Goal: Information Seeking & Learning: Learn about a topic

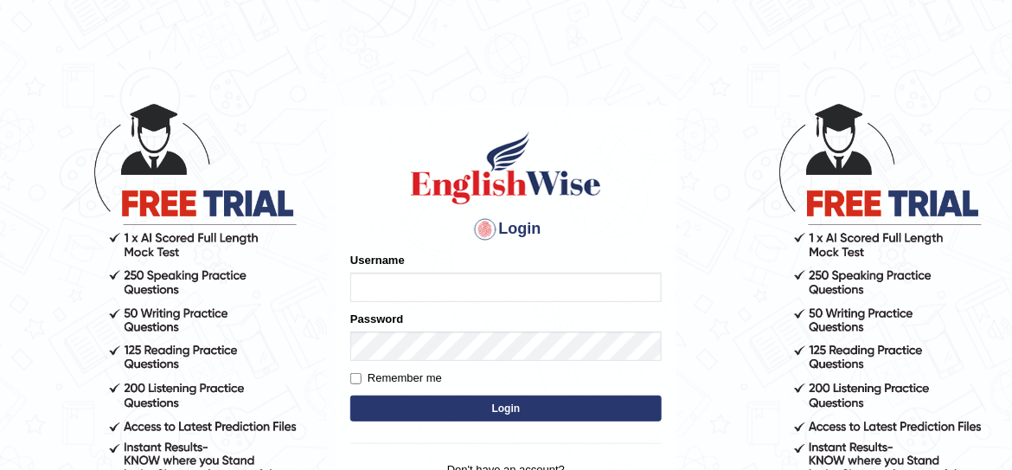
type input "JovicRecomendable"
click at [508, 256] on div "Username JovicRecomendable" at bounding box center [505, 277] width 311 height 50
type input "JovicRecomendable"
click at [508, 256] on div "Username JovicRecomendable" at bounding box center [505, 277] width 311 height 50
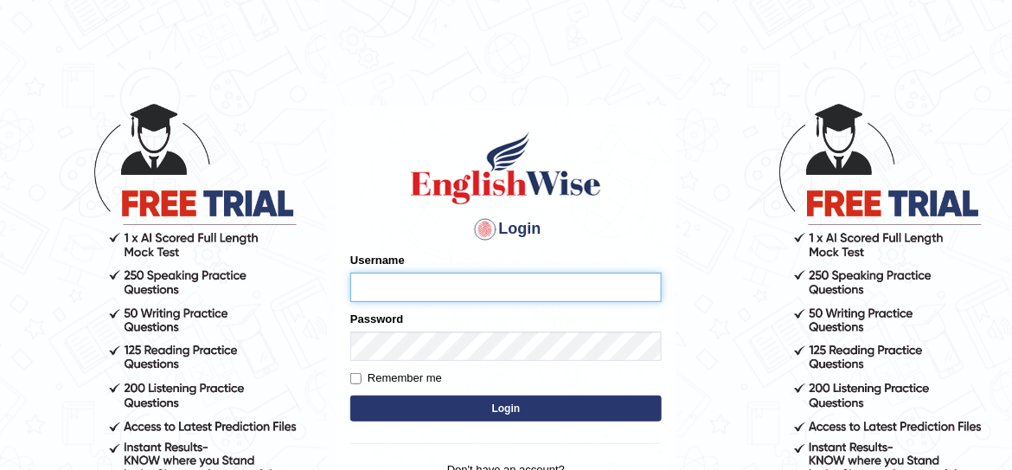
type input "JovicRecomendable"
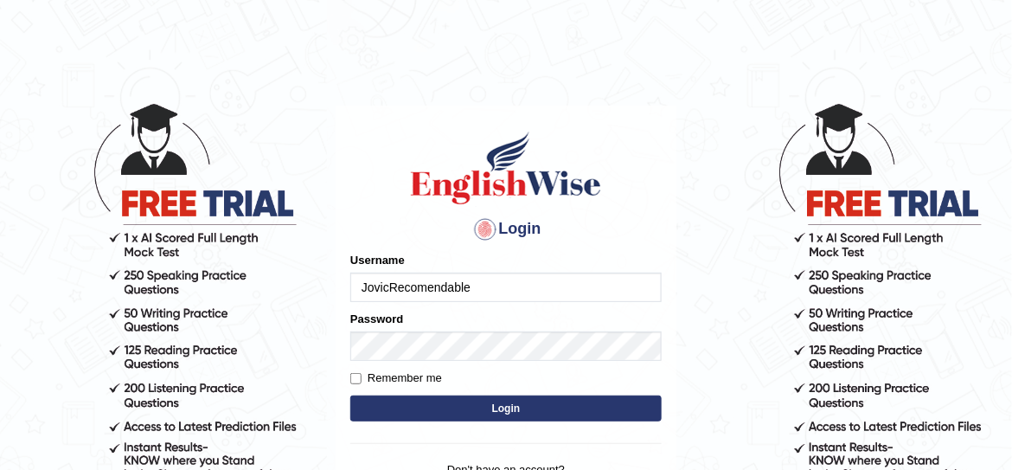
click at [463, 416] on button "Login" at bounding box center [505, 408] width 311 height 26
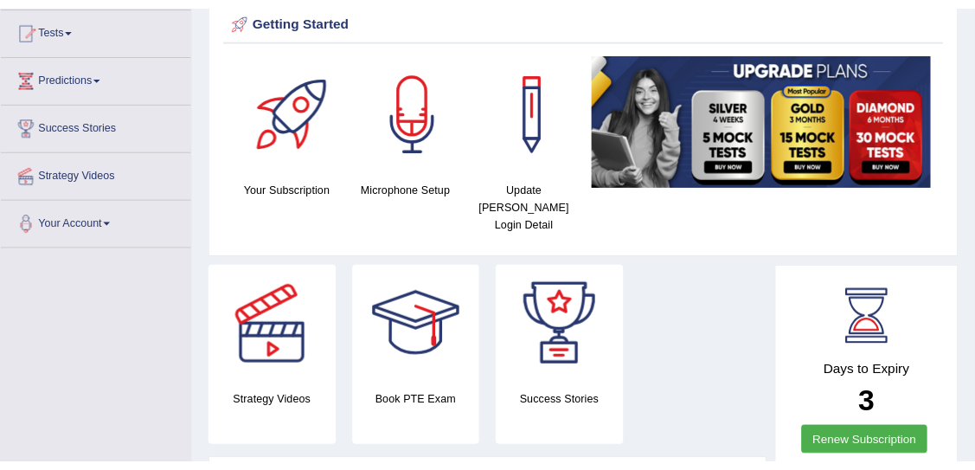
scroll to position [251, 0]
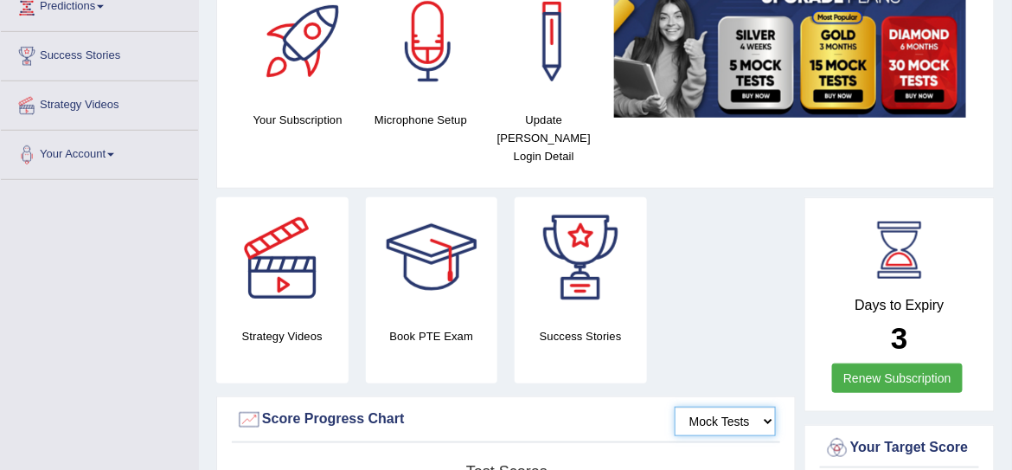
click at [769, 406] on select "Mock Tests" at bounding box center [725, 420] width 101 height 29
click at [676, 406] on select "Mock Tests" at bounding box center [725, 420] width 101 height 29
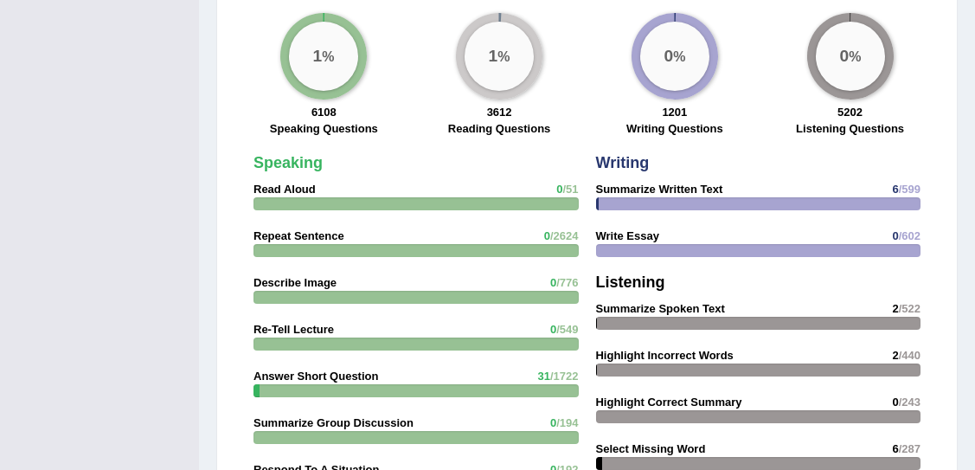
scroll to position [0, 0]
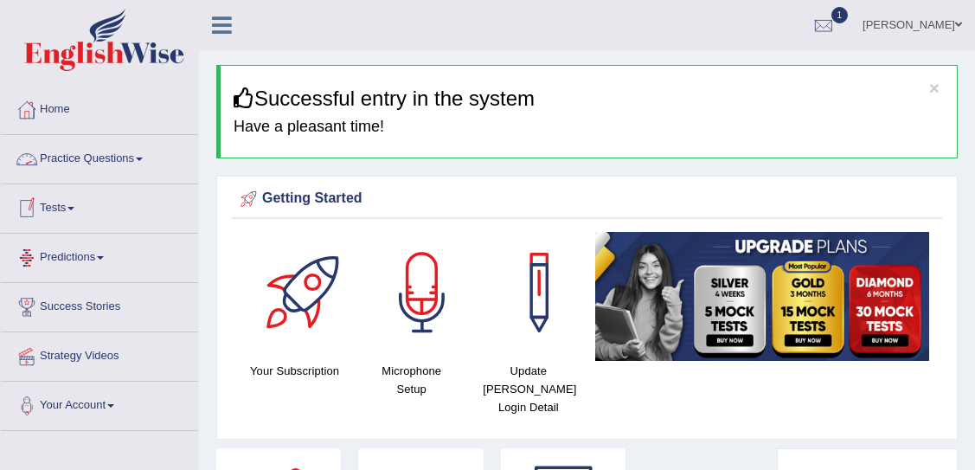
click at [106, 157] on link "Practice Questions" at bounding box center [99, 156] width 197 height 43
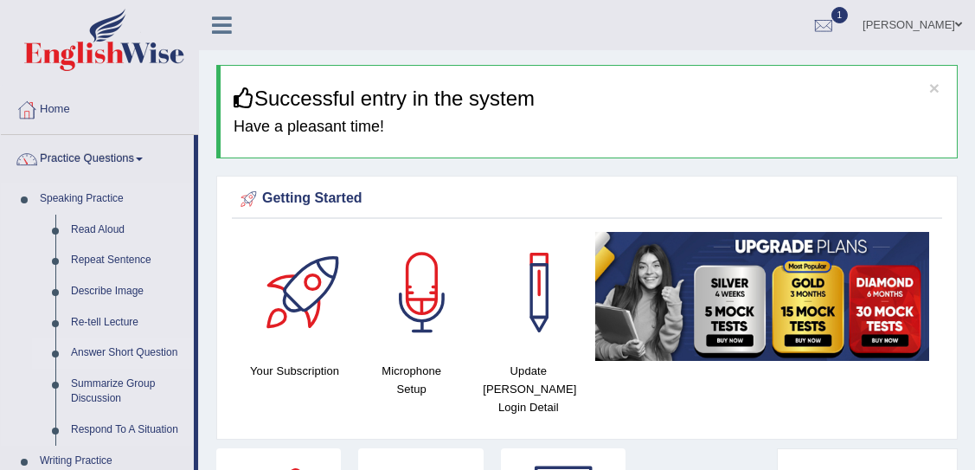
click at [127, 355] on link "Answer Short Question" at bounding box center [128, 352] width 131 height 31
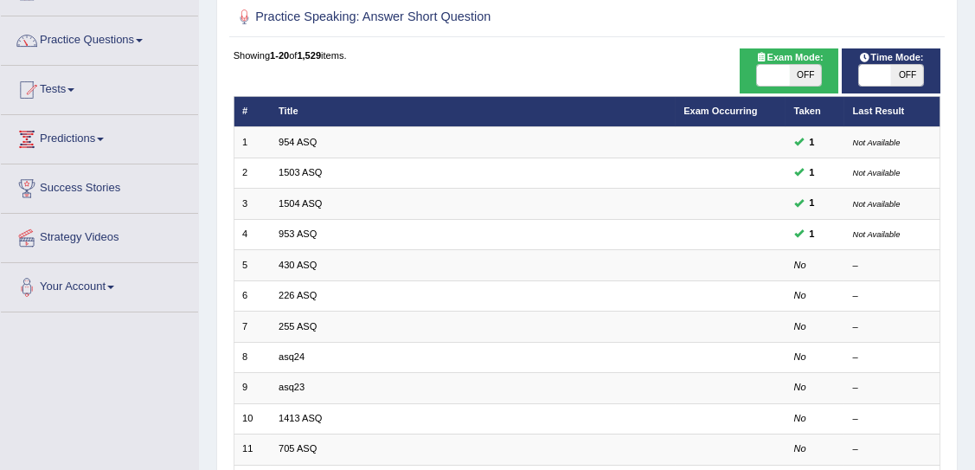
scroll to position [122, 0]
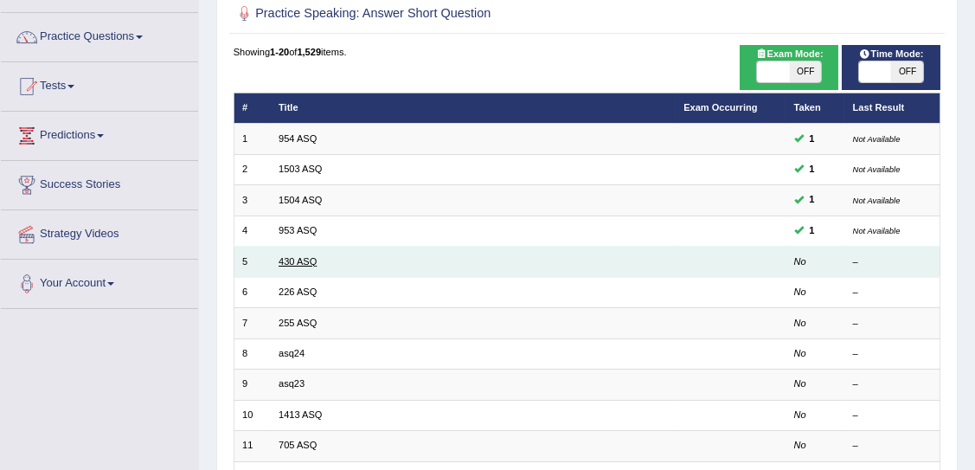
click at [304, 260] on link "430 ASQ" at bounding box center [297, 261] width 38 height 10
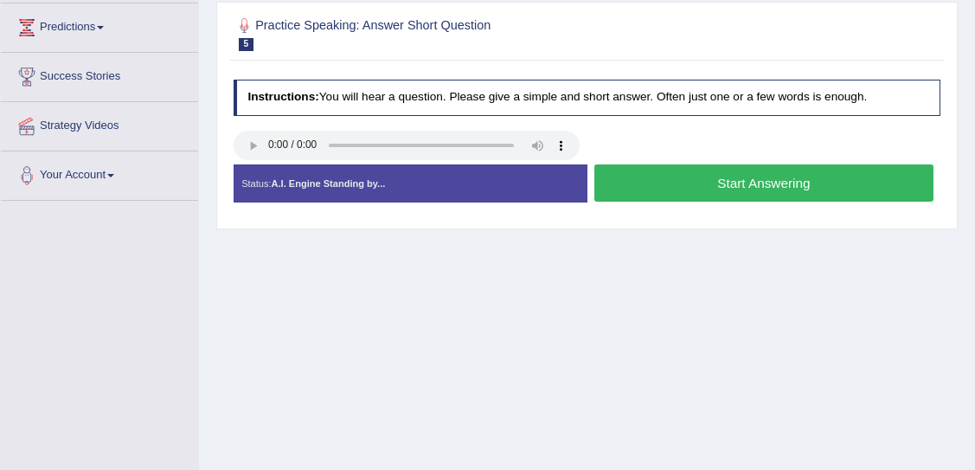
scroll to position [244, 0]
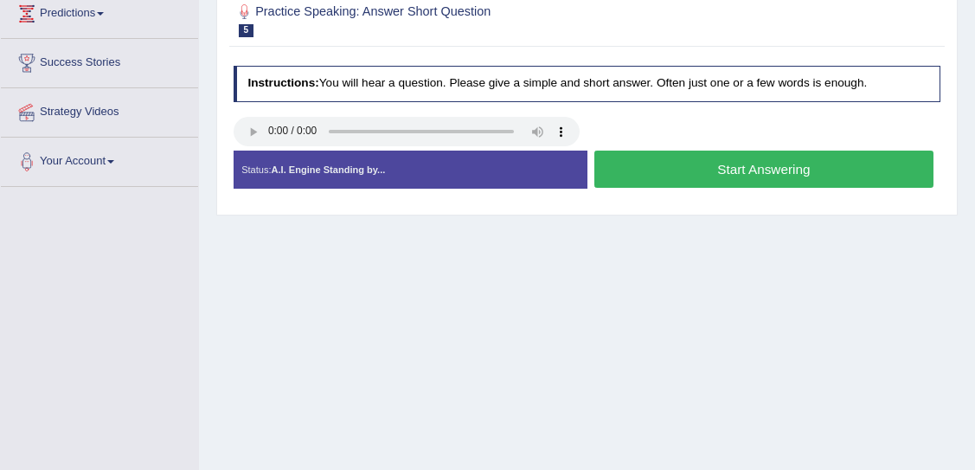
click at [741, 169] on button "Start Answering" at bounding box center [763, 168] width 339 height 37
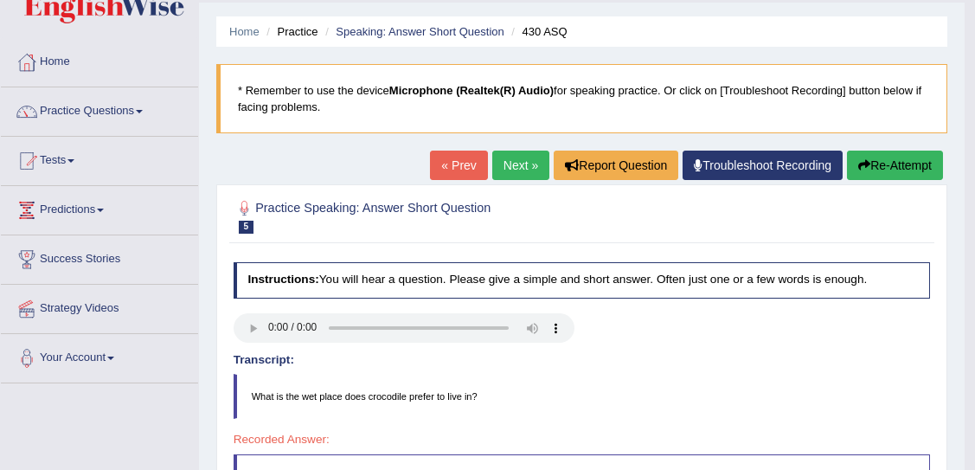
scroll to position [0, 0]
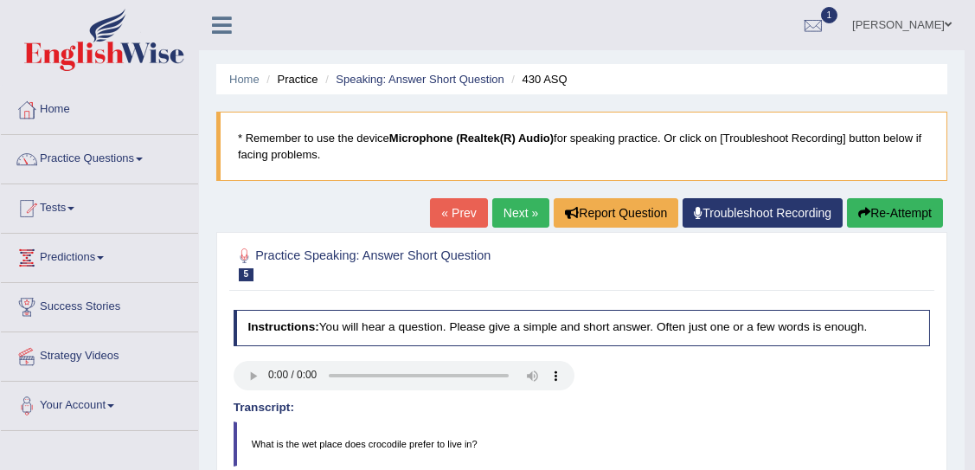
click at [499, 208] on link "Next »" at bounding box center [520, 212] width 57 height 29
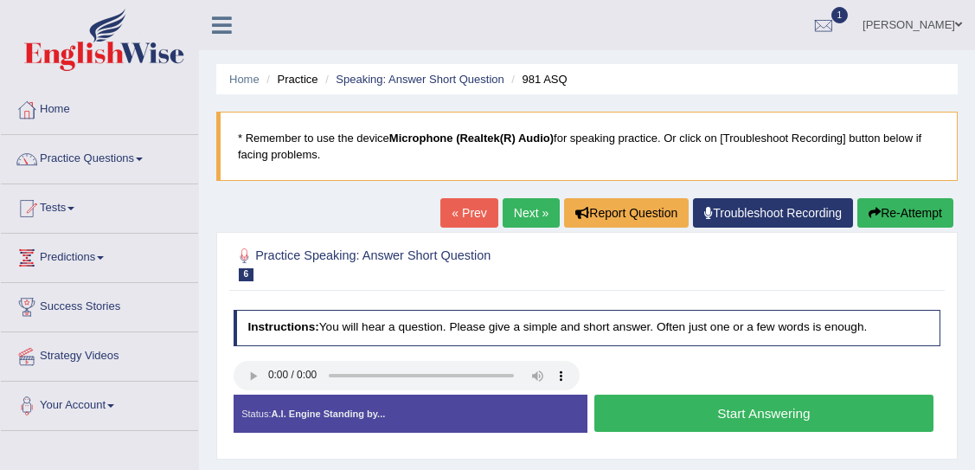
click at [753, 407] on button "Start Answering" at bounding box center [763, 412] width 339 height 37
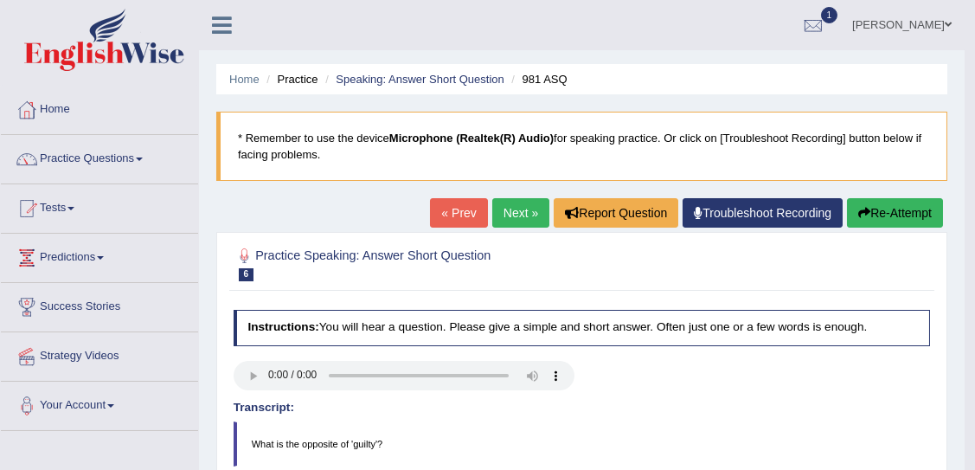
drag, startPoint x: 982, startPoint y: 160, endPoint x: 945, endPoint y: 147, distance: 39.4
click at [945, 147] on html "Toggle navigation Home Practice Questions Speaking Practice Read Aloud Repeat S…" at bounding box center [487, 235] width 975 height 470
click at [518, 217] on link "Next »" at bounding box center [520, 212] width 57 height 29
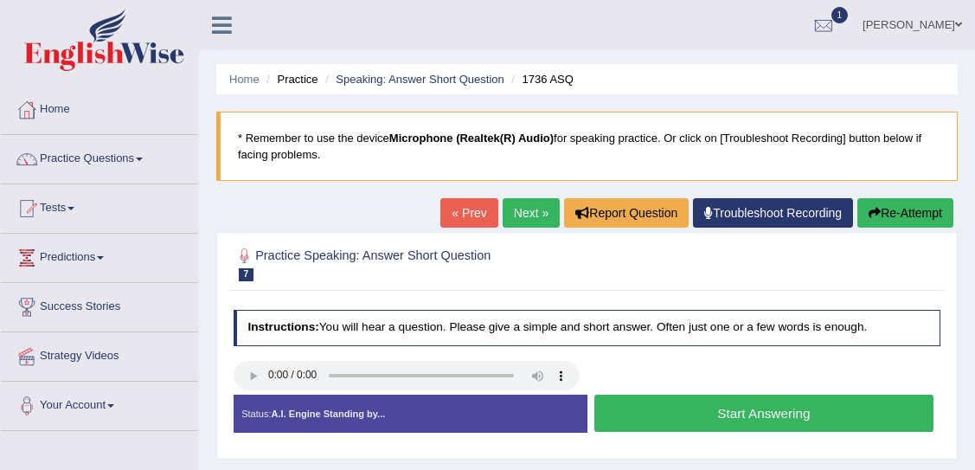
click at [684, 421] on button "Start Answering" at bounding box center [763, 412] width 339 height 37
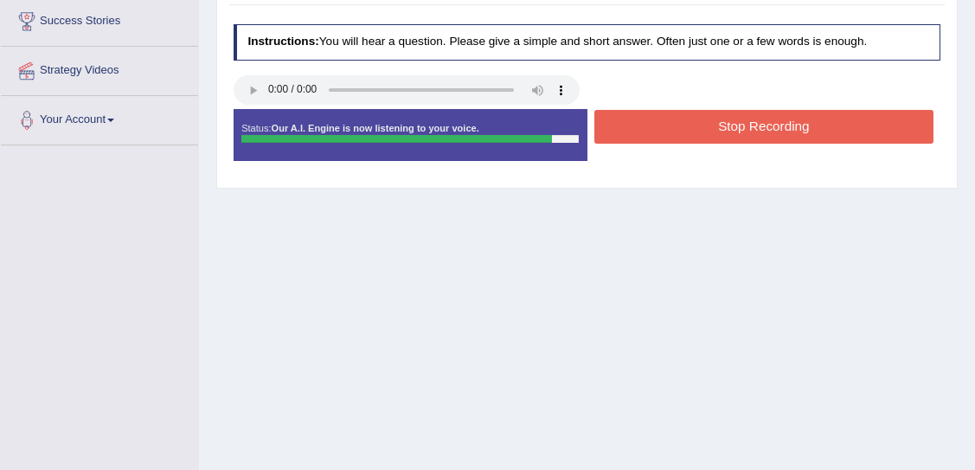
scroll to position [285, 0]
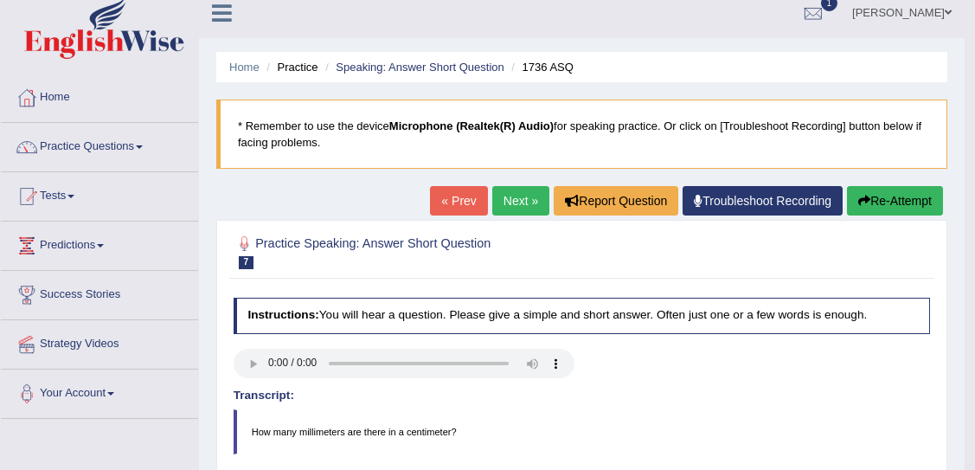
drag, startPoint x: 982, startPoint y: 214, endPoint x: 966, endPoint y: 220, distance: 17.5
click at [966, 220] on html "Toggle navigation Home Practice Questions Speaking Practice Read Aloud Repeat S…" at bounding box center [487, 223] width 975 height 470
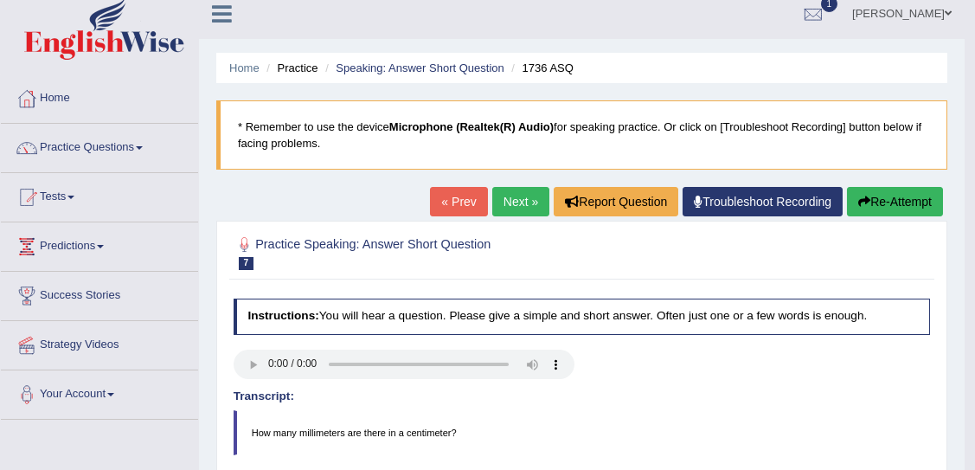
click at [507, 201] on link "Next »" at bounding box center [520, 201] width 57 height 29
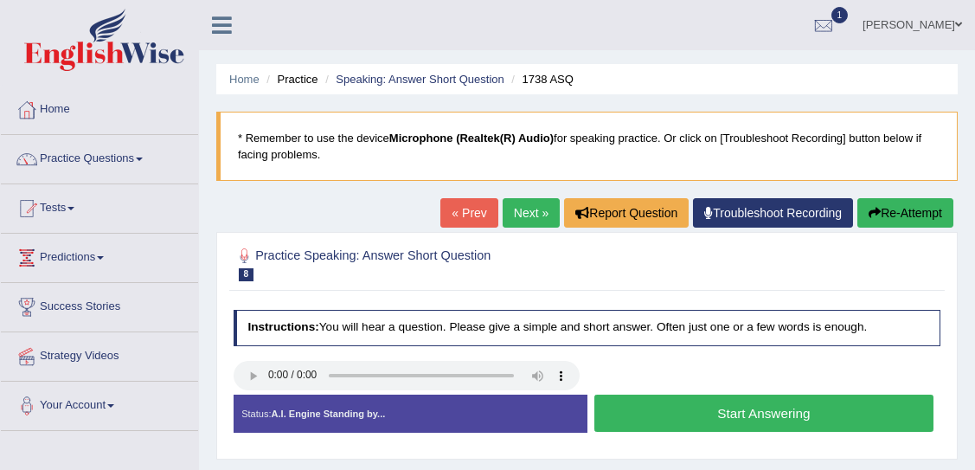
click at [641, 404] on button "Start Answering" at bounding box center [763, 412] width 339 height 37
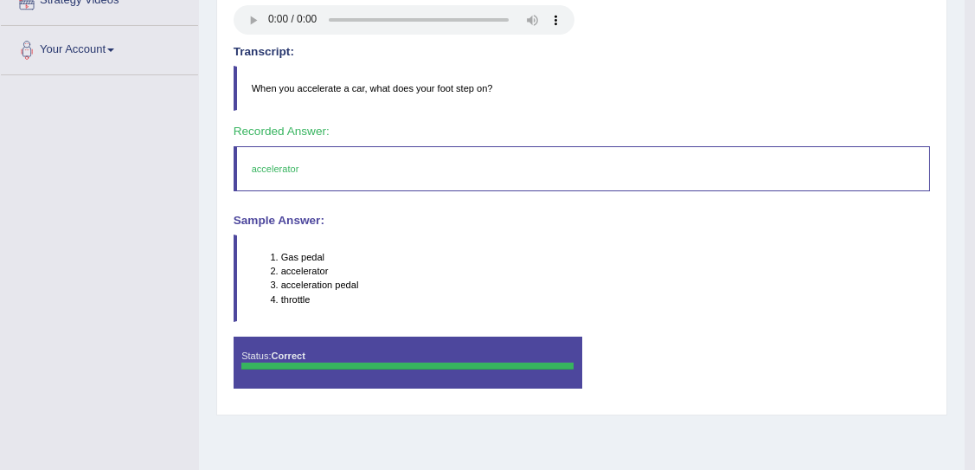
scroll to position [355, 0]
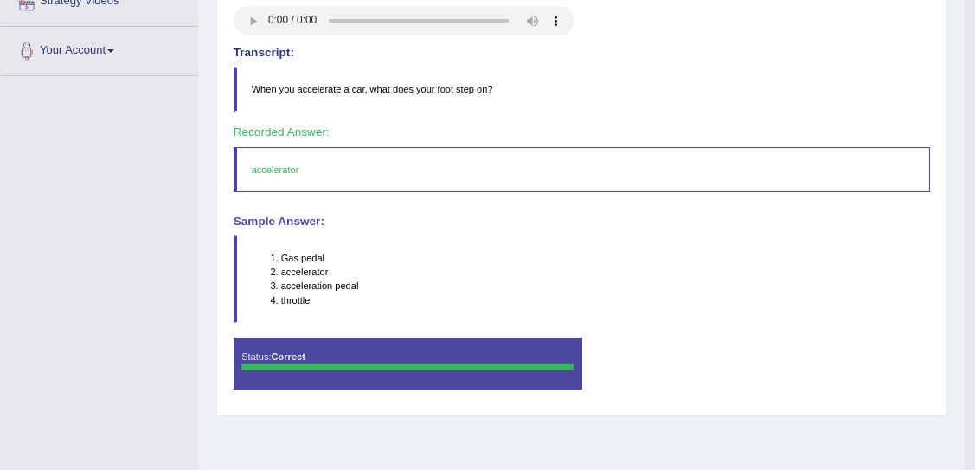
drag, startPoint x: 979, startPoint y: 171, endPoint x: 968, endPoint y: 345, distance: 174.2
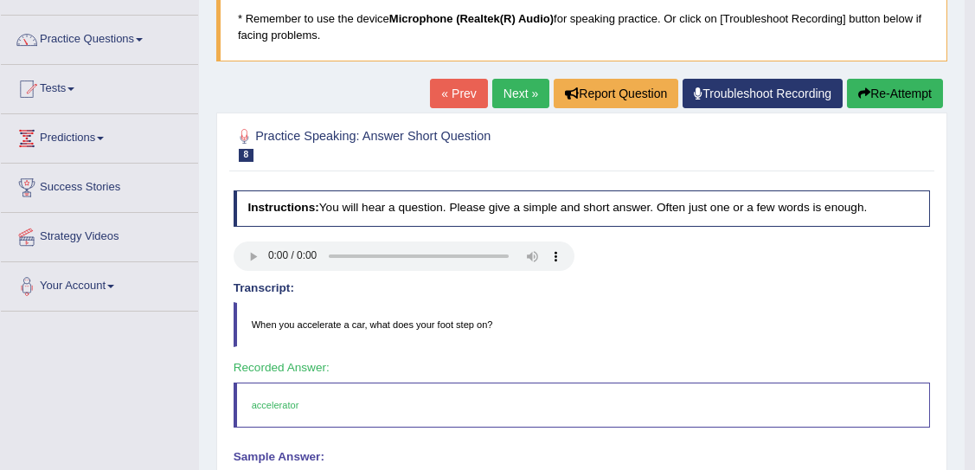
scroll to position [0, 0]
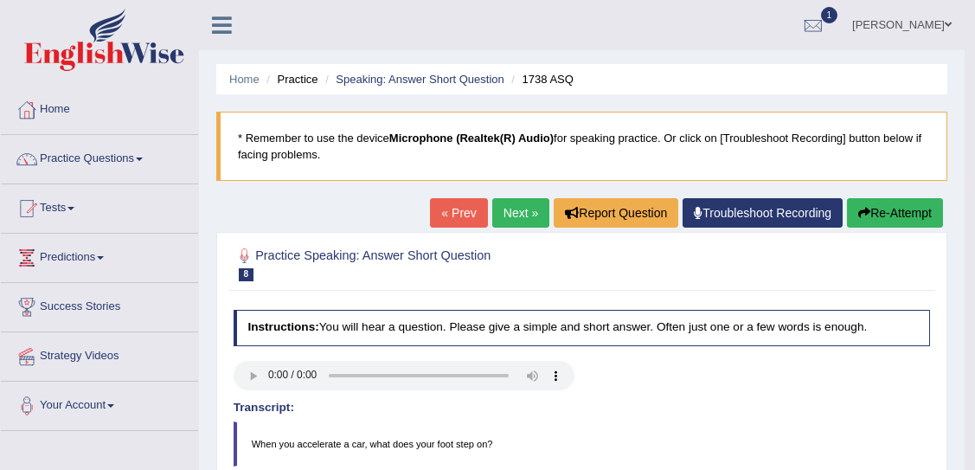
click at [521, 208] on link "Next »" at bounding box center [520, 212] width 57 height 29
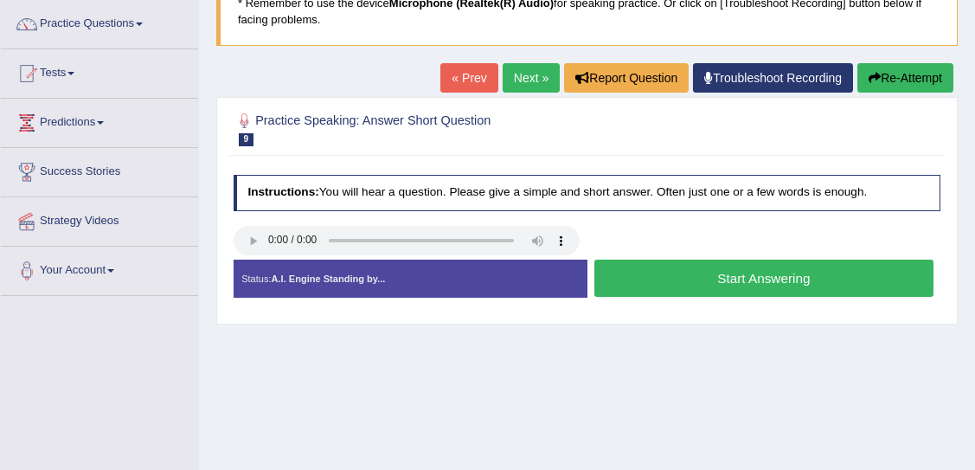
scroll to position [165, 0]
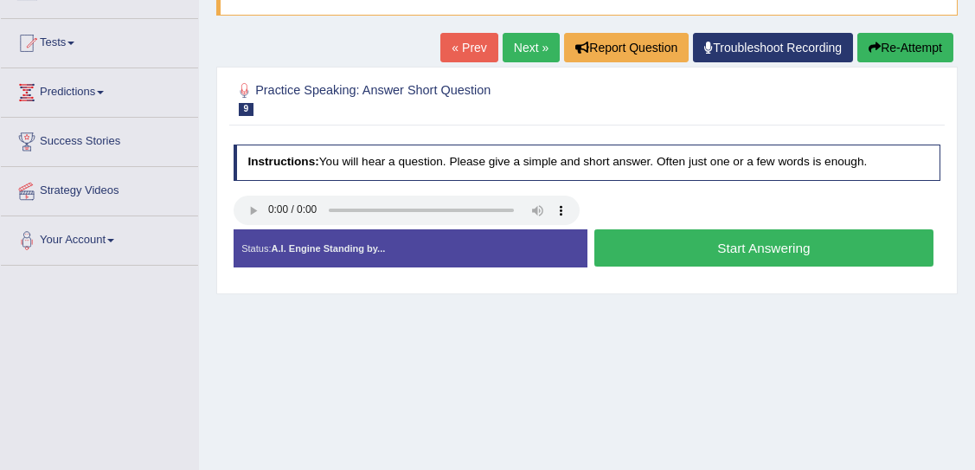
click at [746, 240] on button "Start Answering" at bounding box center [763, 247] width 339 height 37
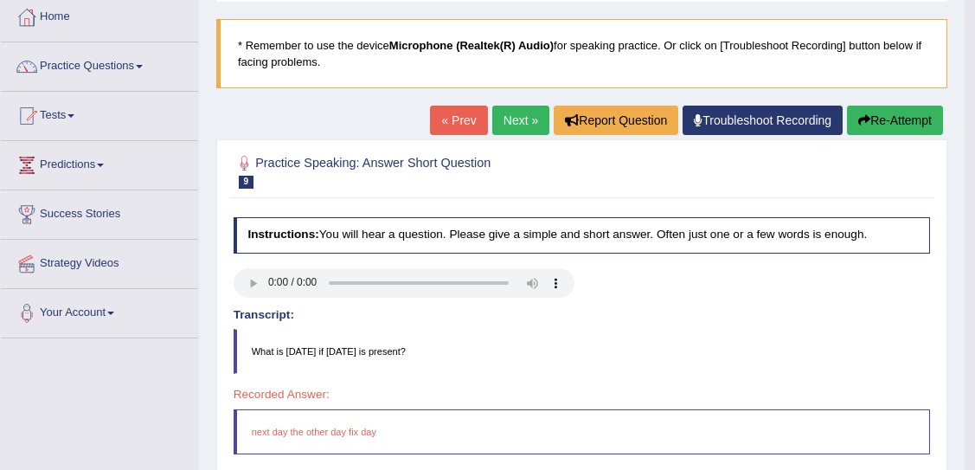
scroll to position [42, 0]
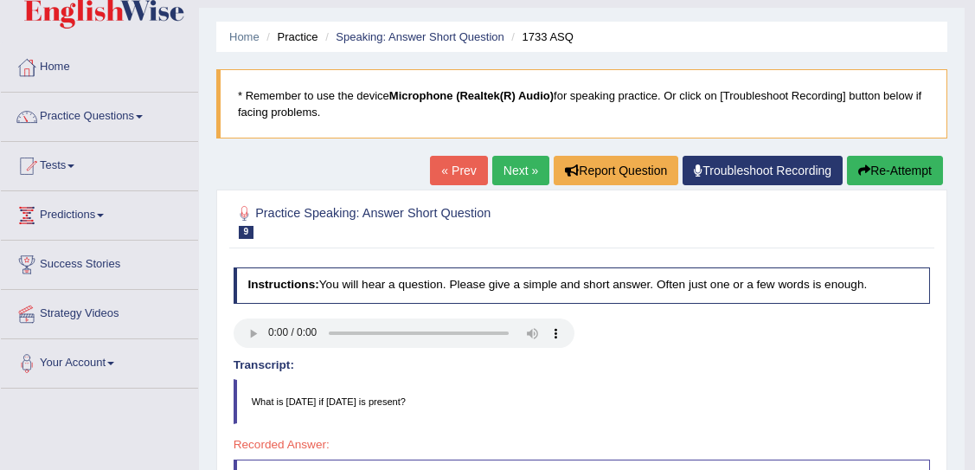
drag, startPoint x: 979, startPoint y: 147, endPoint x: 973, endPoint y: 87, distance: 60.0
click at [973, 87] on html "Toggle navigation Home Practice Questions Speaking Practice Read Aloud Repeat S…" at bounding box center [487, 193] width 975 height 470
click at [505, 167] on link "Next »" at bounding box center [520, 170] width 57 height 29
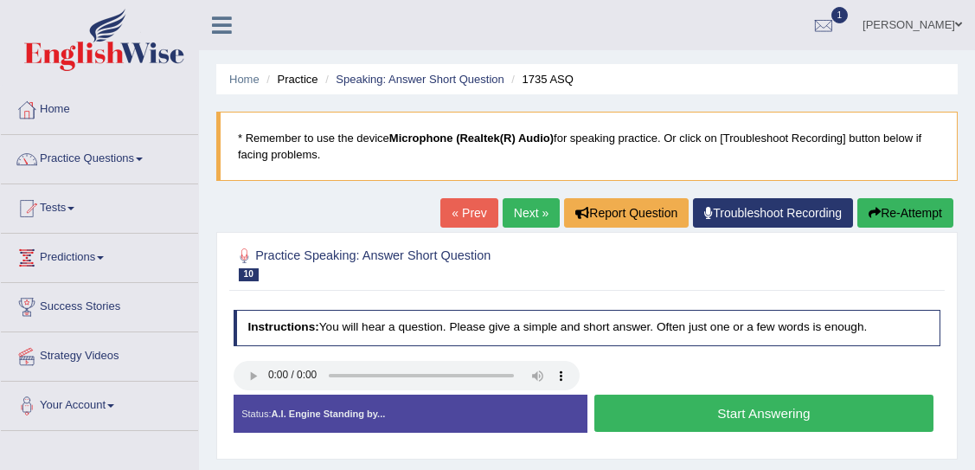
click at [679, 418] on button "Start Answering" at bounding box center [763, 412] width 339 height 37
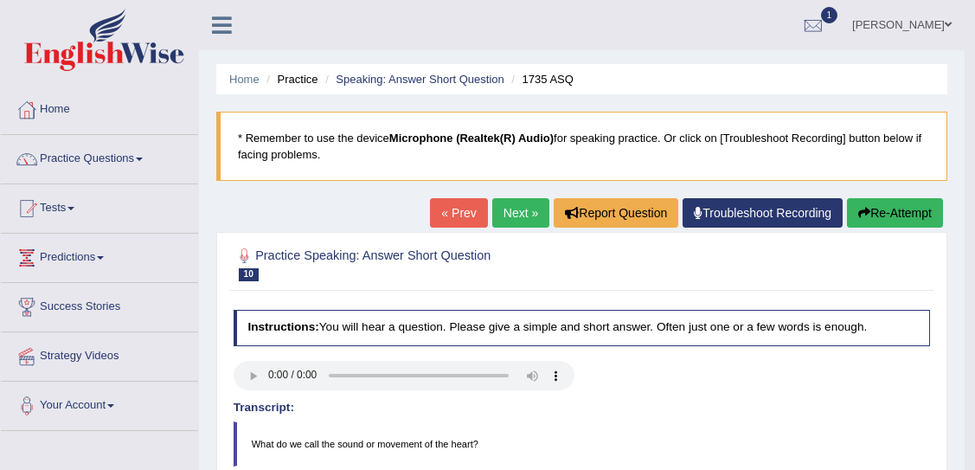
drag, startPoint x: 978, startPoint y: 201, endPoint x: 979, endPoint y: 220, distance: 19.0
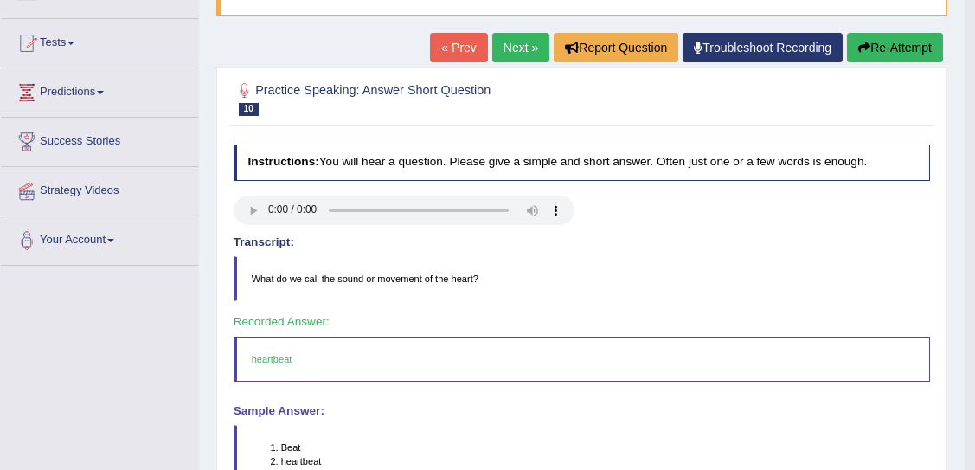
scroll to position [7, 0]
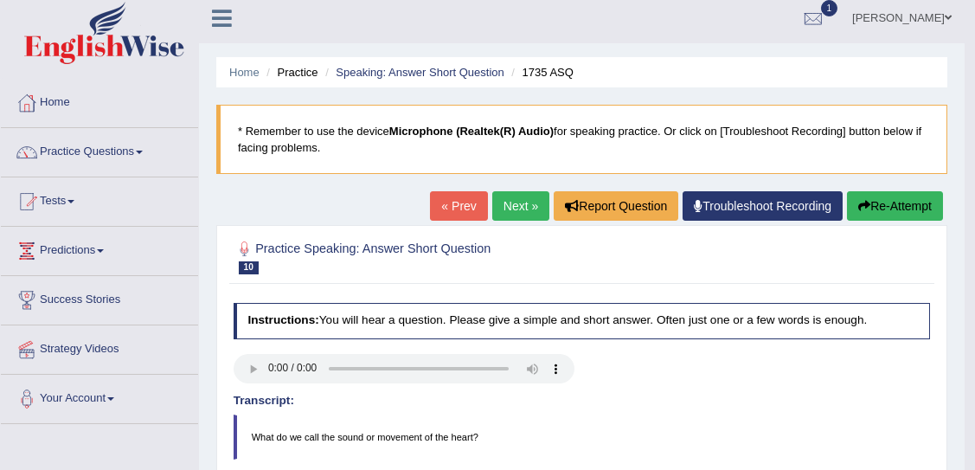
click at [526, 199] on link "Next »" at bounding box center [520, 205] width 57 height 29
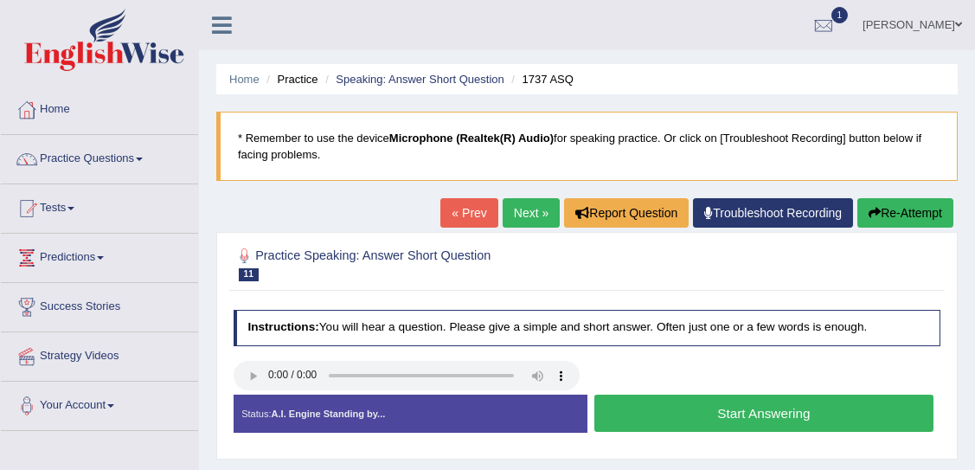
click at [693, 405] on button "Start Answering" at bounding box center [763, 412] width 339 height 37
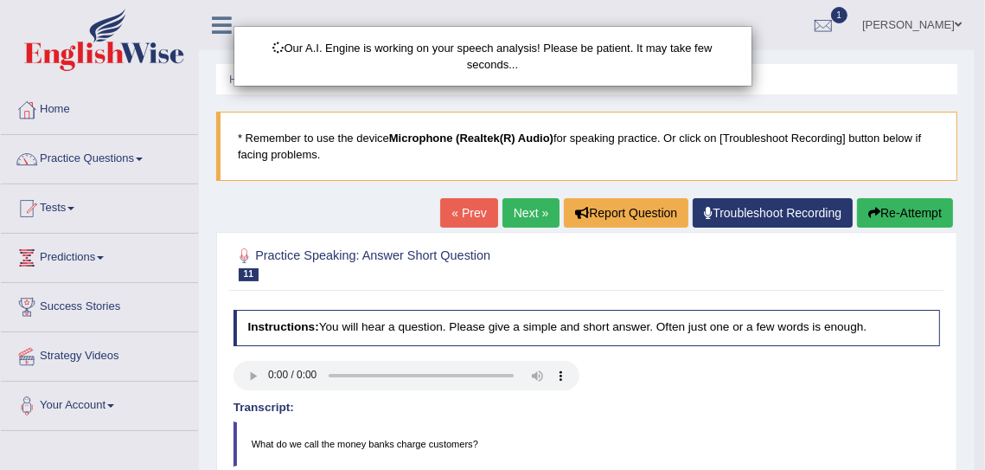
drag, startPoint x: 981, startPoint y: 201, endPoint x: 987, endPoint y: 294, distance: 93.6
click at [974, 294] on html "Toggle navigation Home Practice Questions Speaking Practice Read Aloud Repeat S…" at bounding box center [492, 235] width 985 height 470
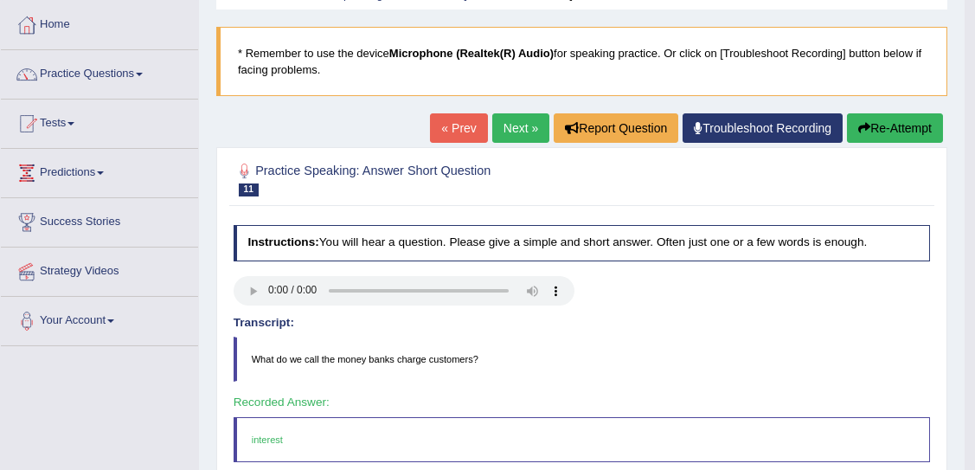
scroll to position [74, 0]
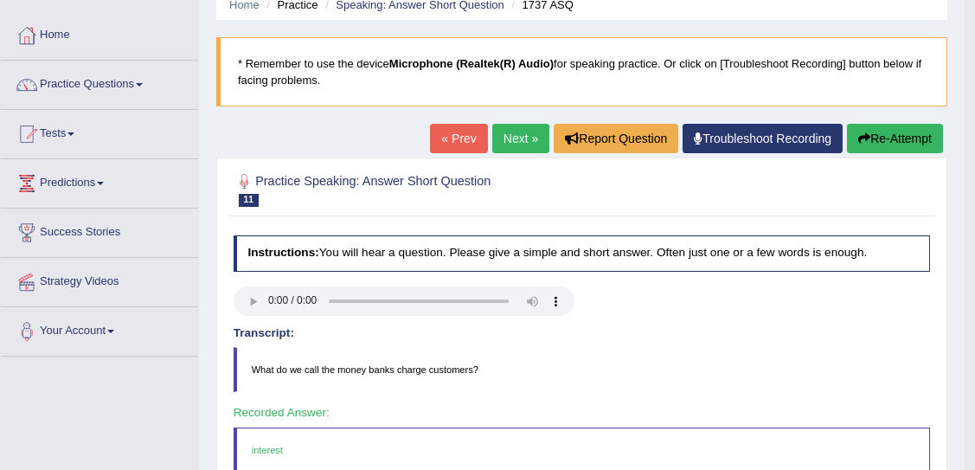
click at [505, 141] on link "Next »" at bounding box center [520, 138] width 57 height 29
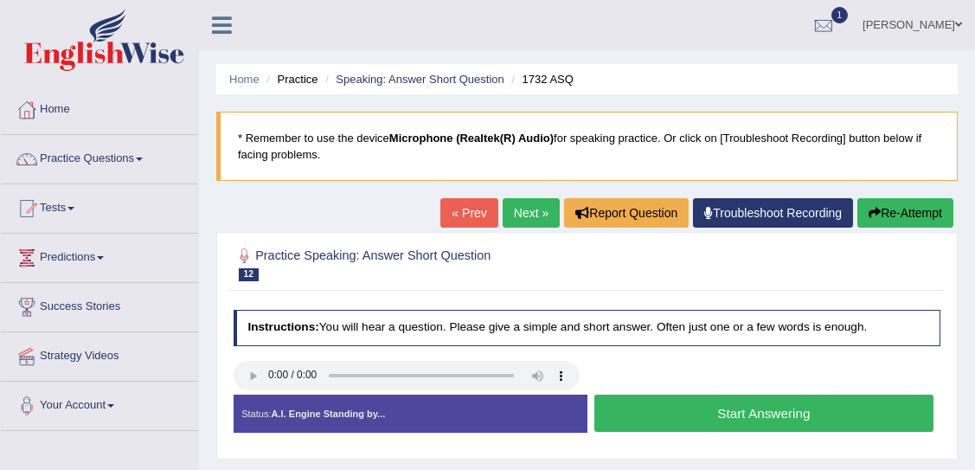
click at [649, 417] on button "Start Answering" at bounding box center [763, 412] width 339 height 37
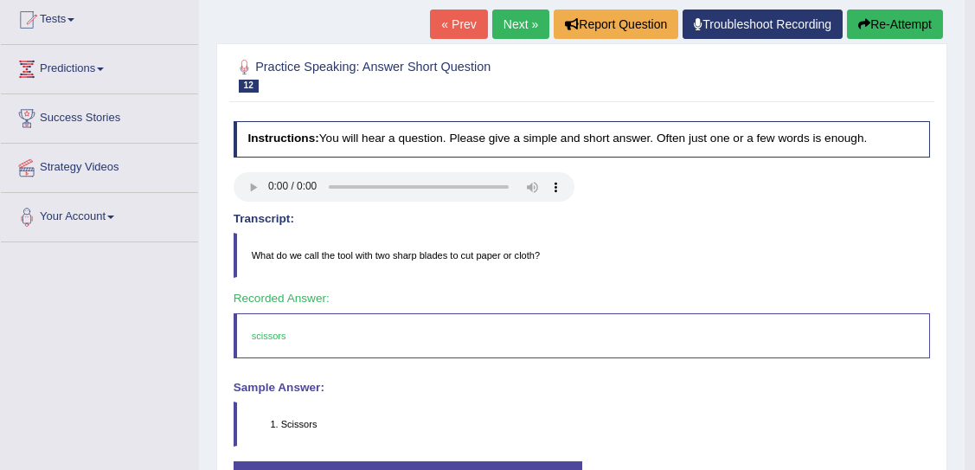
scroll to position [134, 0]
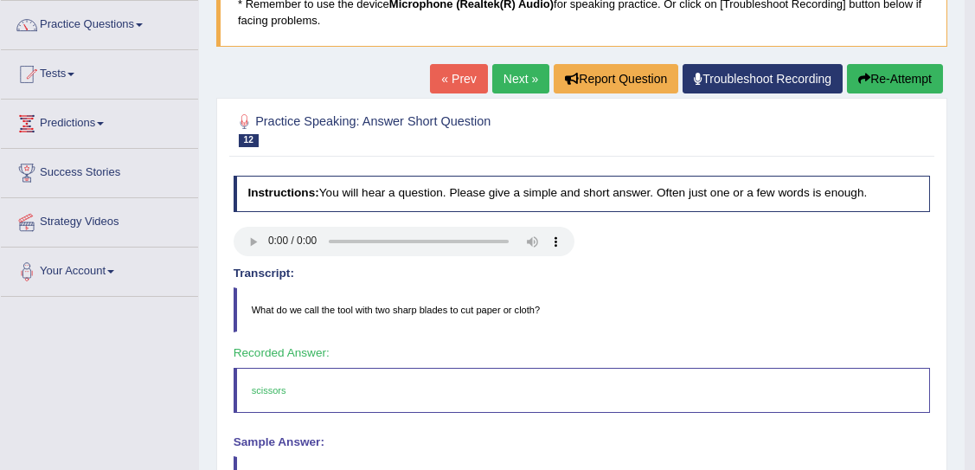
drag, startPoint x: 982, startPoint y: 188, endPoint x: 942, endPoint y: 254, distance: 78.0
click at [942, 254] on html "Toggle navigation Home Practice Questions Speaking Practice Read Aloud Repeat S…" at bounding box center [487, 101] width 975 height 470
click at [517, 74] on link "Next »" at bounding box center [520, 78] width 57 height 29
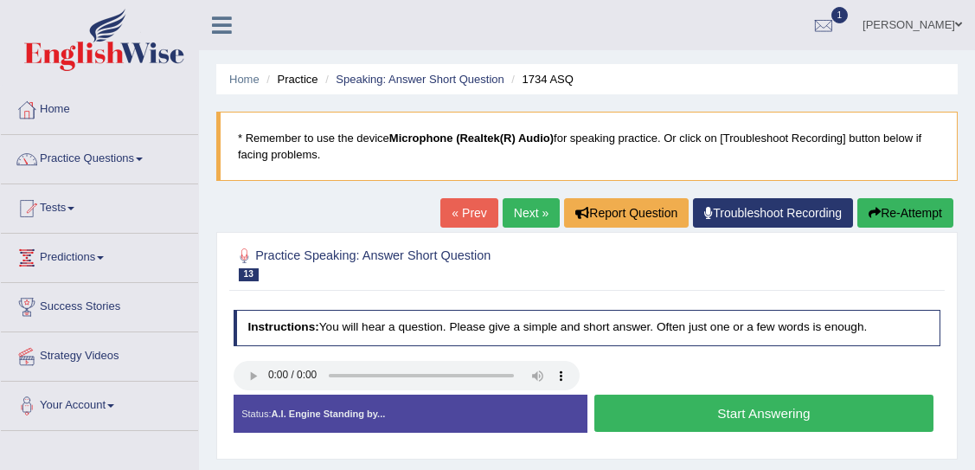
click at [684, 405] on button "Start Answering" at bounding box center [763, 412] width 339 height 37
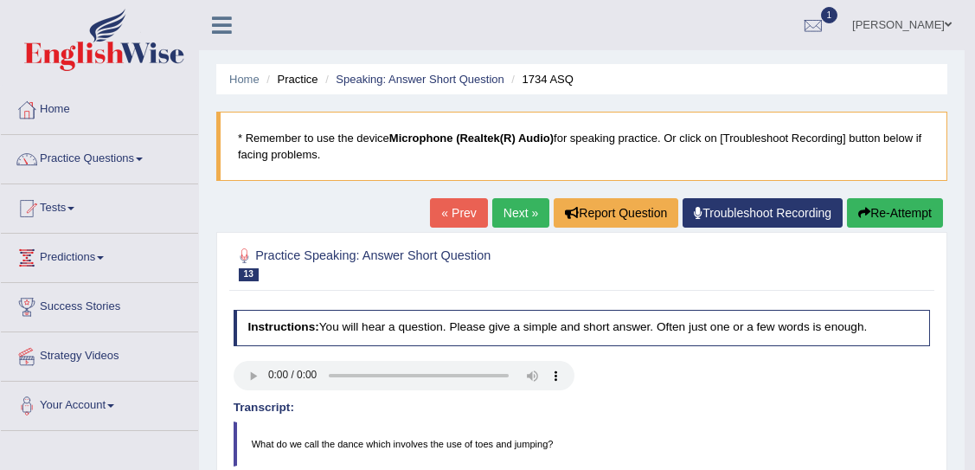
drag, startPoint x: 981, startPoint y: 201, endPoint x: 975, endPoint y: 153, distance: 47.8
click at [974, 153] on html "Toggle navigation Home Practice Questions Speaking Practice Read Aloud Repeat S…" at bounding box center [487, 235] width 975 height 470
click at [508, 209] on link "Next »" at bounding box center [520, 212] width 57 height 29
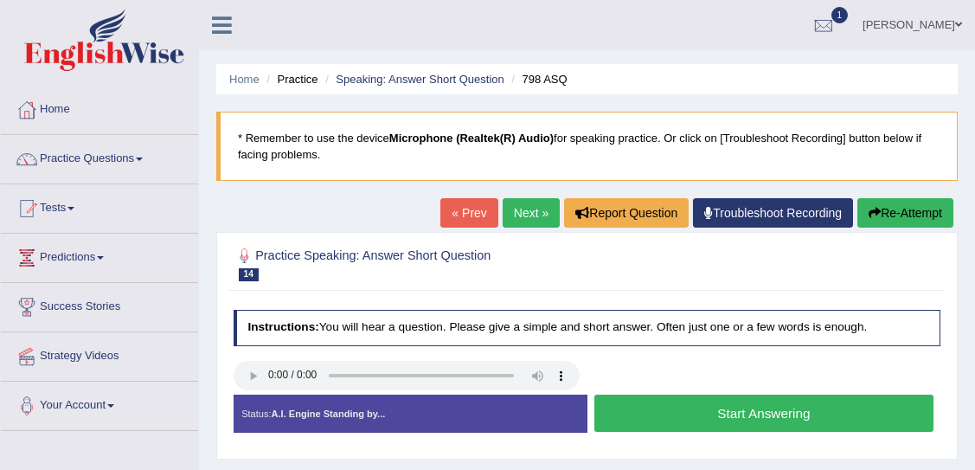
click at [738, 406] on button "Start Answering" at bounding box center [763, 412] width 339 height 37
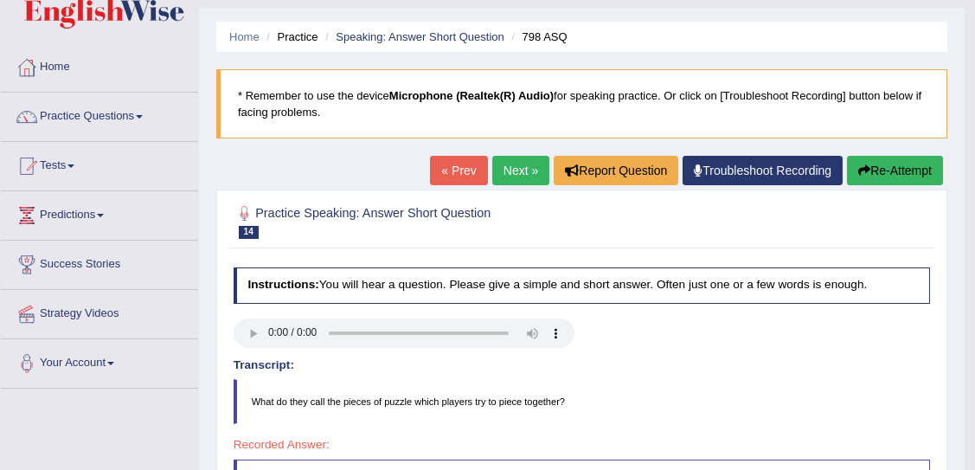
scroll to position [34, 0]
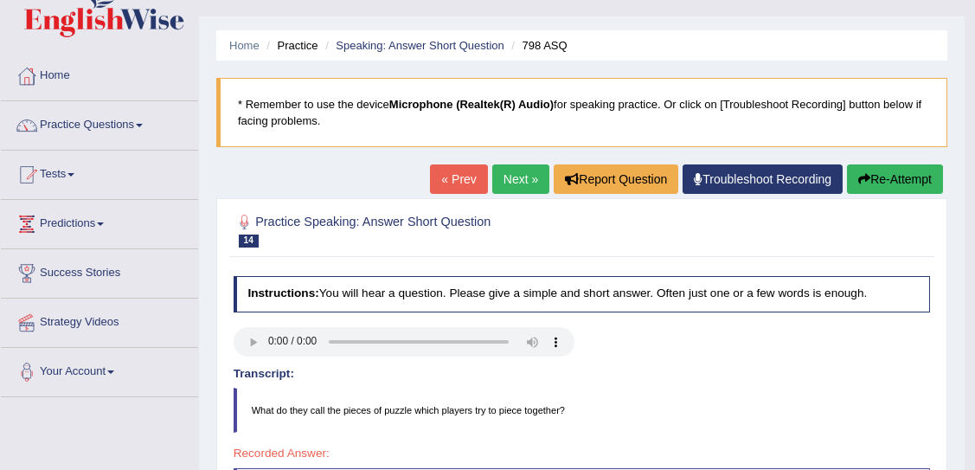
drag, startPoint x: 983, startPoint y: 199, endPoint x: 930, endPoint y: 215, distance: 56.1
click at [930, 215] on html "Toggle navigation Home Practice Questions Speaking Practice Read Aloud Repeat S…" at bounding box center [487, 201] width 975 height 470
click at [500, 167] on link "Next »" at bounding box center [520, 178] width 57 height 29
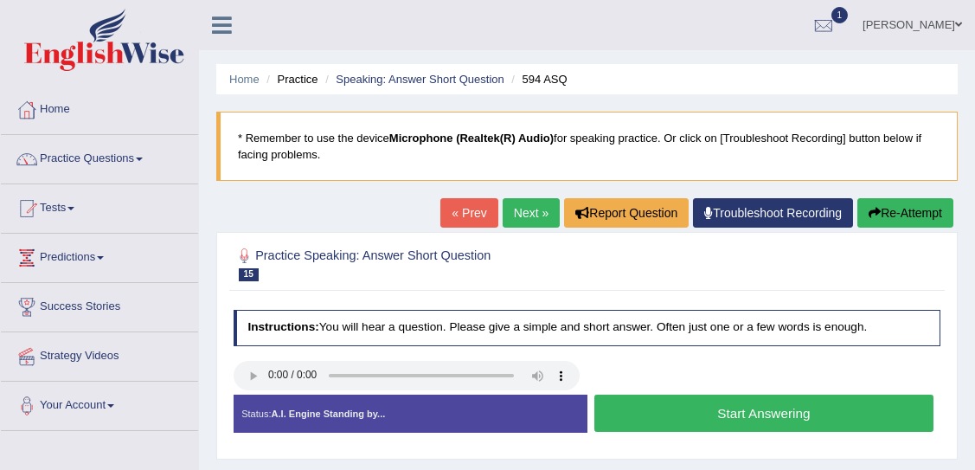
click at [648, 410] on button "Start Answering" at bounding box center [763, 412] width 339 height 37
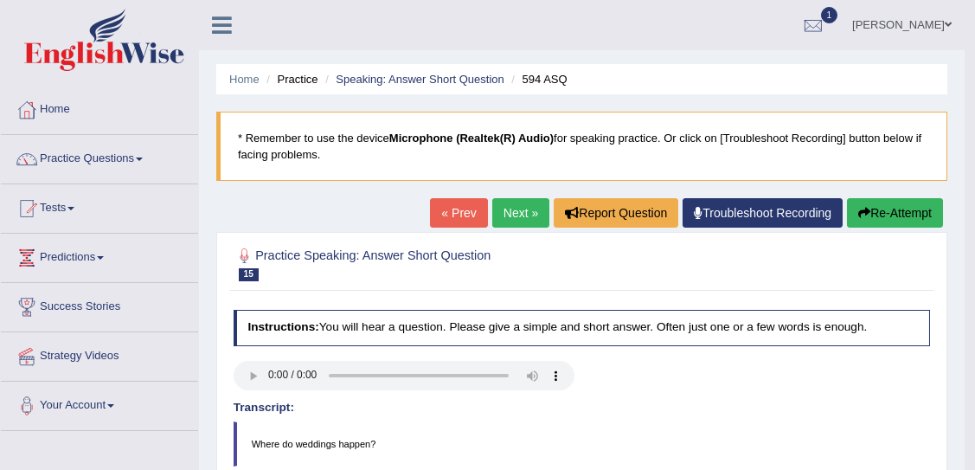
click at [508, 213] on link "Next »" at bounding box center [520, 212] width 57 height 29
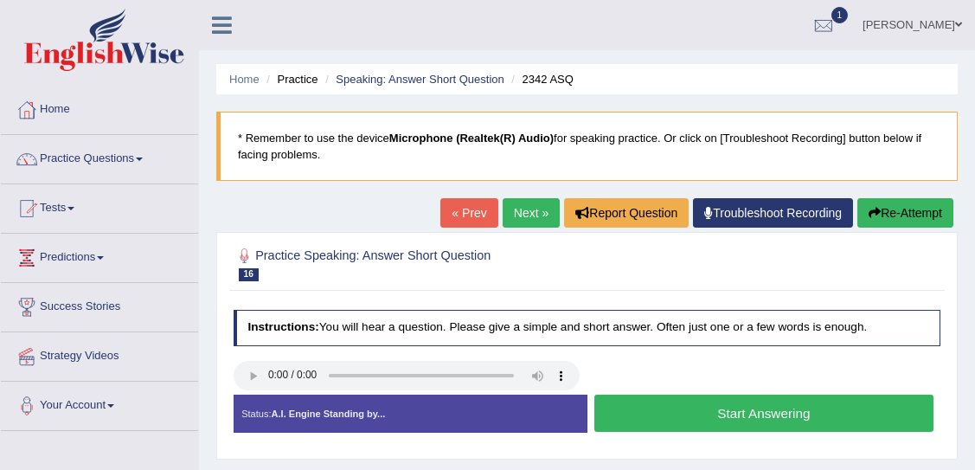
click at [643, 407] on button "Start Answering" at bounding box center [763, 412] width 339 height 37
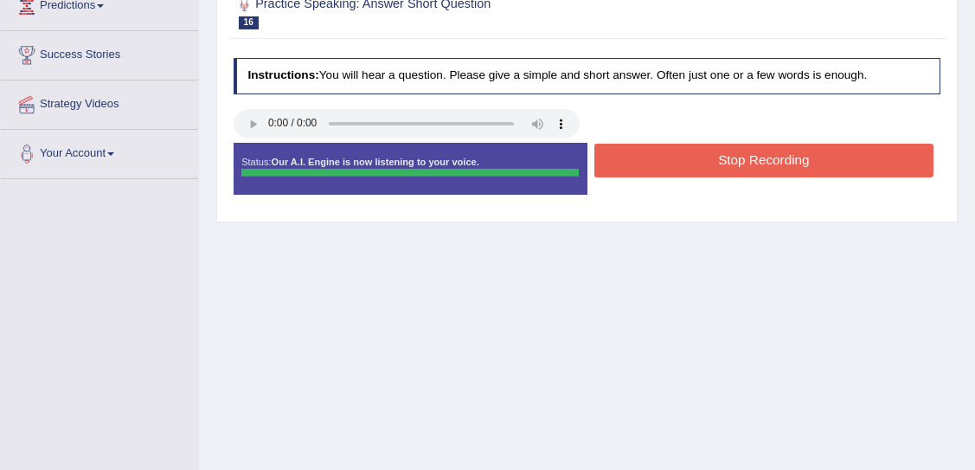
scroll to position [254, 0]
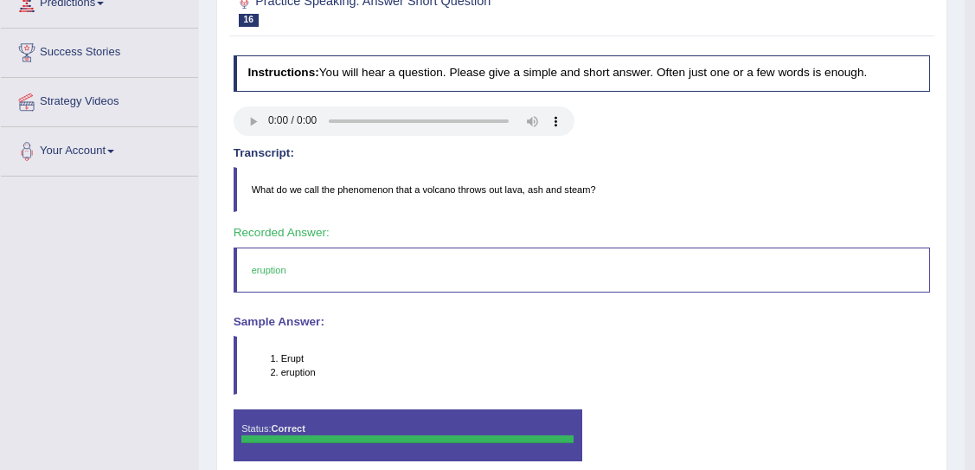
drag, startPoint x: 983, startPoint y: 197, endPoint x: 953, endPoint y: 333, distance: 139.1
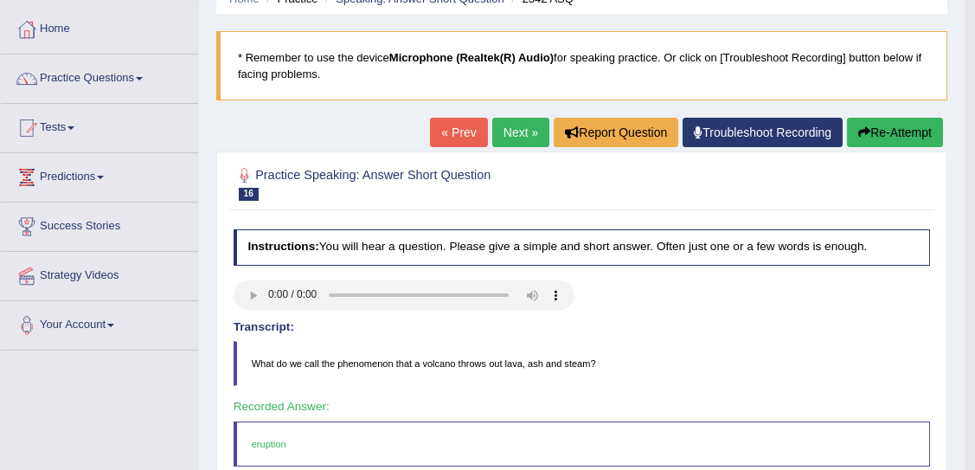
scroll to position [74, 0]
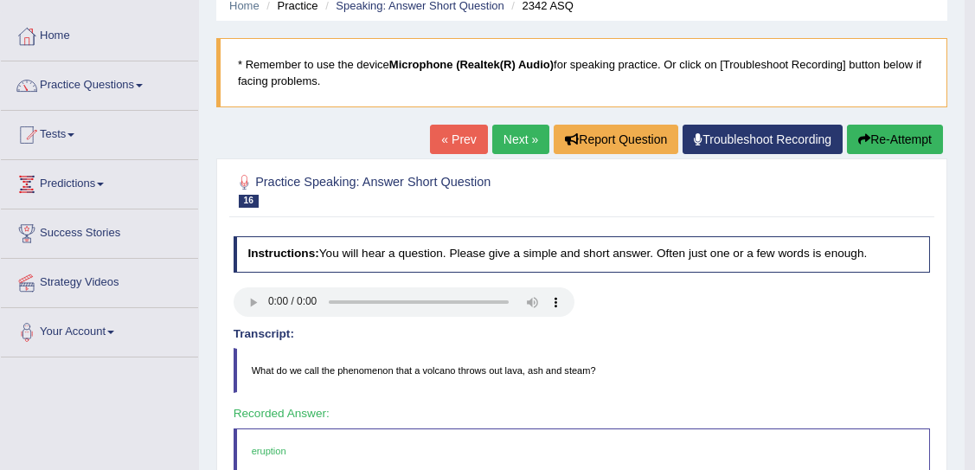
drag, startPoint x: 969, startPoint y: 211, endPoint x: 362, endPoint y: 182, distance: 607.7
click at [362, 182] on body "Toggle navigation Home Practice Questions Speaking Practice Read Aloud Repeat S…" at bounding box center [487, 161] width 975 height 470
click at [515, 131] on link "Next »" at bounding box center [520, 139] width 57 height 29
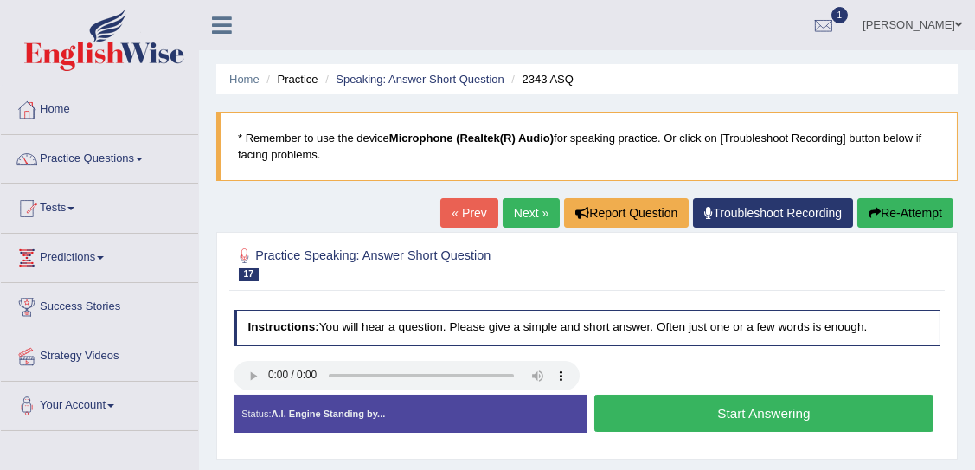
click at [742, 412] on button "Start Answering" at bounding box center [763, 412] width 339 height 37
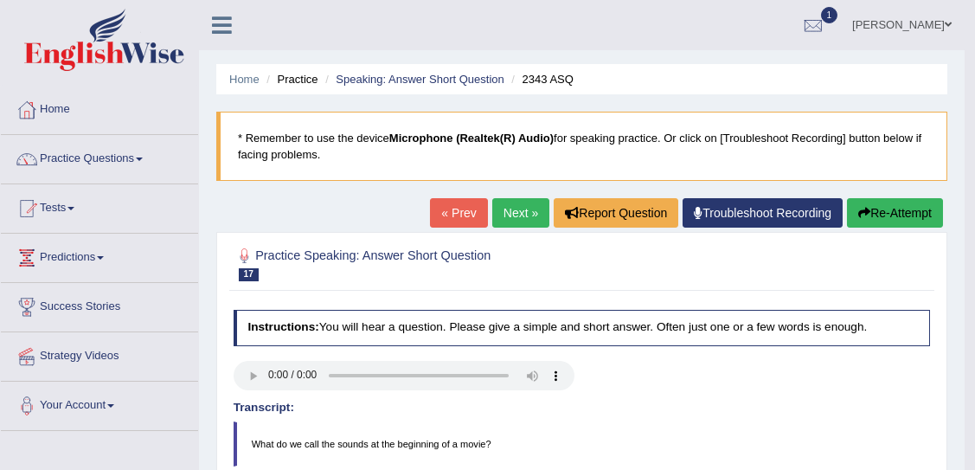
drag, startPoint x: 979, startPoint y: 207, endPoint x: 966, endPoint y: 182, distance: 28.2
click at [966, 182] on html "Toggle navigation Home Practice Questions Speaking Practice Read Aloud Repeat S…" at bounding box center [487, 235] width 975 height 470
click at [513, 210] on link "Next »" at bounding box center [520, 212] width 57 height 29
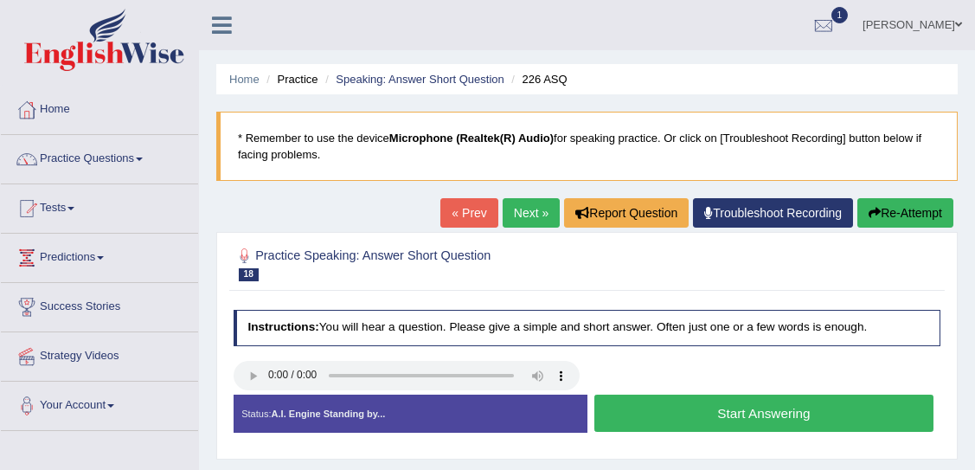
click at [700, 412] on button "Start Answering" at bounding box center [763, 412] width 339 height 37
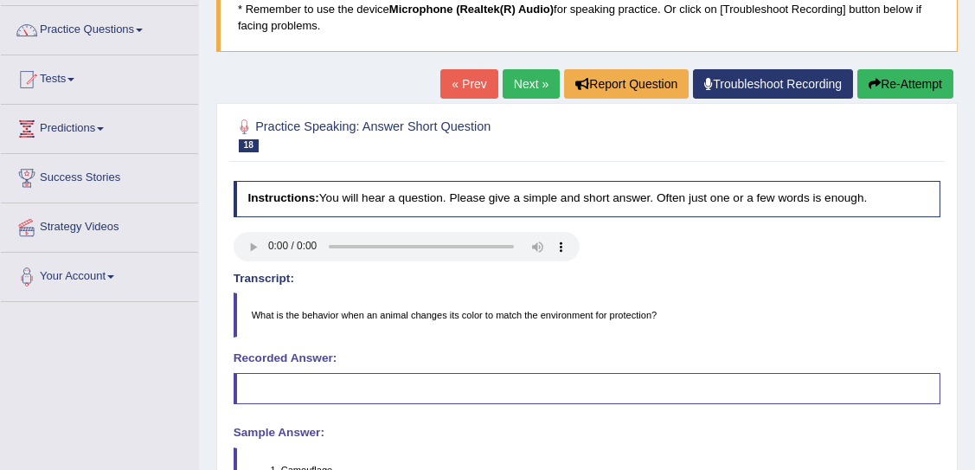
scroll to position [123, 0]
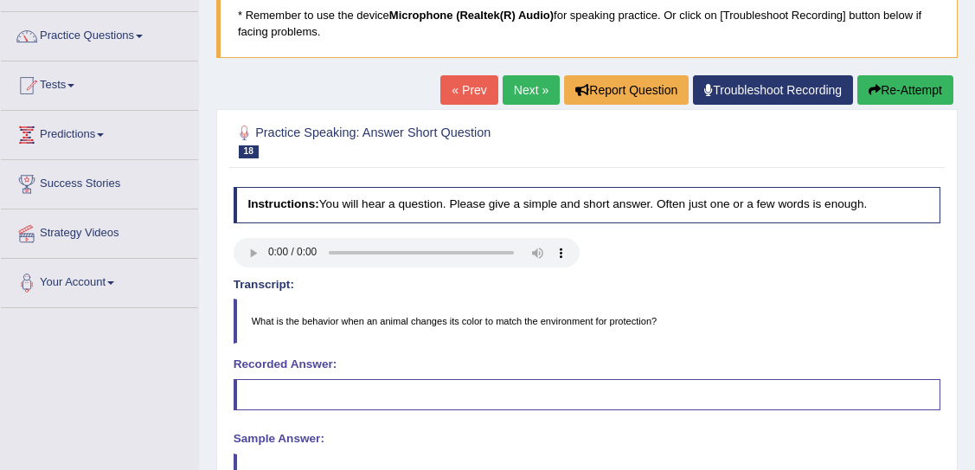
click at [515, 82] on link "Next »" at bounding box center [530, 89] width 57 height 29
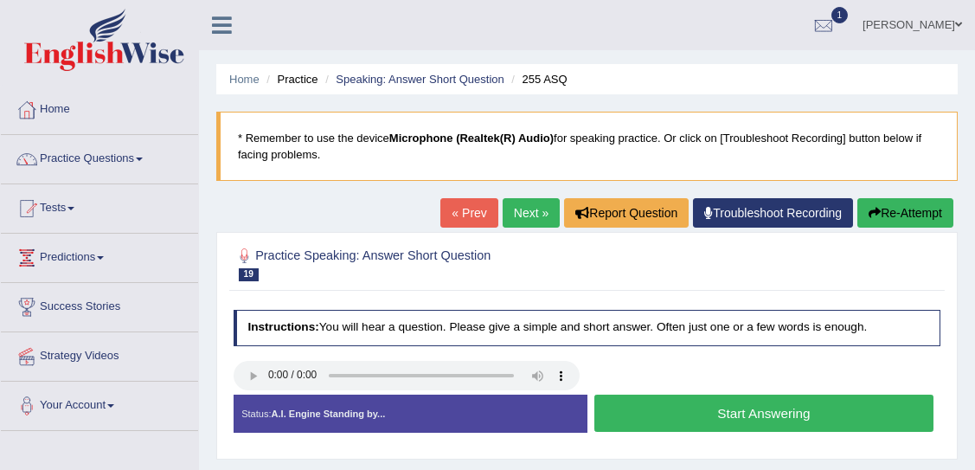
click at [707, 416] on button "Start Answering" at bounding box center [763, 412] width 339 height 37
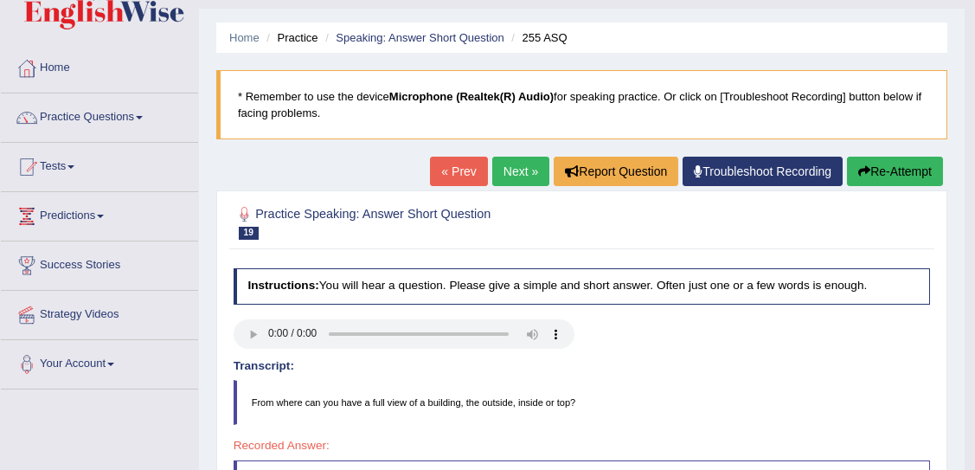
scroll to position [32, 0]
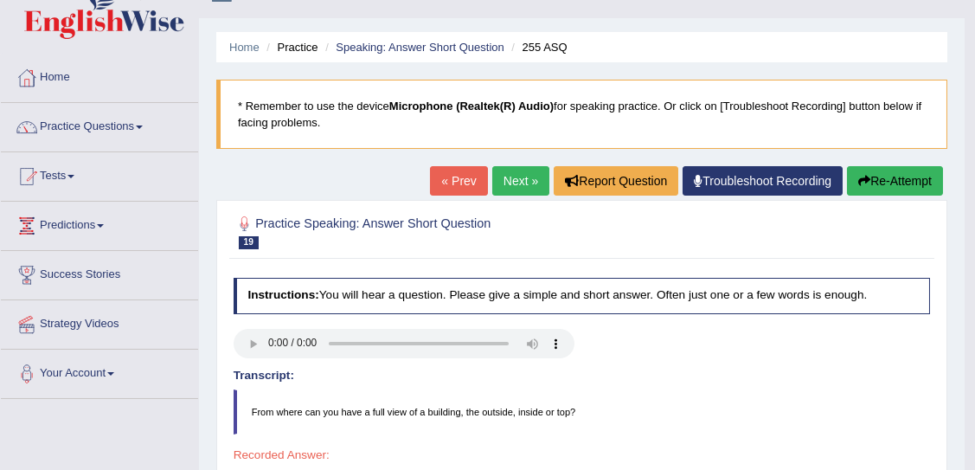
drag, startPoint x: 979, startPoint y: 187, endPoint x: 980, endPoint y: 203, distance: 16.5
click at [975, 203] on html "Toggle navigation Home Practice Questions Speaking Practice Read Aloud Repeat S…" at bounding box center [487, 203] width 975 height 470
click at [511, 187] on link "Next »" at bounding box center [520, 180] width 57 height 29
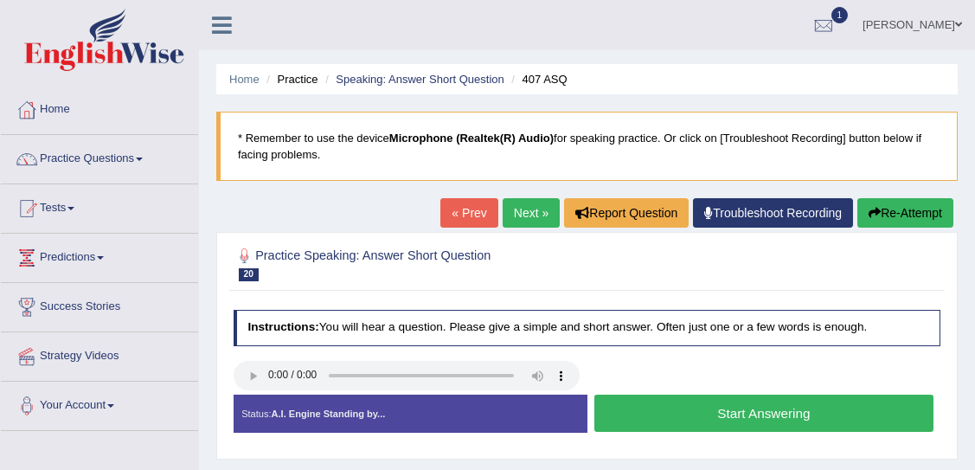
click at [694, 408] on button "Start Answering" at bounding box center [763, 412] width 339 height 37
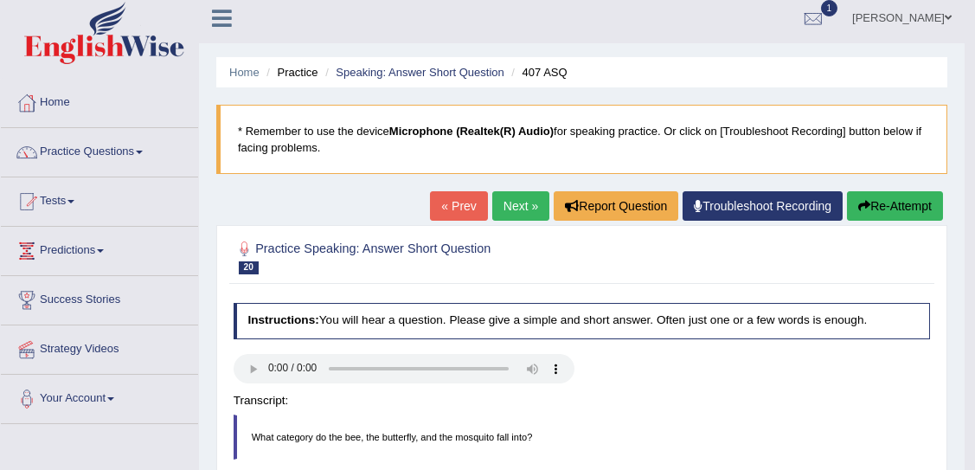
scroll to position [29, 0]
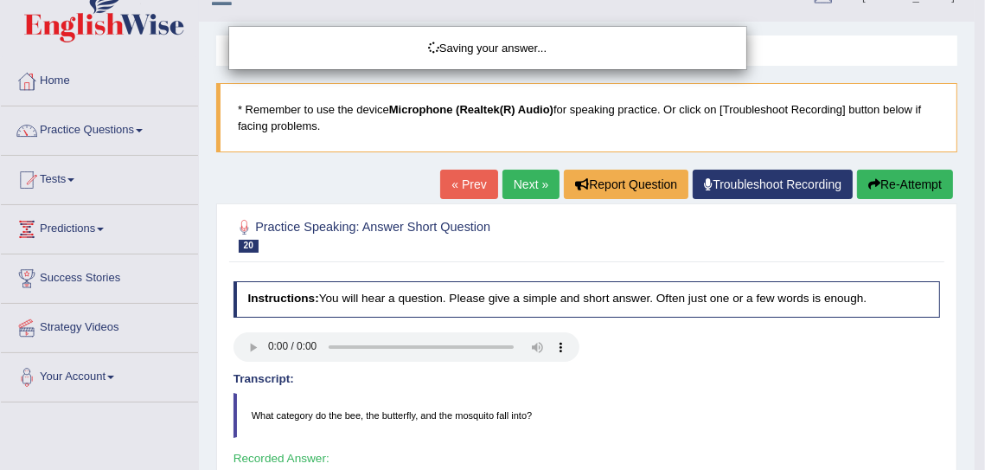
drag, startPoint x: 981, startPoint y: 207, endPoint x: 985, endPoint y: 341, distance: 134.1
click at [984, 341] on html "Toggle navigation Home Practice Questions Speaking Practice Read Aloud Repeat S…" at bounding box center [492, 206] width 985 height 470
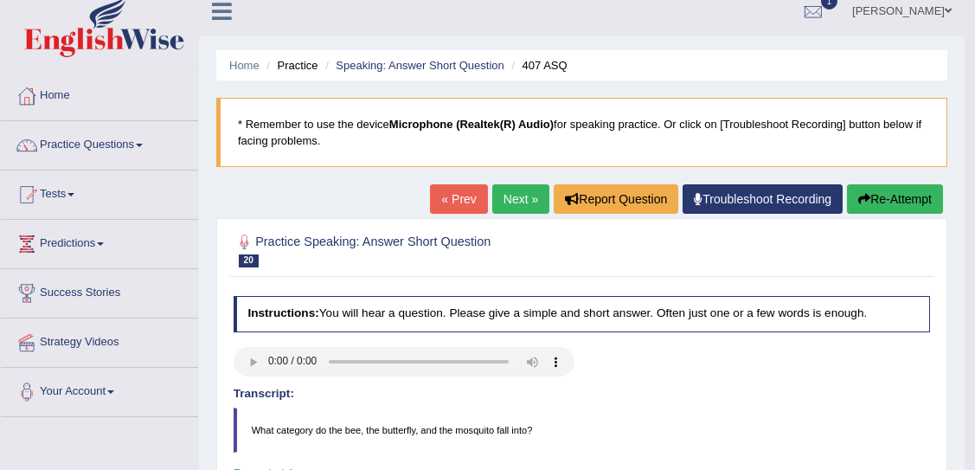
scroll to position [8, 0]
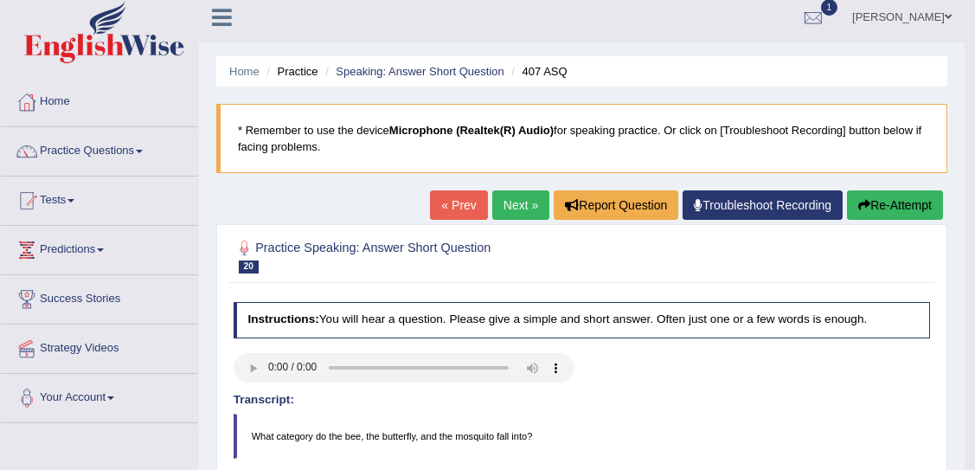
click at [518, 201] on link "Next »" at bounding box center [520, 204] width 57 height 29
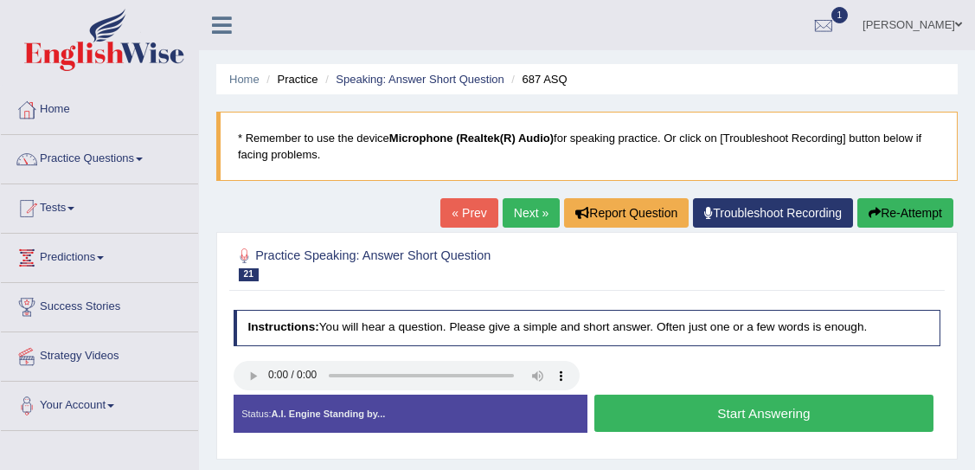
click at [681, 412] on button "Start Answering" at bounding box center [763, 412] width 339 height 37
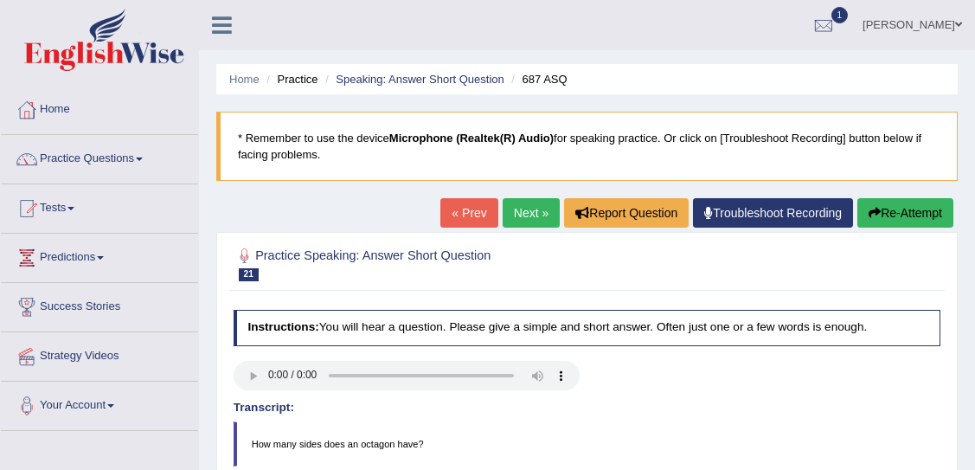
click at [522, 213] on link "Next »" at bounding box center [530, 212] width 57 height 29
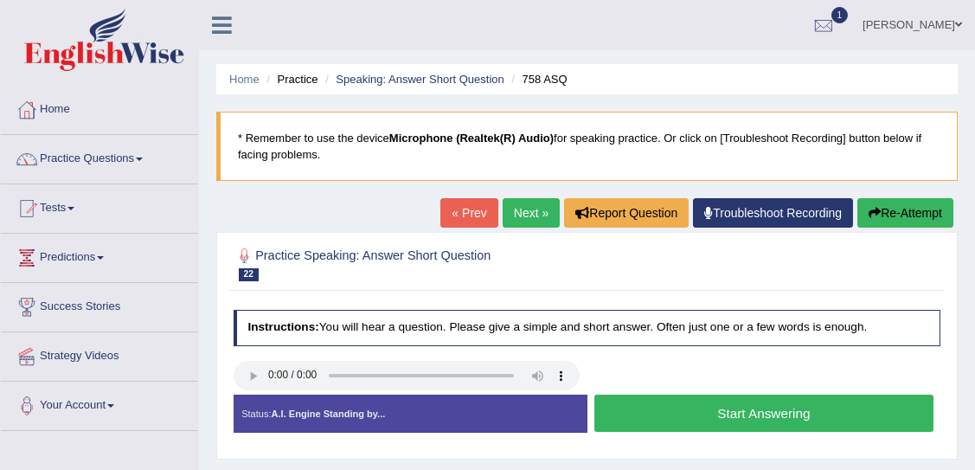
click at [676, 416] on button "Start Answering" at bounding box center [763, 412] width 339 height 37
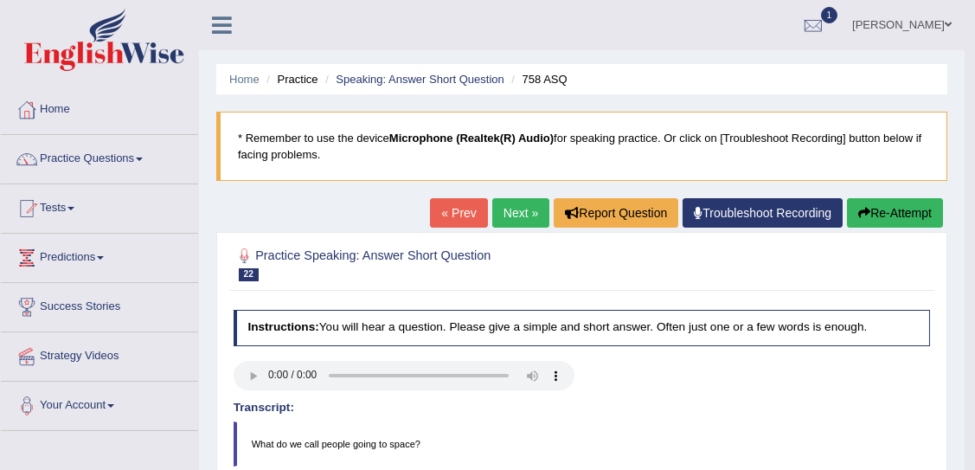
click at [528, 211] on link "Next »" at bounding box center [520, 212] width 57 height 29
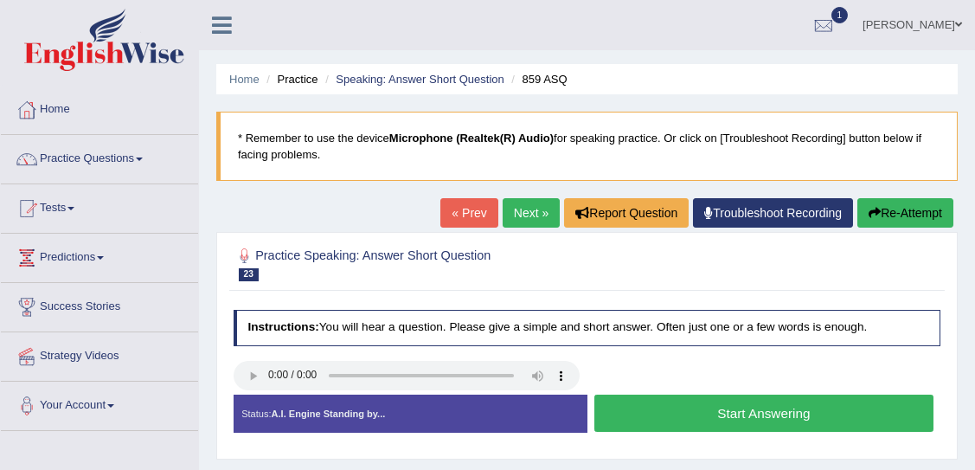
scroll to position [215, 0]
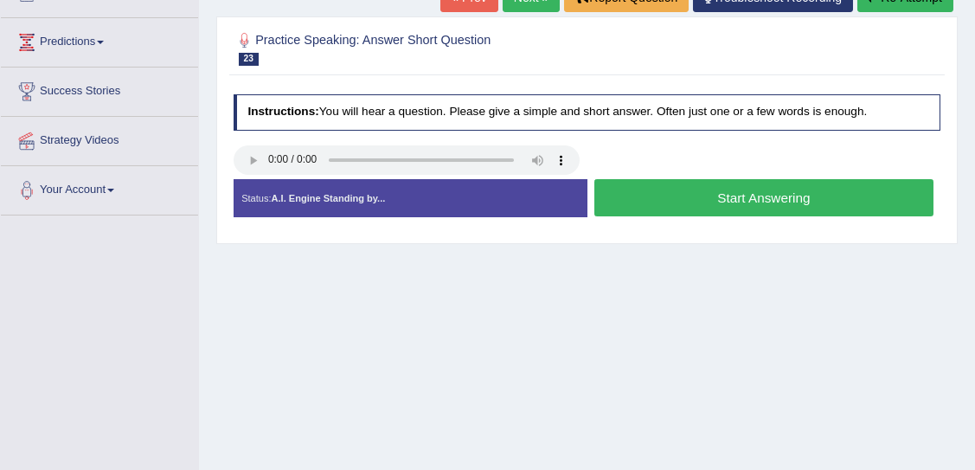
click at [747, 190] on button "Start Answering" at bounding box center [763, 197] width 339 height 37
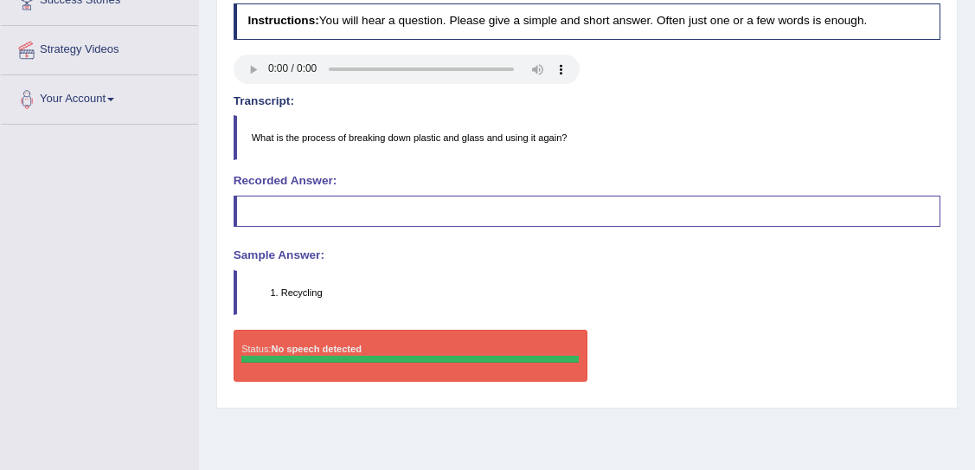
scroll to position [47, 0]
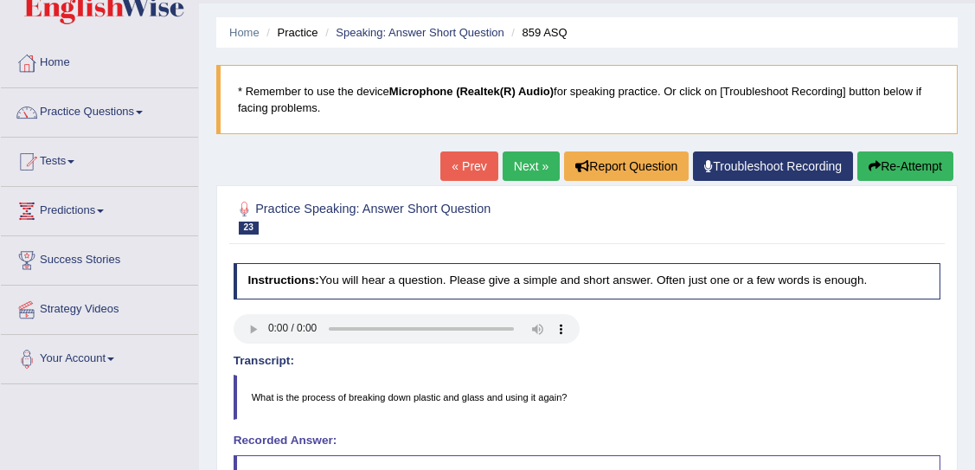
click at [526, 163] on link "Next »" at bounding box center [530, 165] width 57 height 29
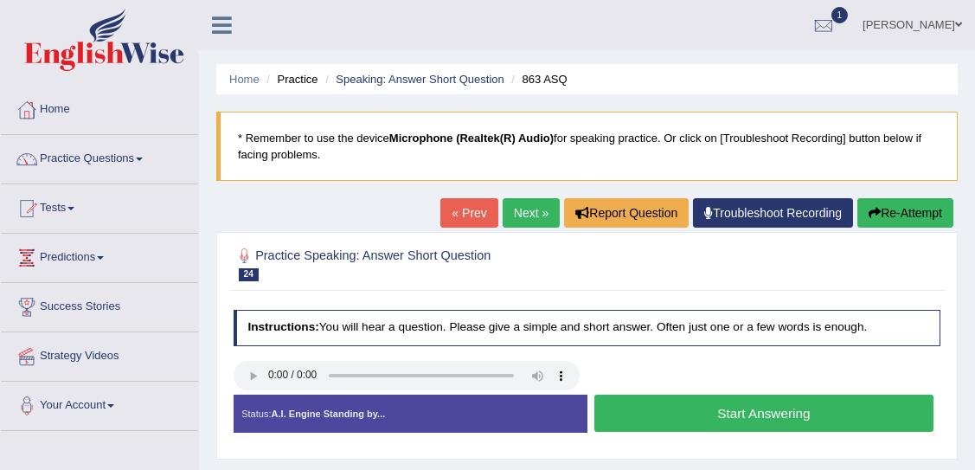
click at [693, 419] on button "Start Answering" at bounding box center [763, 412] width 339 height 37
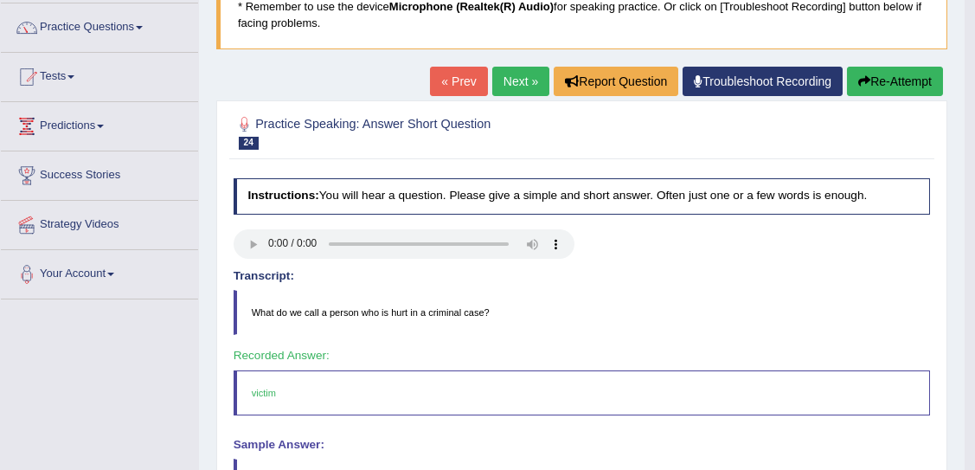
scroll to position [127, 0]
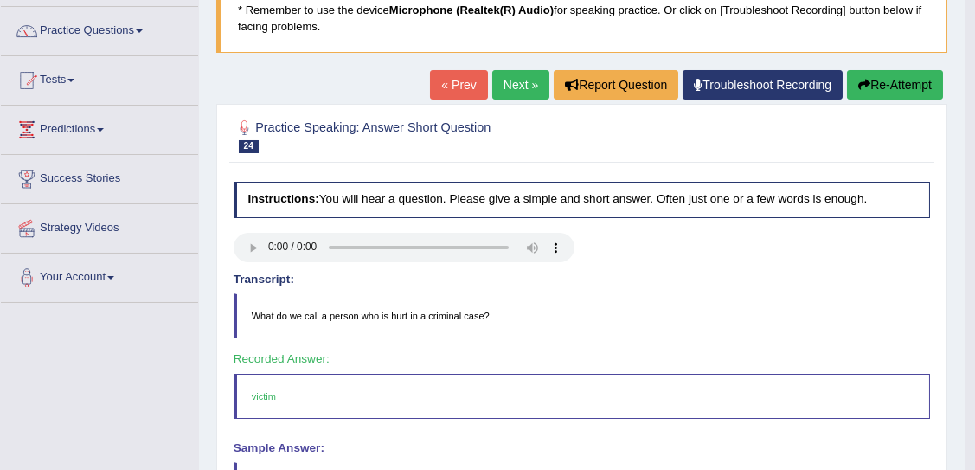
drag, startPoint x: 979, startPoint y: 125, endPoint x: 962, endPoint y: 189, distance: 65.2
click at [962, 189] on html "Toggle navigation Home Practice Questions Speaking Practice Read Aloud Repeat S…" at bounding box center [487, 107] width 975 height 470
click at [506, 85] on link "Next »" at bounding box center [520, 85] width 57 height 29
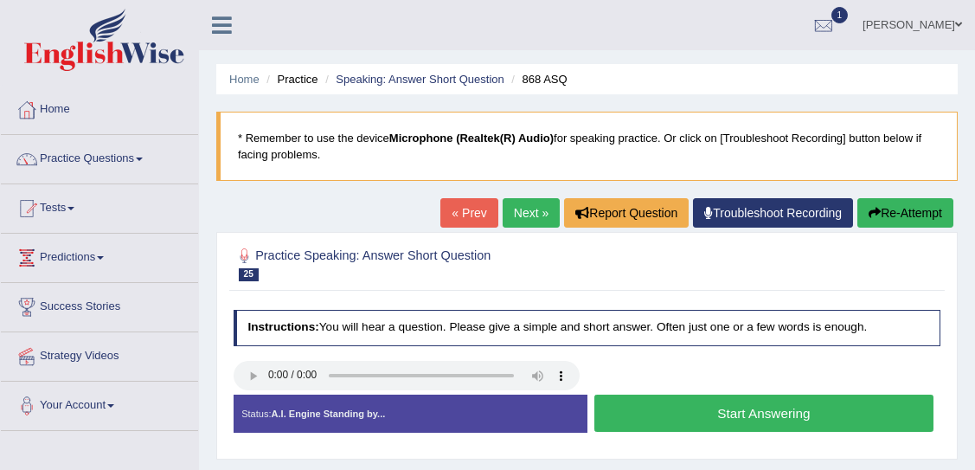
click at [782, 406] on button "Start Answering" at bounding box center [763, 412] width 339 height 37
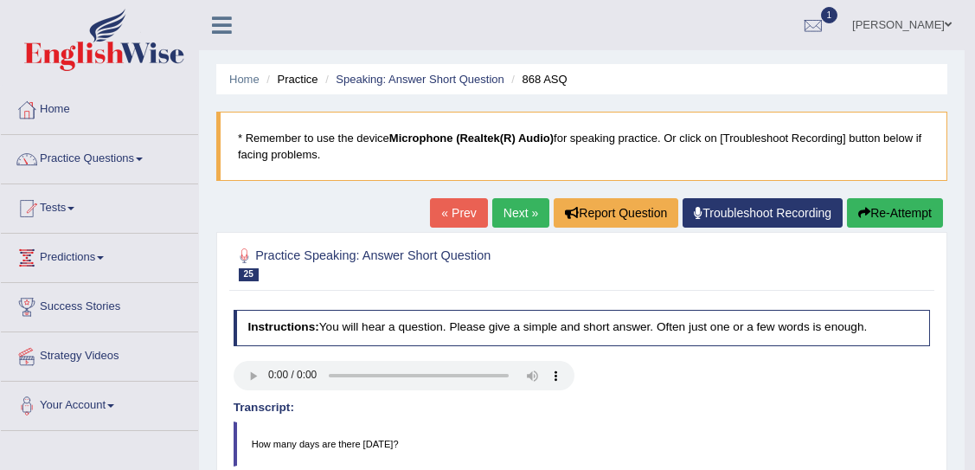
click at [508, 208] on link "Next »" at bounding box center [520, 212] width 57 height 29
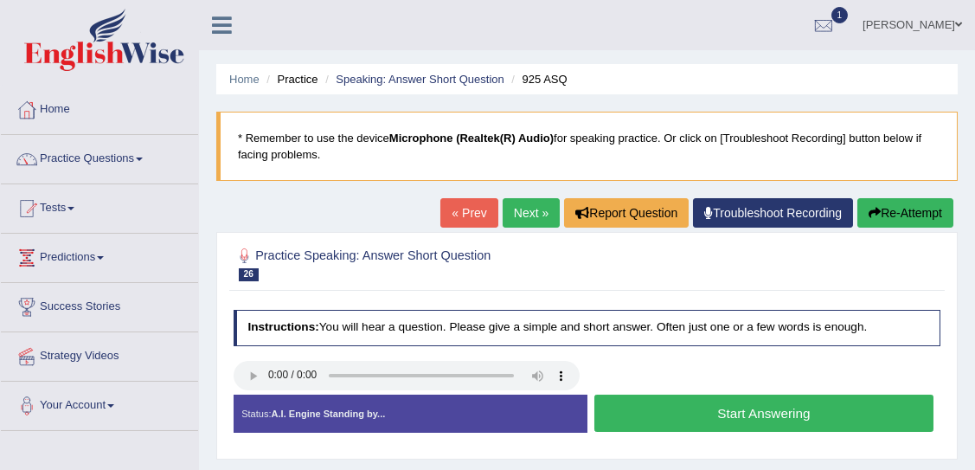
click at [752, 411] on button "Start Answering" at bounding box center [763, 412] width 339 height 37
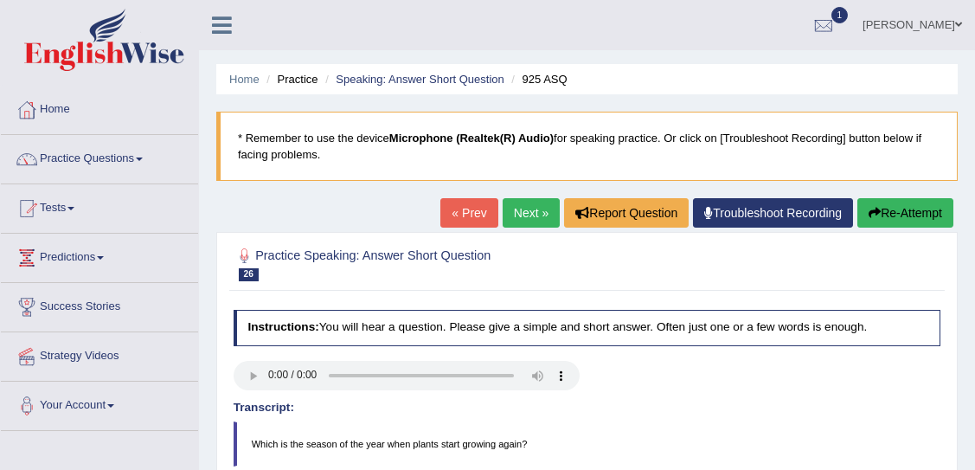
click at [518, 216] on link "Next »" at bounding box center [530, 212] width 57 height 29
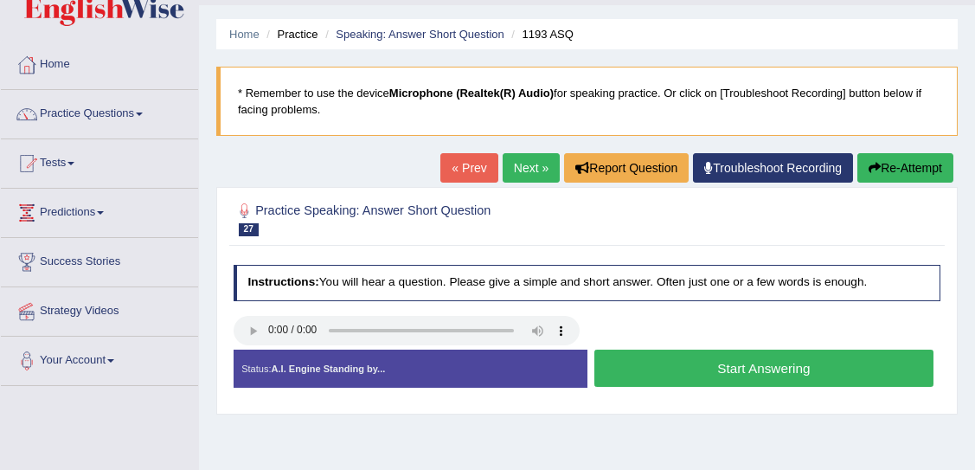
scroll to position [60, 0]
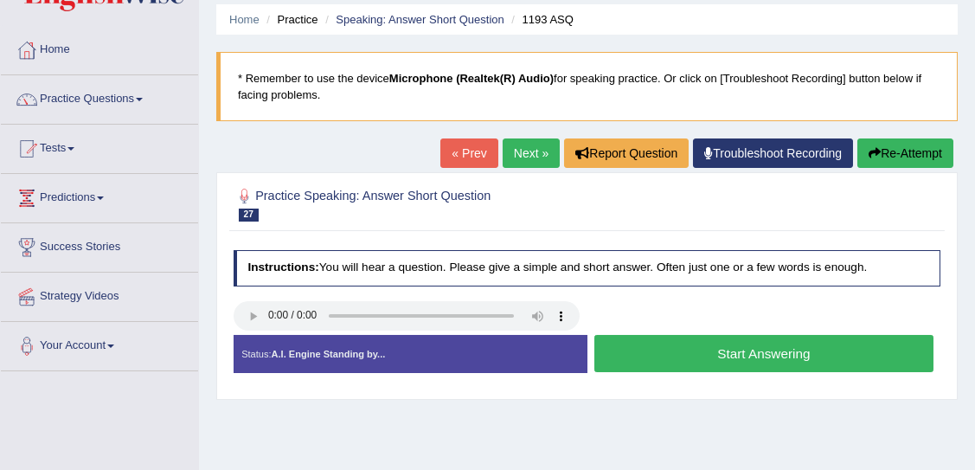
click at [681, 353] on button "Start Answering" at bounding box center [763, 353] width 339 height 37
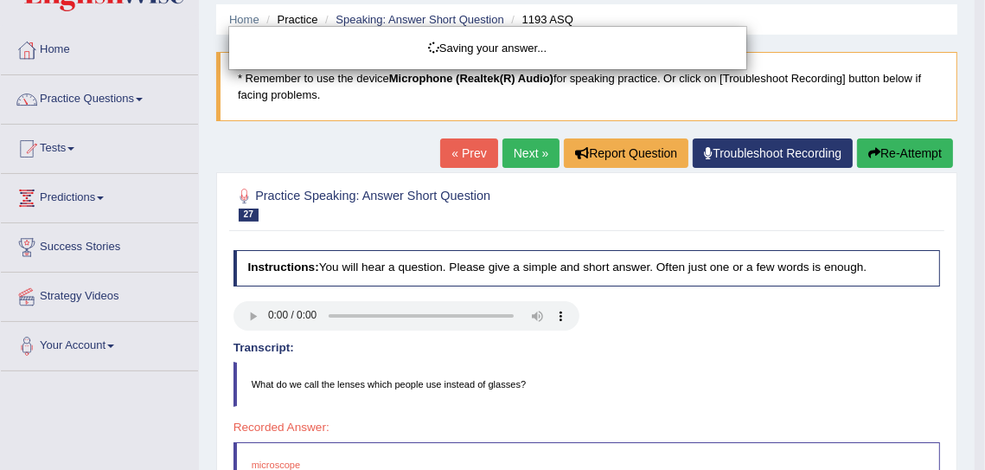
drag, startPoint x: 983, startPoint y: 157, endPoint x: 958, endPoint y: 214, distance: 62.3
click at [958, 214] on html "Toggle navigation Home Practice Questions Speaking Practice Read Aloud Repeat S…" at bounding box center [492, 175] width 985 height 470
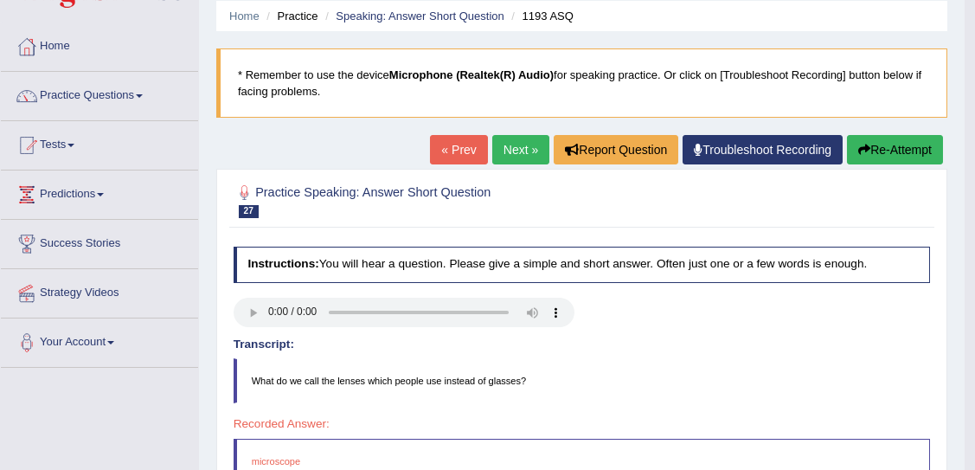
scroll to position [0, 0]
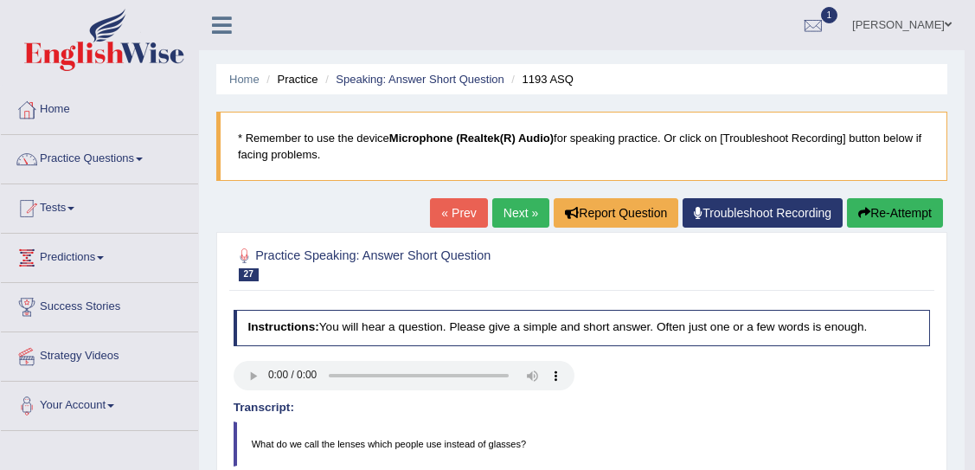
click at [510, 213] on link "Next »" at bounding box center [520, 212] width 57 height 29
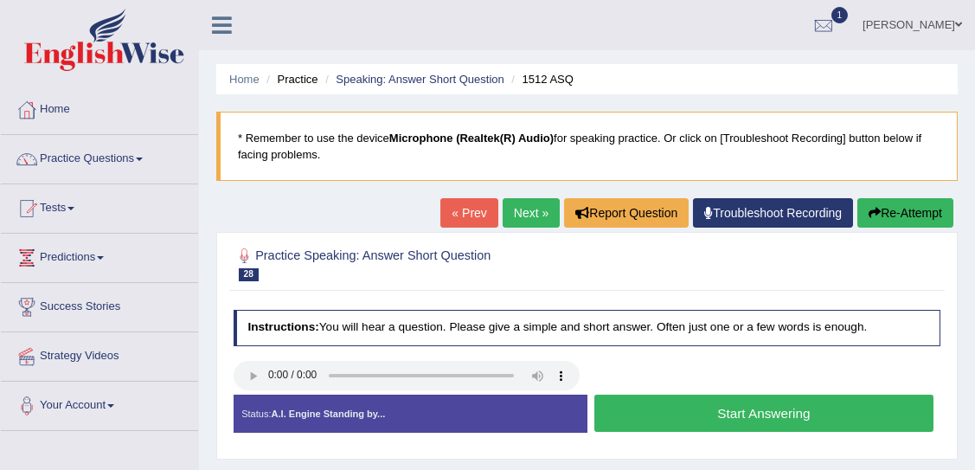
click at [745, 406] on button "Start Answering" at bounding box center [763, 412] width 339 height 37
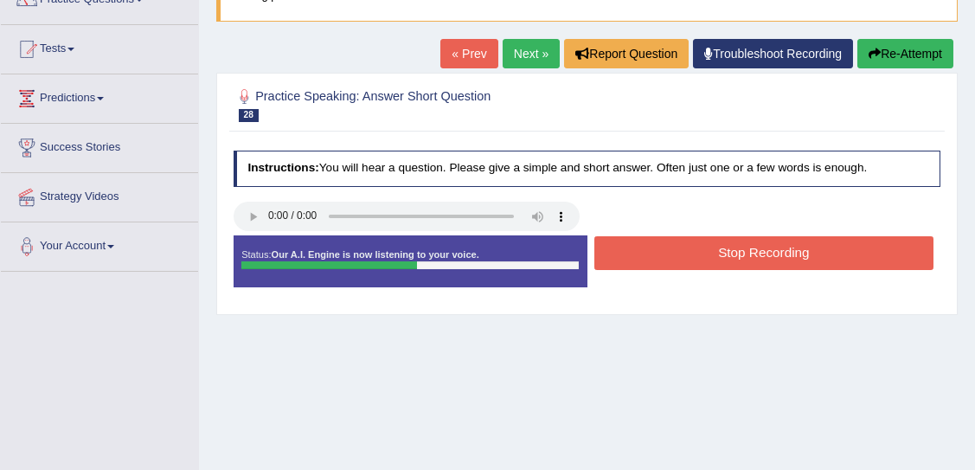
scroll to position [174, 0]
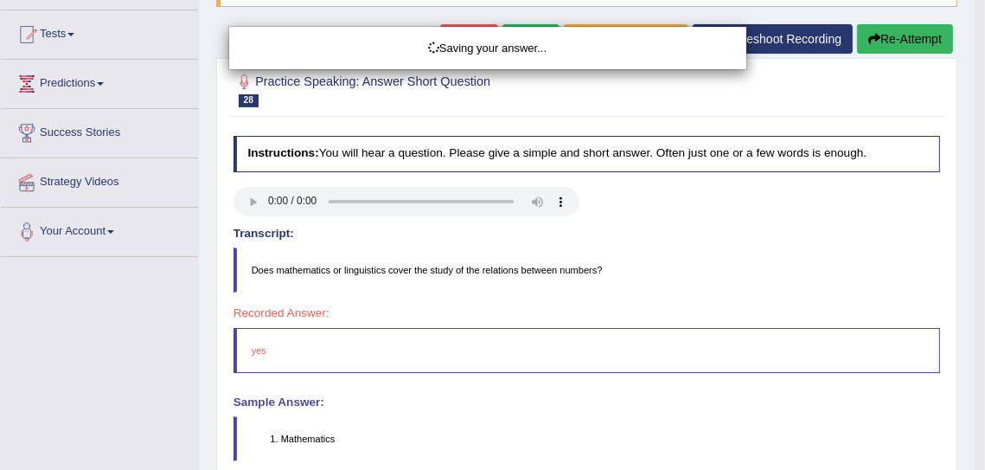
drag, startPoint x: 977, startPoint y: 110, endPoint x: 968, endPoint y: 227, distance: 117.1
click at [968, 227] on html "Toggle navigation Home Practice Questions Speaking Practice Read Aloud Repeat S…" at bounding box center [492, 61] width 985 height 470
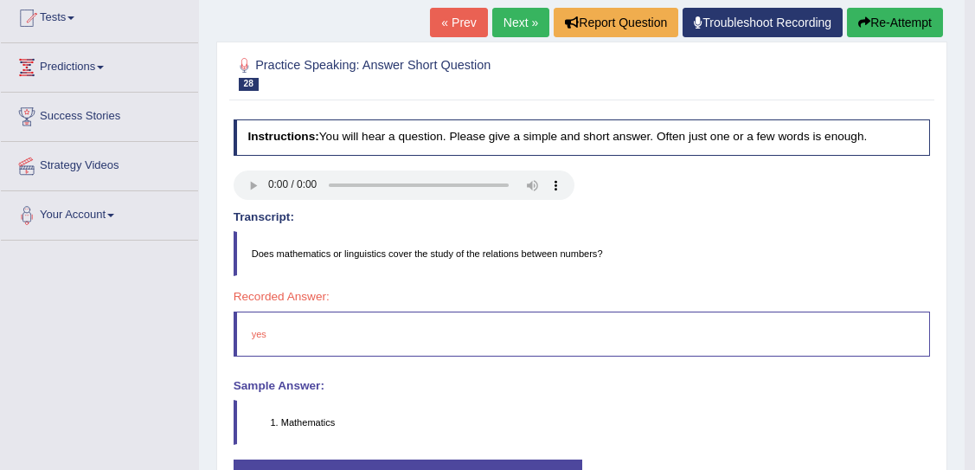
scroll to position [184, 0]
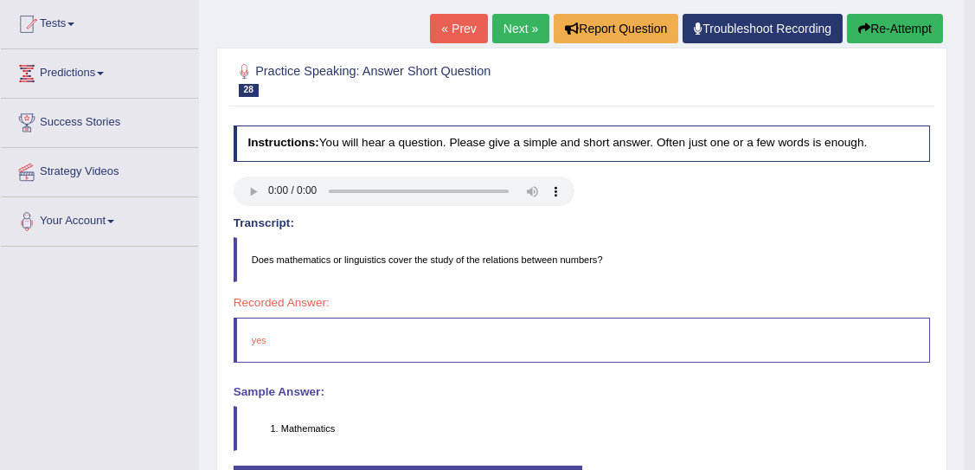
drag, startPoint x: 959, startPoint y: 219, endPoint x: 588, endPoint y: 178, distance: 373.2
click at [588, 178] on div "Home Practice Speaking: Answer Short Question 1512 ASQ * Remember to use the de…" at bounding box center [581, 248] width 765 height 865
click at [508, 25] on link "Next »" at bounding box center [520, 28] width 57 height 29
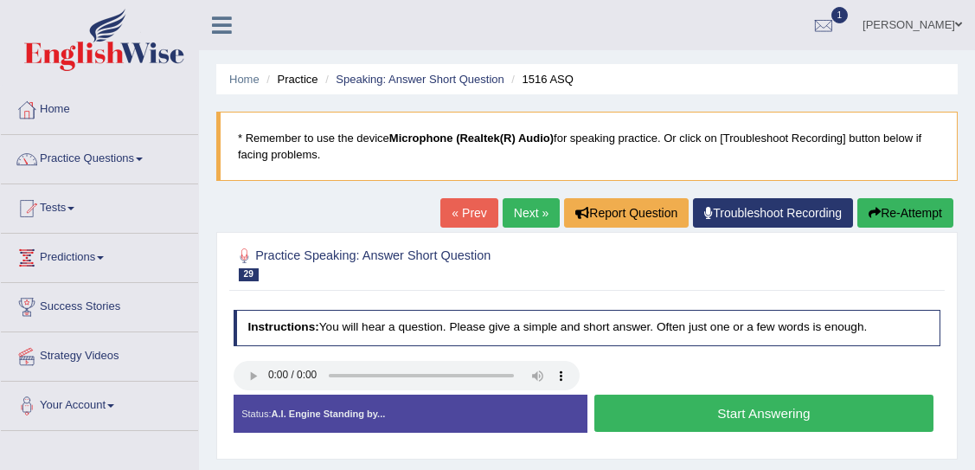
click at [675, 412] on button "Start Answering" at bounding box center [763, 412] width 339 height 37
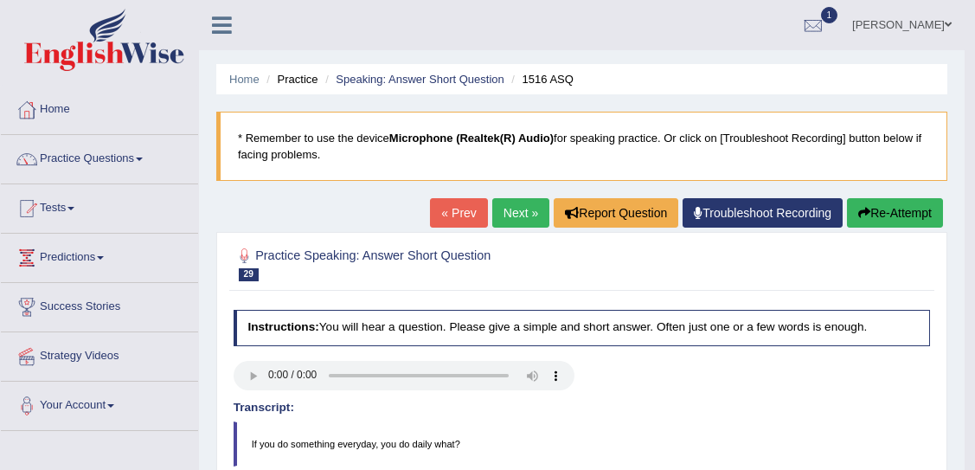
click at [515, 210] on link "Next »" at bounding box center [520, 212] width 57 height 29
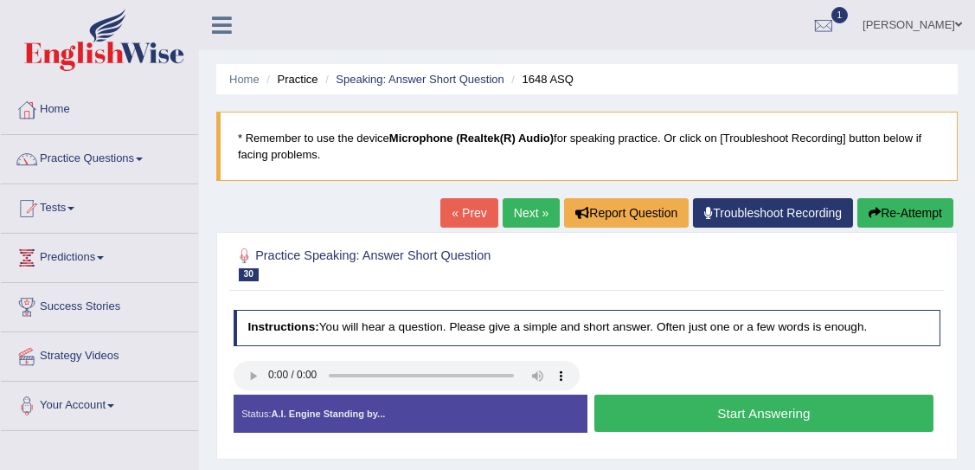
click at [713, 412] on button "Start Answering" at bounding box center [763, 412] width 339 height 37
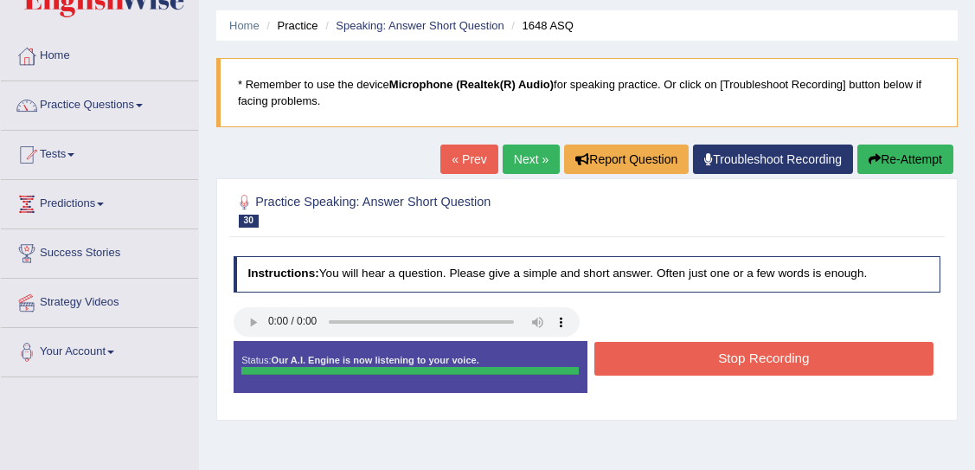
scroll to position [101, 0]
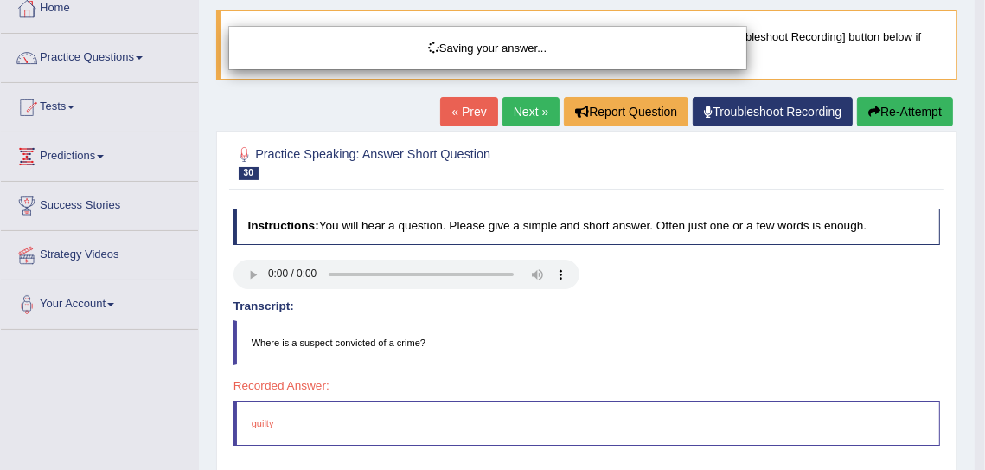
drag, startPoint x: 978, startPoint y: 163, endPoint x: 955, endPoint y: 301, distance: 140.3
click at [955, 301] on html "Toggle navigation Home Practice Questions Speaking Practice Read Aloud Repeat S…" at bounding box center [492, 134] width 985 height 470
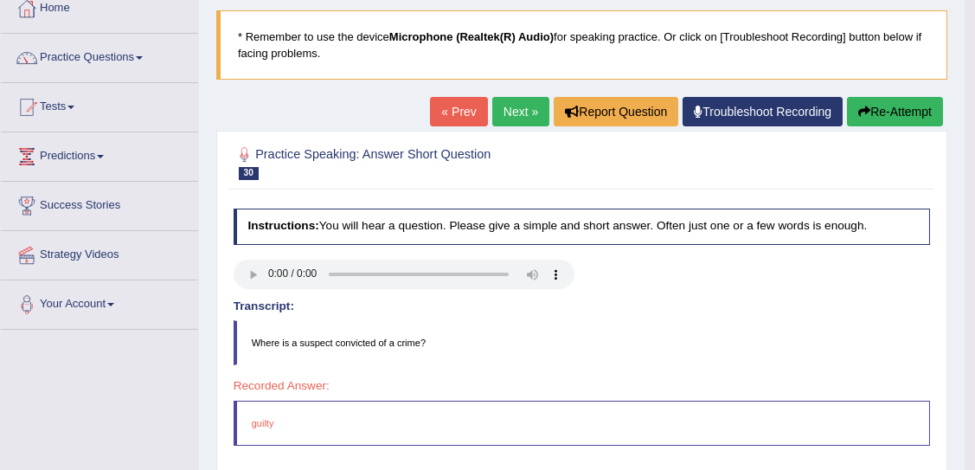
click at [899, 246] on div "Instructions: You will hear a question. Please give a simple and short answer. …" at bounding box center [581, 410] width 704 height 419
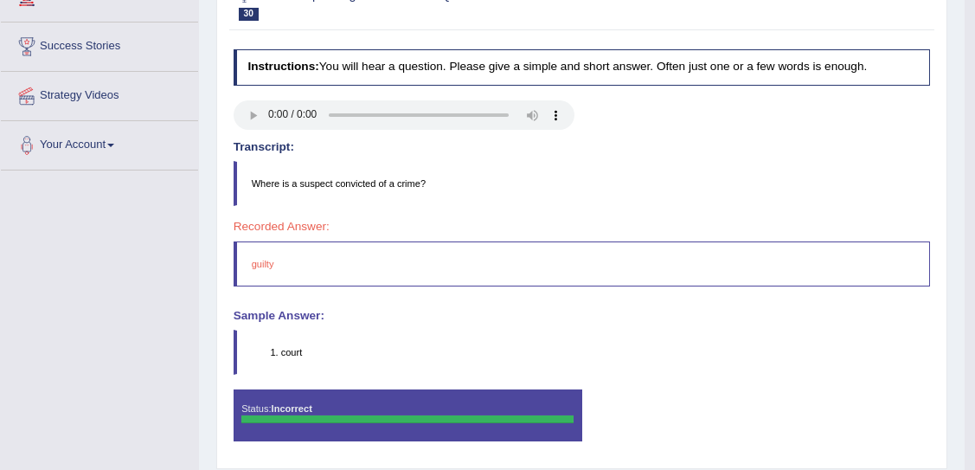
scroll to position [0, 0]
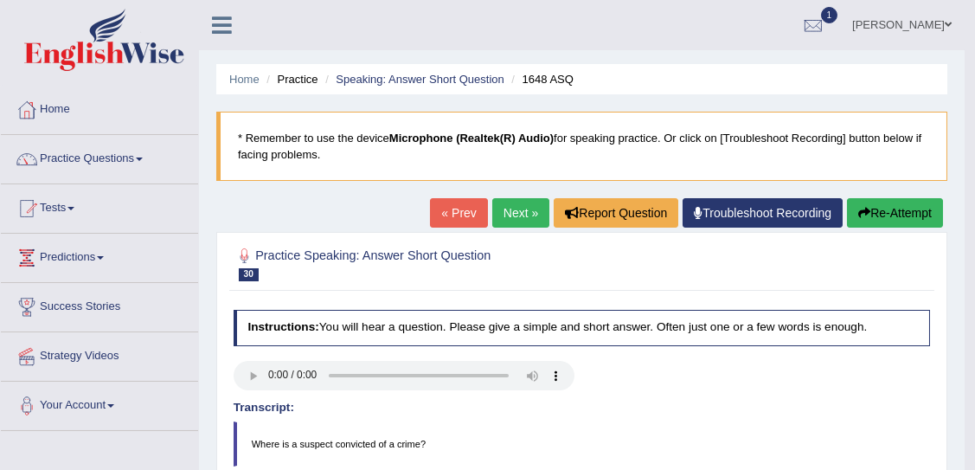
click at [507, 208] on link "Next »" at bounding box center [520, 212] width 57 height 29
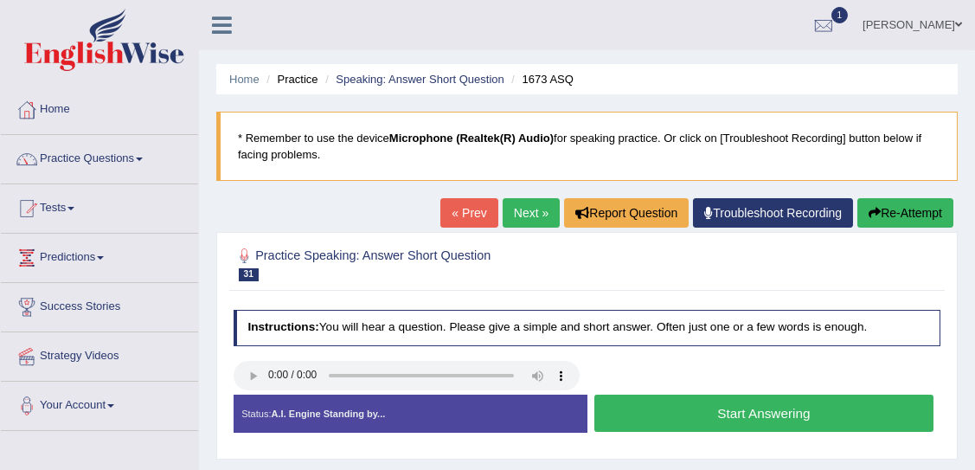
click at [749, 410] on button "Start Answering" at bounding box center [763, 412] width 339 height 37
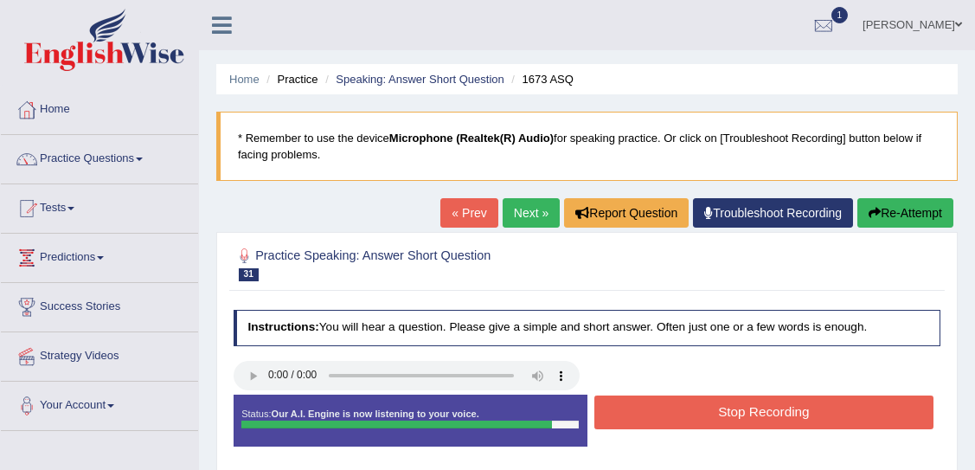
scroll to position [10, 0]
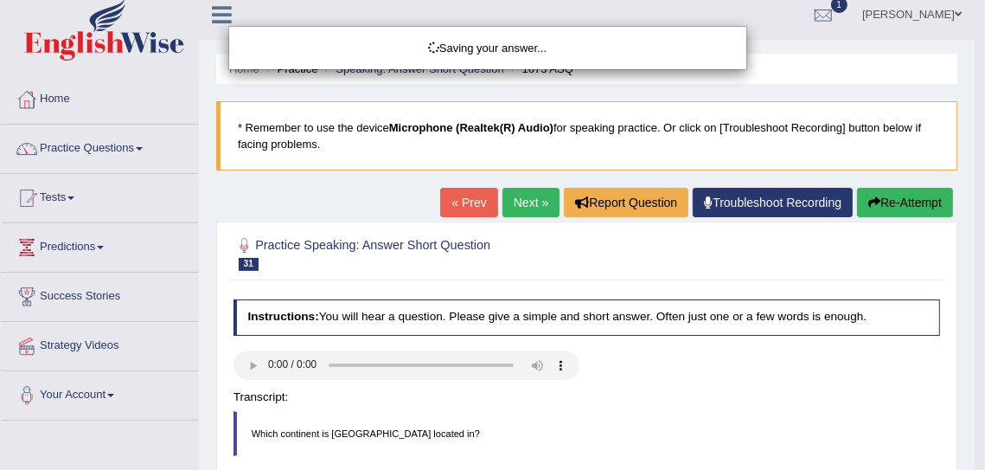
click at [979, 222] on html "Toggle navigation Home Practice Questions Speaking Practice Read Aloud Repeat S…" at bounding box center [492, 225] width 985 height 470
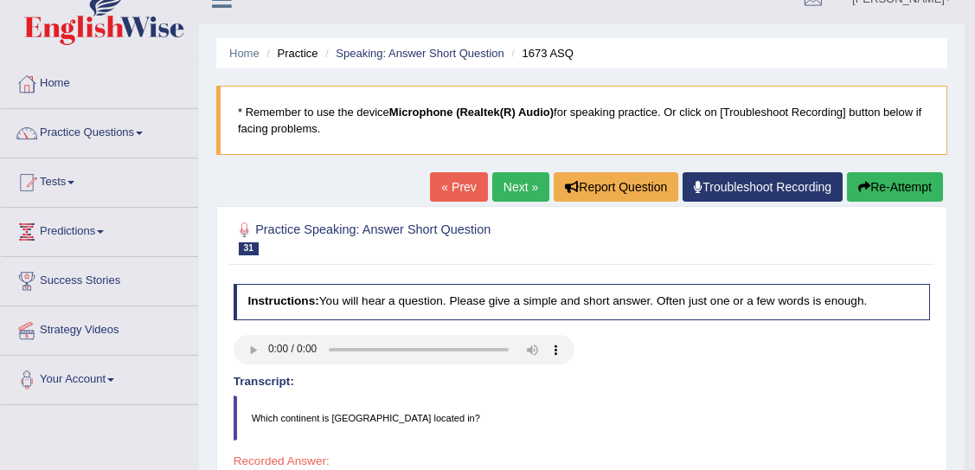
scroll to position [25, 0]
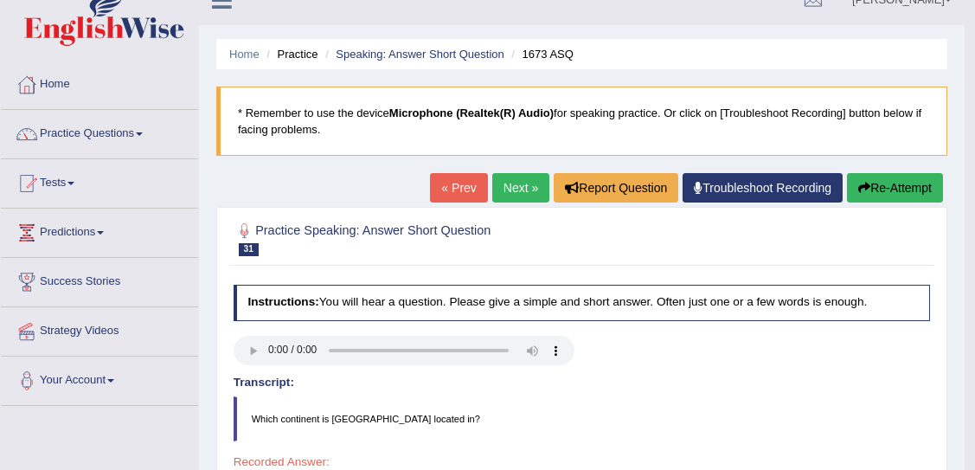
click at [507, 182] on link "Next »" at bounding box center [520, 187] width 57 height 29
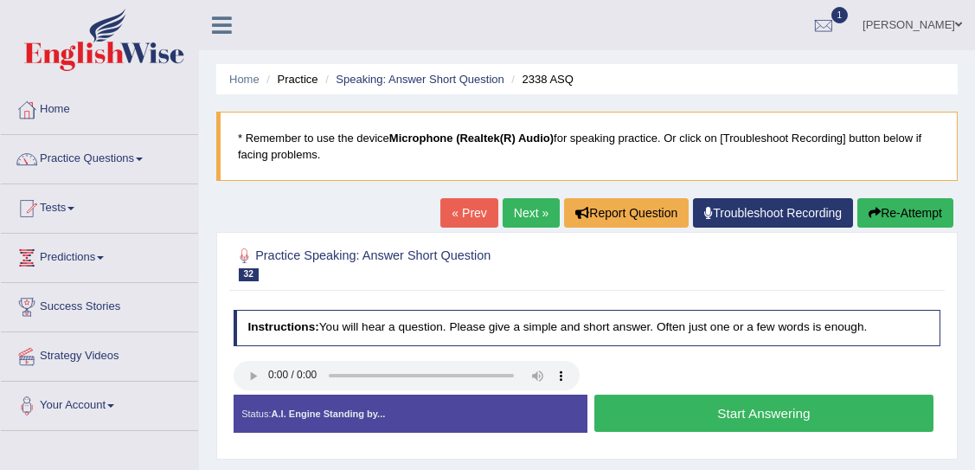
click at [716, 415] on button "Start Answering" at bounding box center [763, 412] width 339 height 37
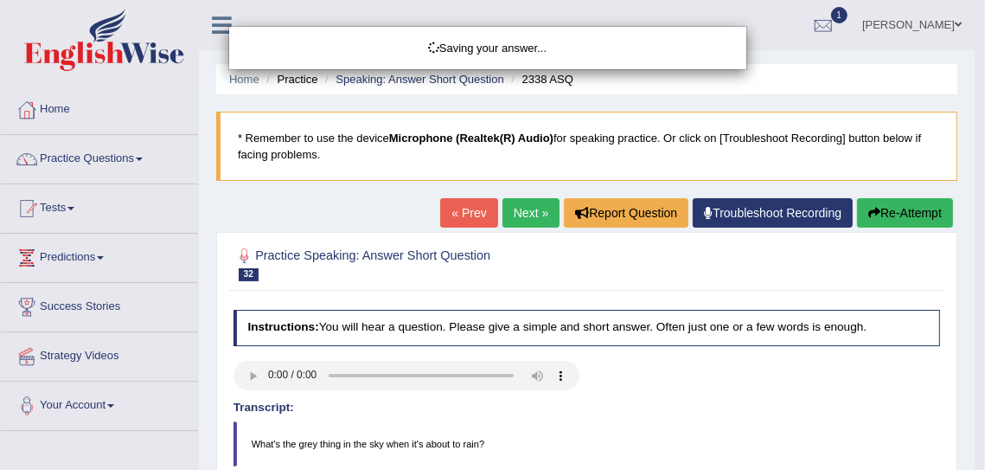
drag, startPoint x: 981, startPoint y: 182, endPoint x: 663, endPoint y: 189, distance: 317.4
click at [663, 189] on div "Saving your answer..." at bounding box center [492, 235] width 985 height 470
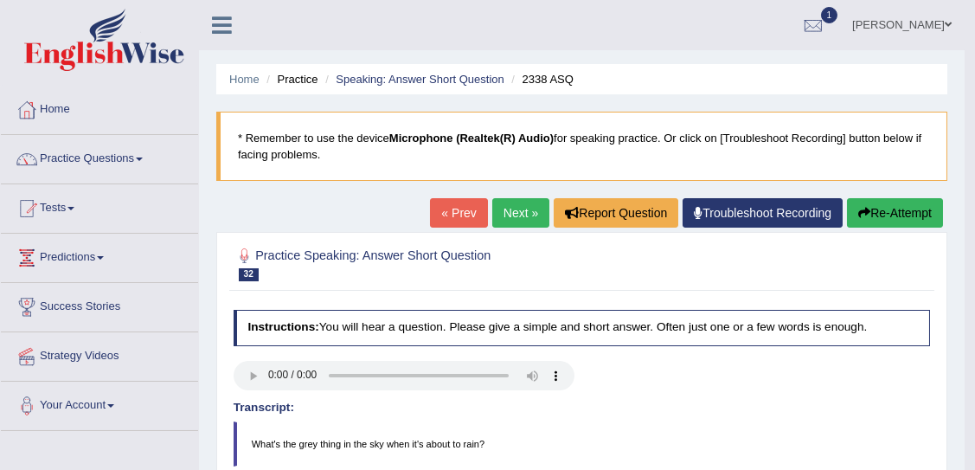
click at [512, 208] on link "Next »" at bounding box center [520, 212] width 57 height 29
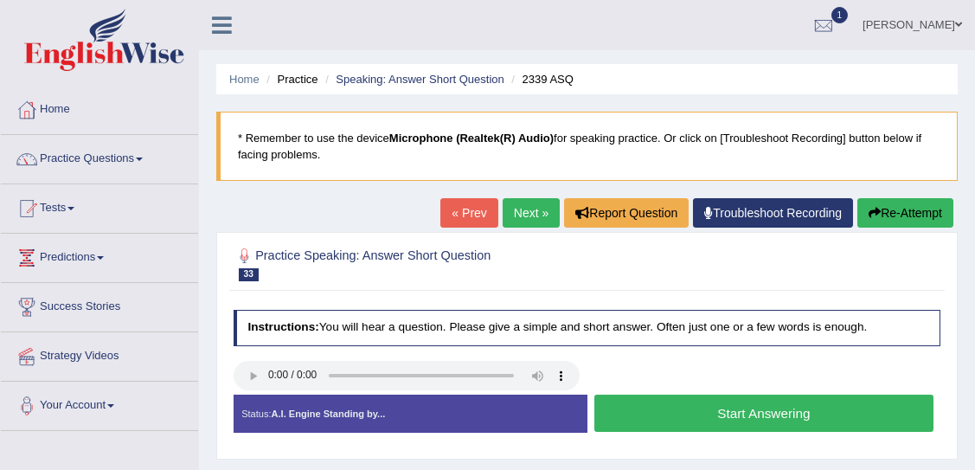
click at [687, 416] on button "Start Answering" at bounding box center [763, 412] width 339 height 37
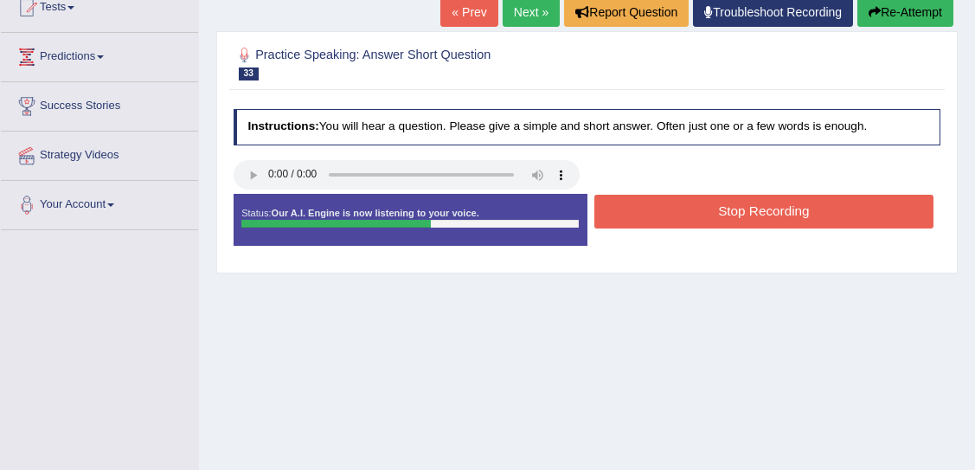
scroll to position [228, 0]
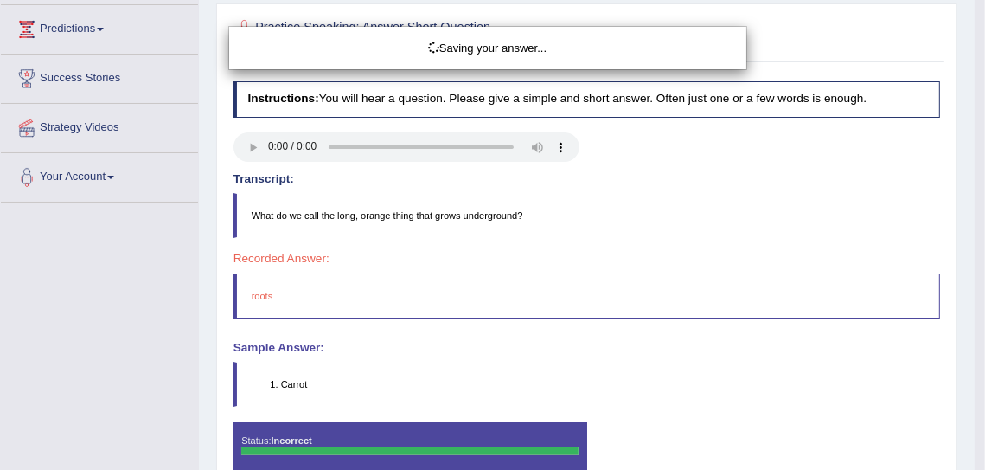
click at [981, 241] on html "Toggle navigation Home Practice Questions Speaking Practice Read Aloud Repeat S…" at bounding box center [492, 7] width 985 height 470
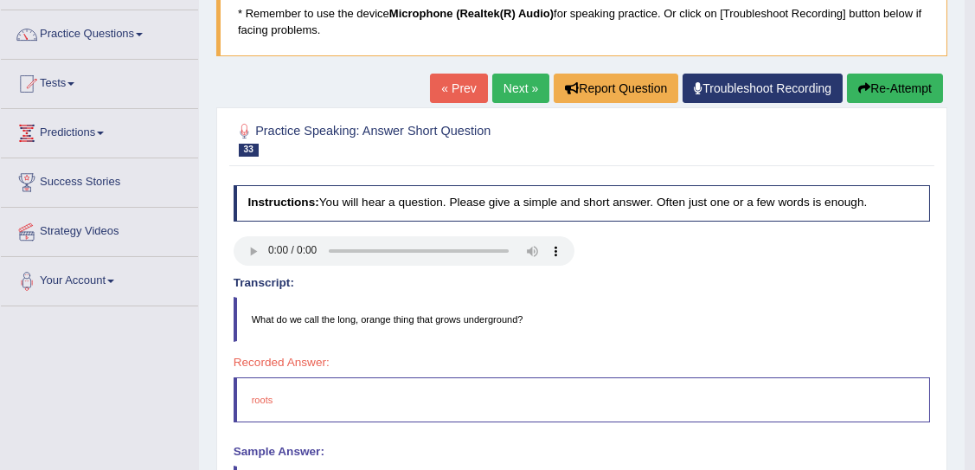
scroll to position [119, 0]
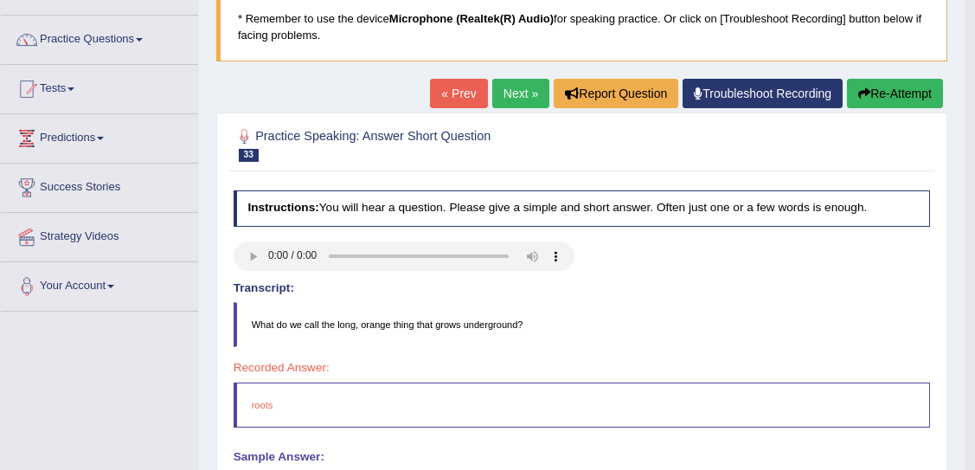
click at [512, 89] on link "Next »" at bounding box center [520, 93] width 57 height 29
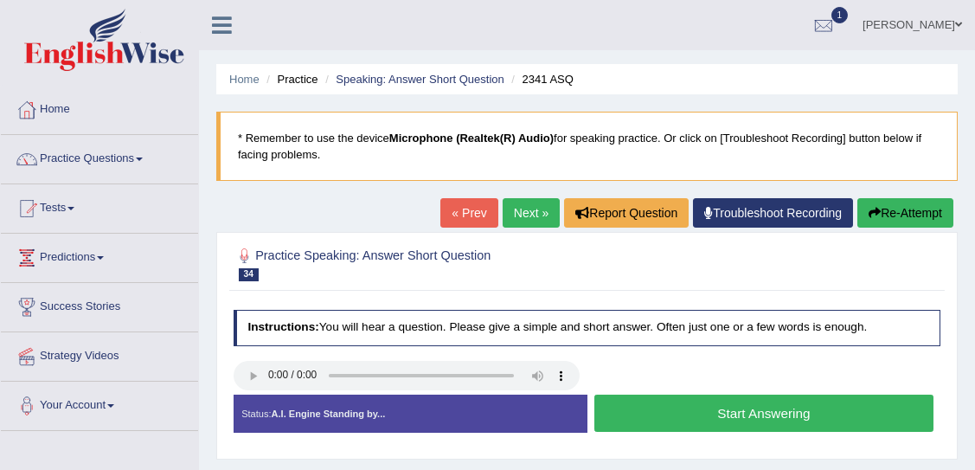
click at [681, 402] on button "Start Answering" at bounding box center [763, 412] width 339 height 37
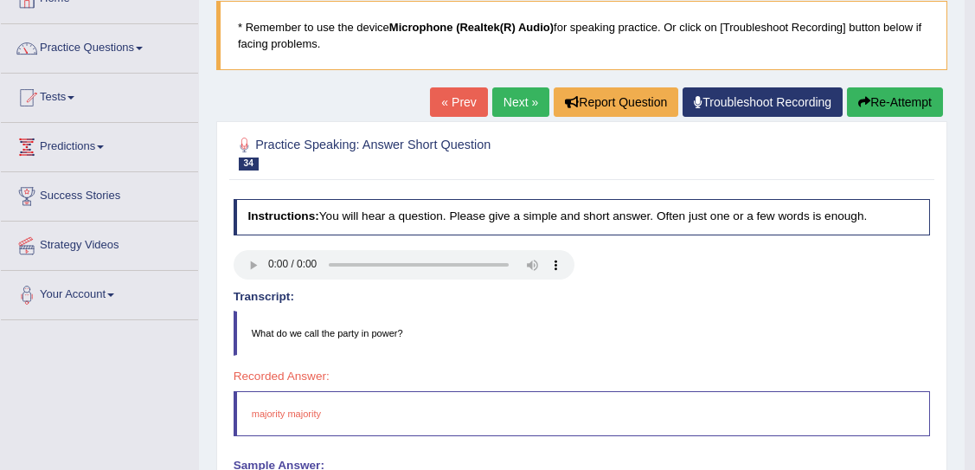
scroll to position [104, 0]
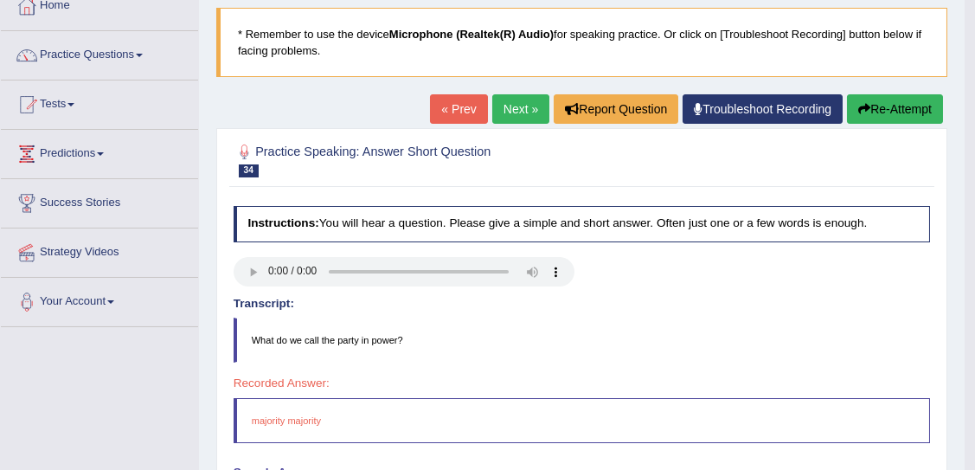
drag, startPoint x: 979, startPoint y: 192, endPoint x: 924, endPoint y: 244, distance: 75.9
click at [924, 244] on html "Toggle navigation Home Practice Questions Speaking Practice Read Aloud Repeat S…" at bounding box center [487, 131] width 975 height 470
click at [507, 102] on link "Next »" at bounding box center [520, 108] width 57 height 29
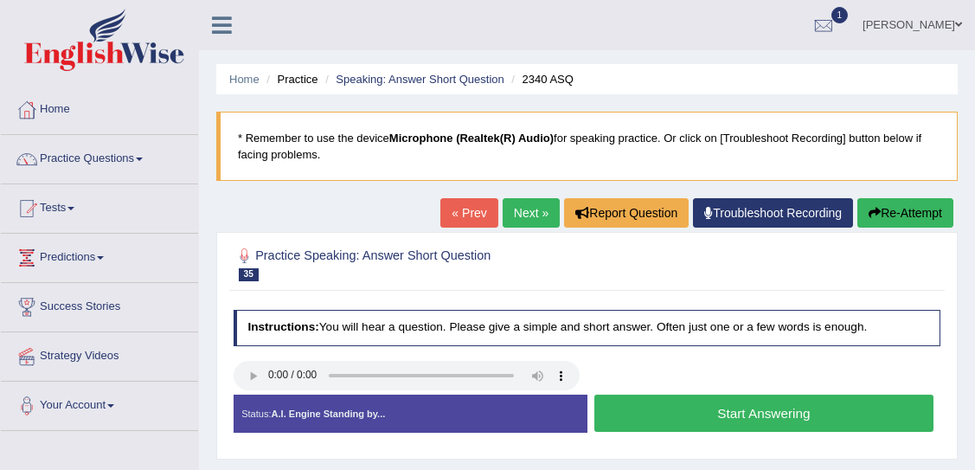
click at [743, 414] on button "Start Answering" at bounding box center [763, 412] width 339 height 37
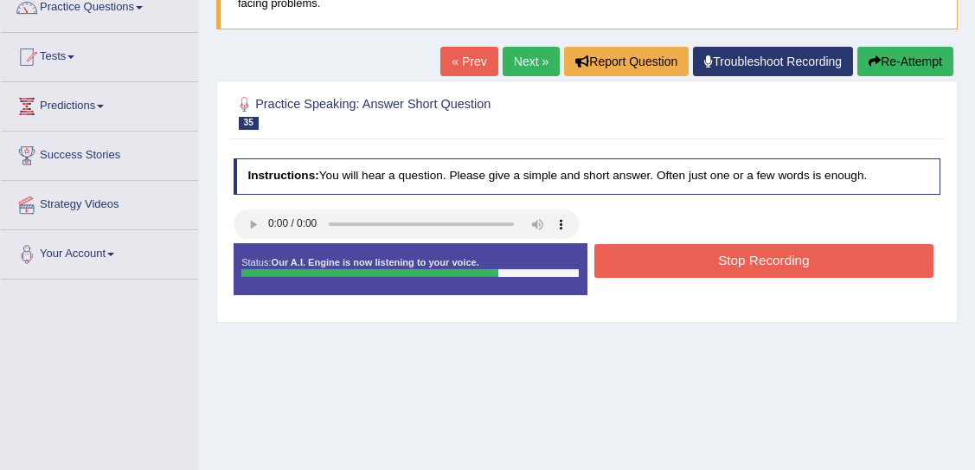
scroll to position [153, 0]
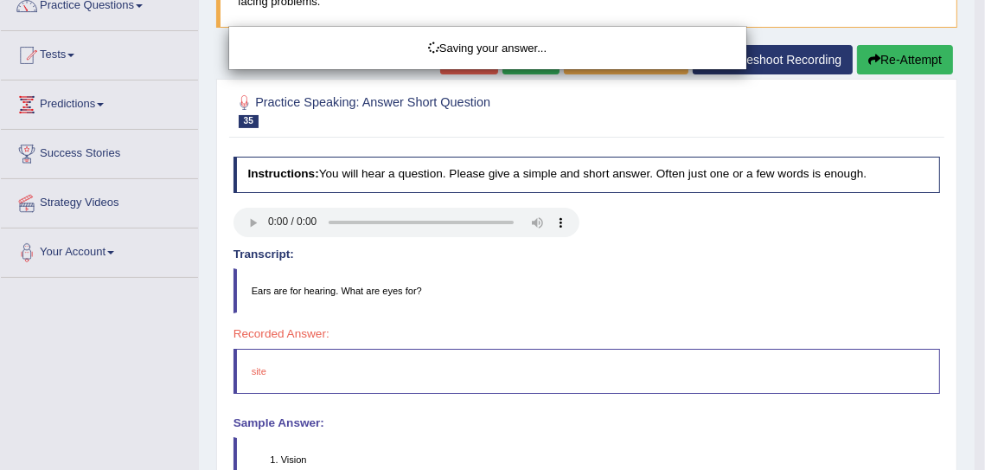
drag, startPoint x: 982, startPoint y: 169, endPoint x: 912, endPoint y: 248, distance: 105.4
click at [912, 248] on html "Toggle navigation Home Practice Questions Speaking Practice Read Aloud Repeat S…" at bounding box center [492, 82] width 985 height 470
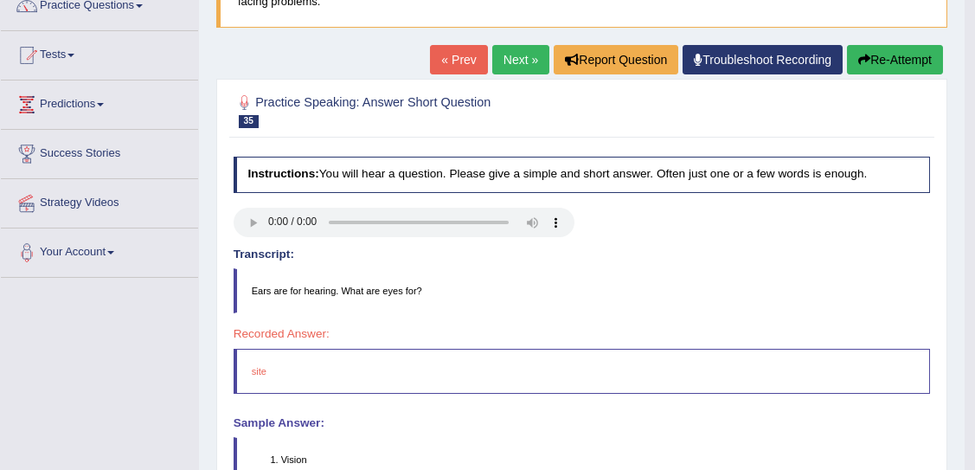
click at [507, 59] on link "Next »" at bounding box center [520, 59] width 57 height 29
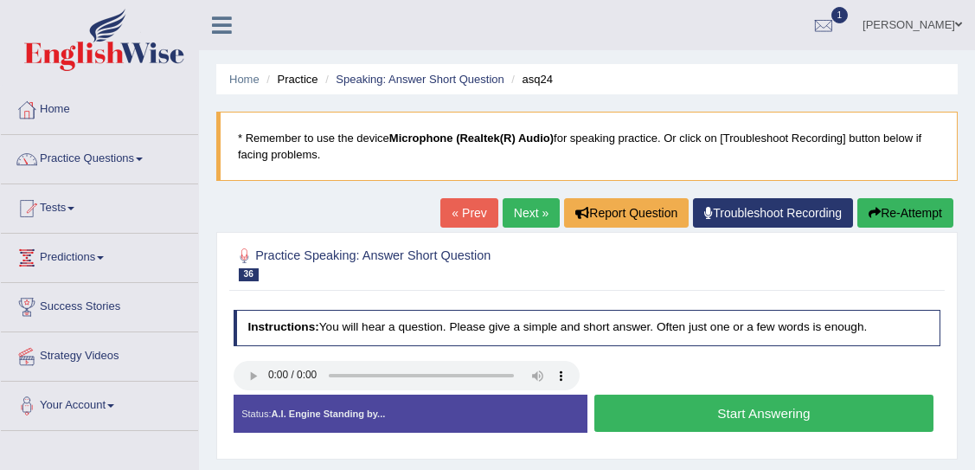
click at [696, 412] on button "Start Answering" at bounding box center [763, 412] width 339 height 37
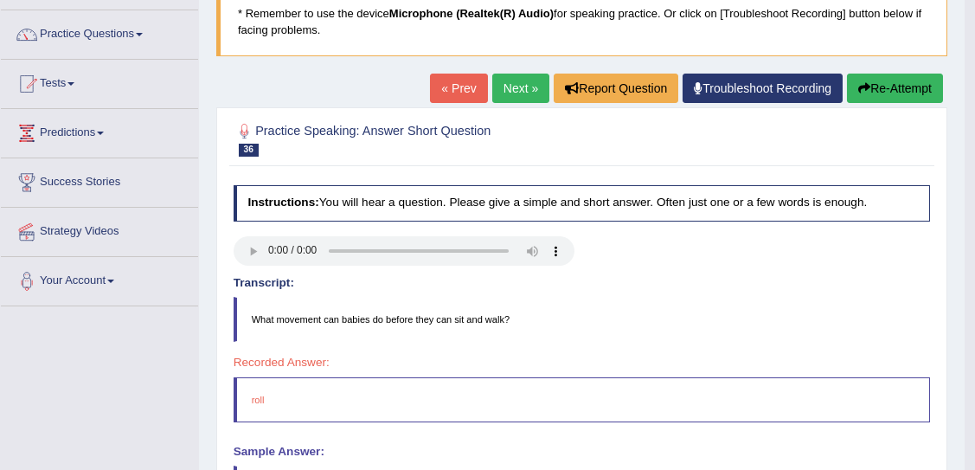
scroll to position [124, 0]
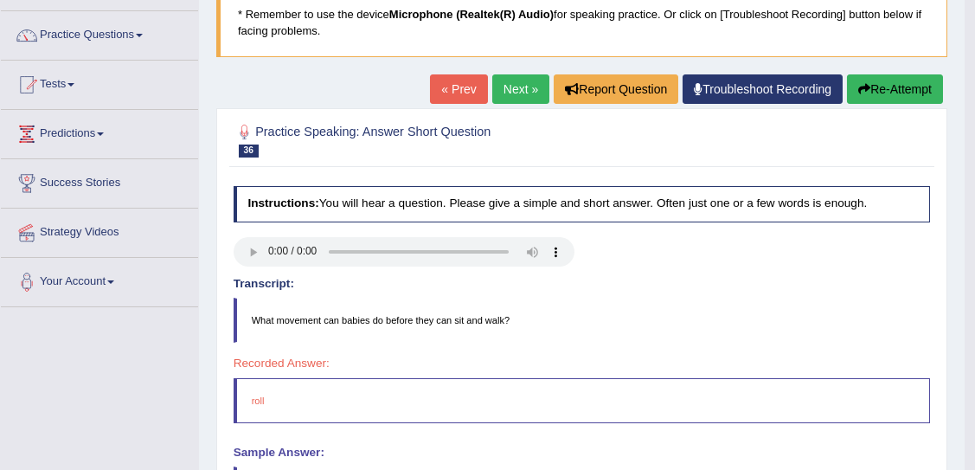
click at [512, 93] on link "Next »" at bounding box center [520, 88] width 57 height 29
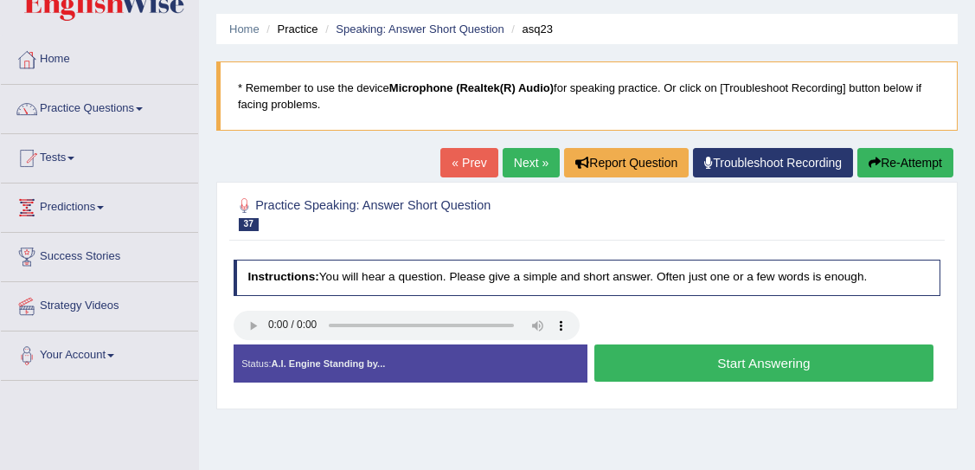
scroll to position [53, 0]
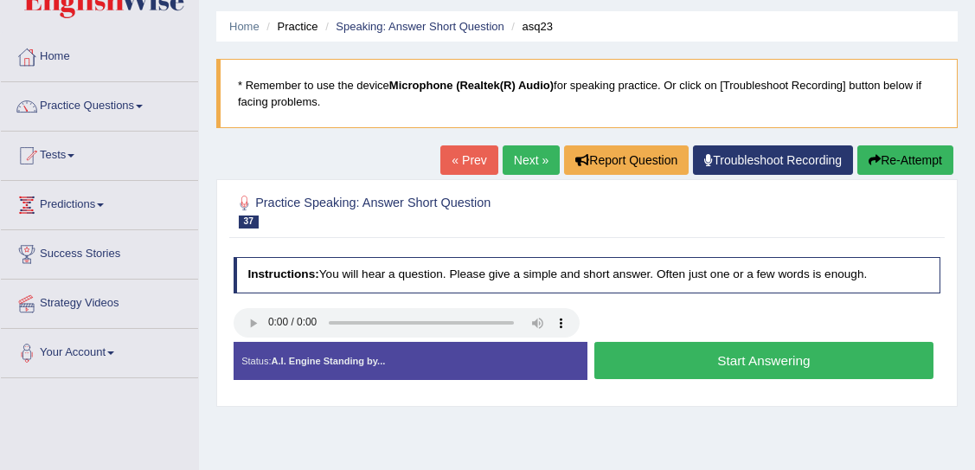
click at [795, 358] on button "Start Answering" at bounding box center [763, 360] width 339 height 37
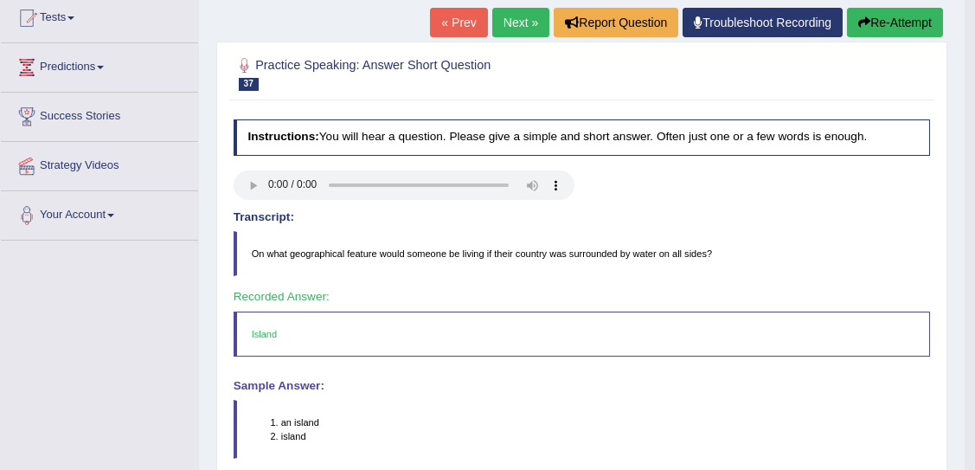
scroll to position [188, 0]
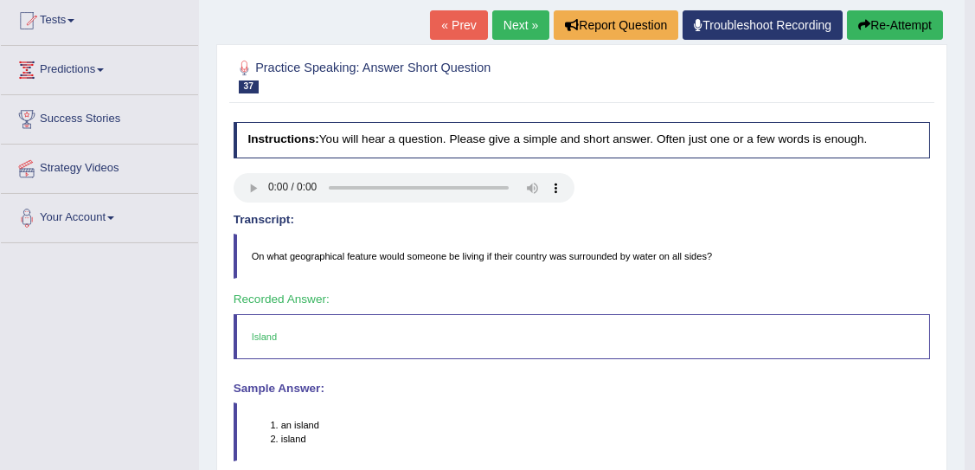
click at [496, 16] on link "Next »" at bounding box center [520, 24] width 57 height 29
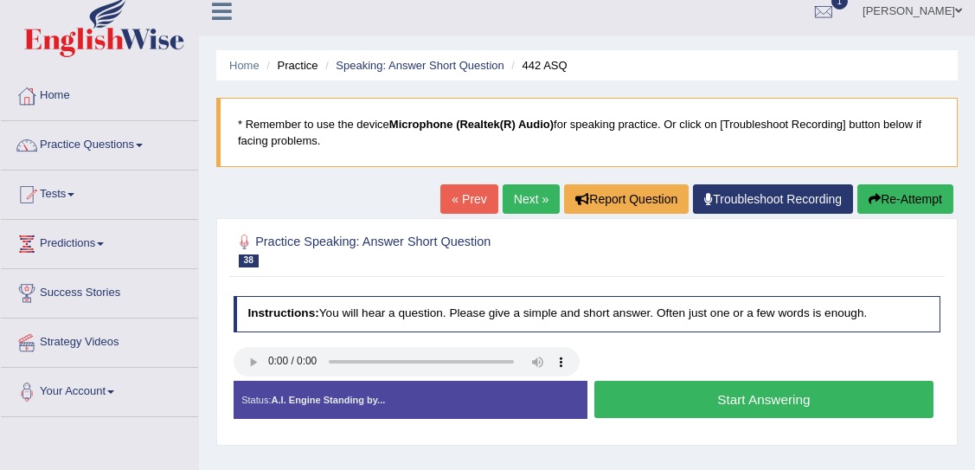
scroll to position [22, 0]
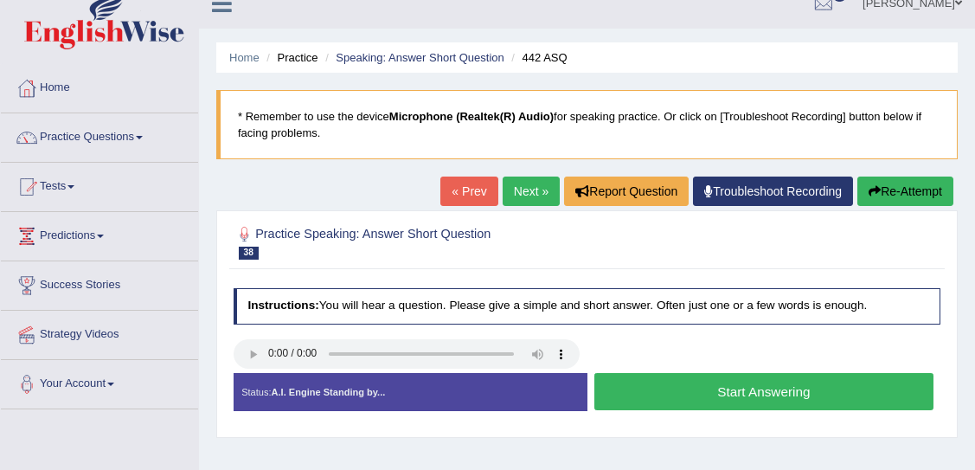
click at [604, 356] on div at bounding box center [587, 355] width 722 height 33
click at [587, 363] on div at bounding box center [587, 355] width 722 height 33
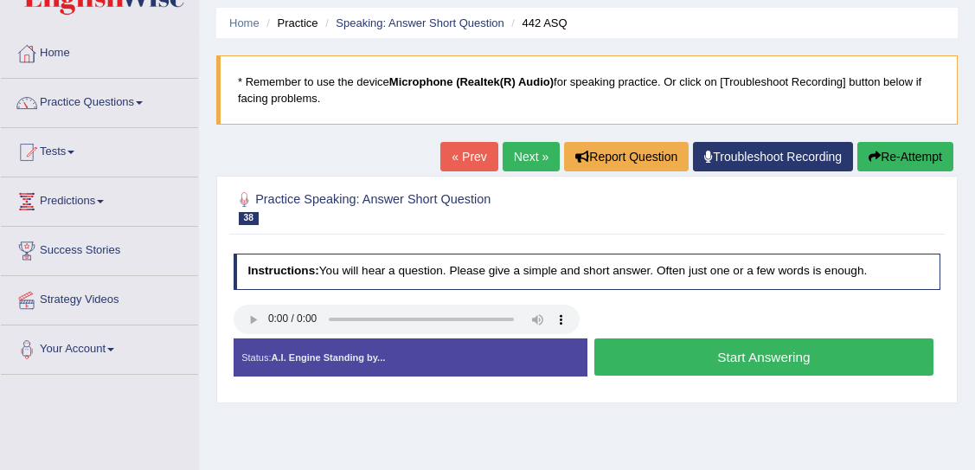
scroll to position [66, 0]
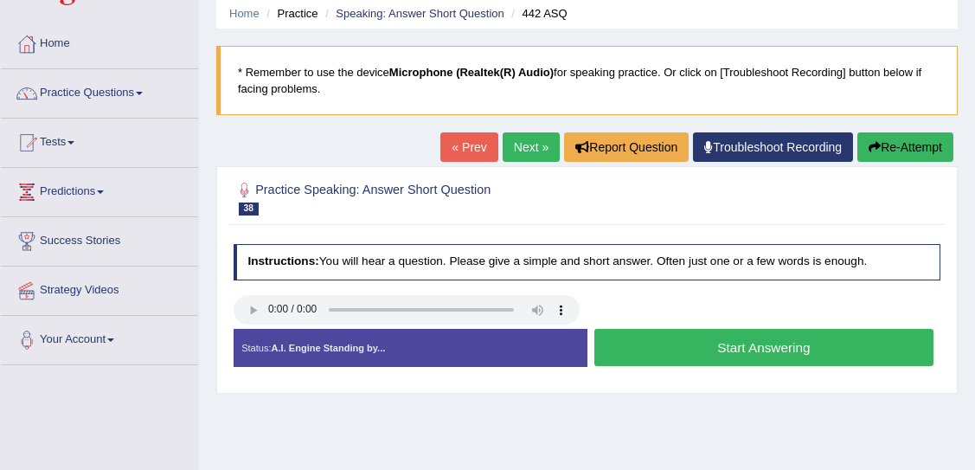
click at [629, 346] on button "Start Answering" at bounding box center [763, 347] width 339 height 37
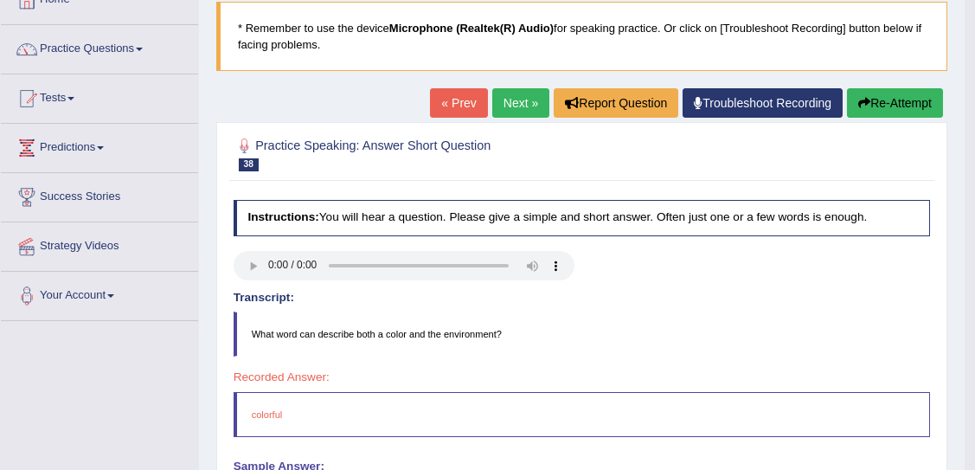
scroll to position [106, 0]
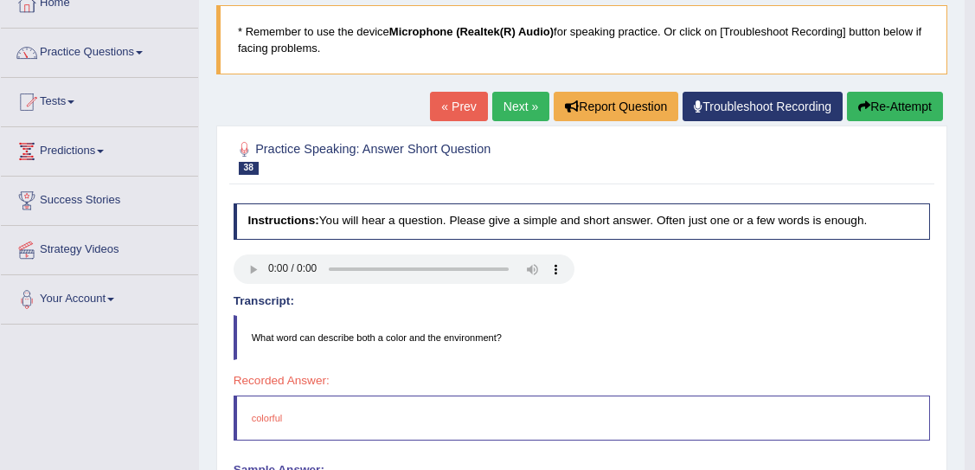
click at [521, 108] on link "Next »" at bounding box center [520, 106] width 57 height 29
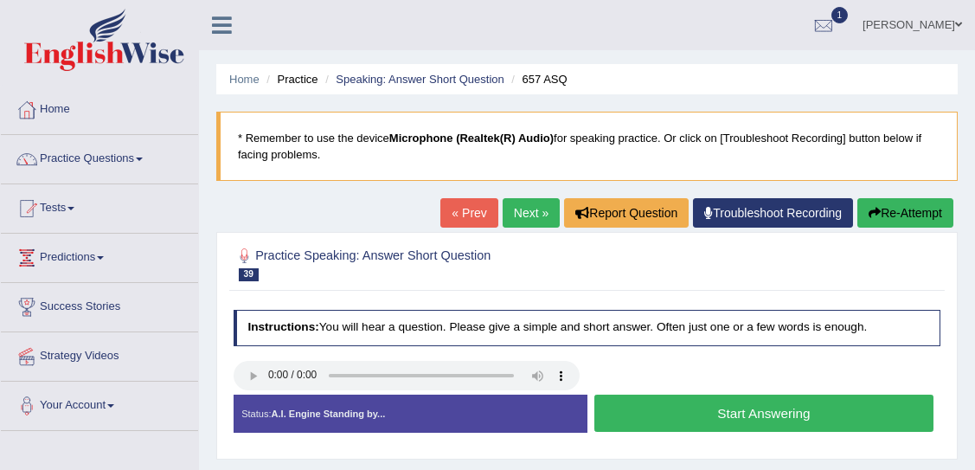
scroll to position [1, 0]
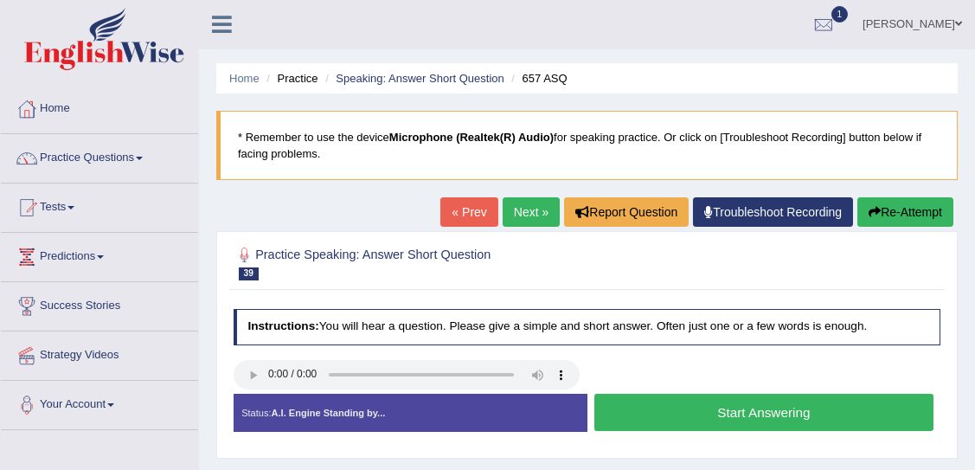
click at [663, 321] on h4 "Instructions: You will hear a question. Please give a simple and short answer. …" at bounding box center [586, 327] width 707 height 36
click at [665, 401] on button "Start Answering" at bounding box center [763, 411] width 339 height 37
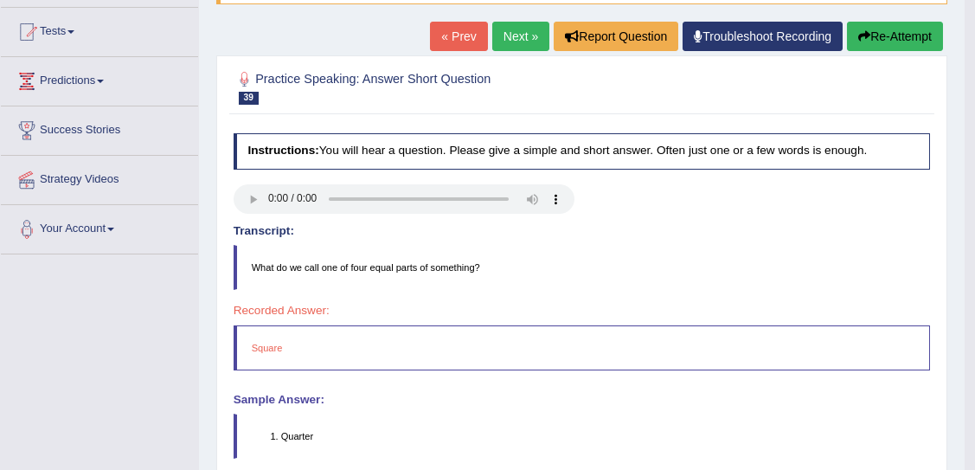
scroll to position [168, 0]
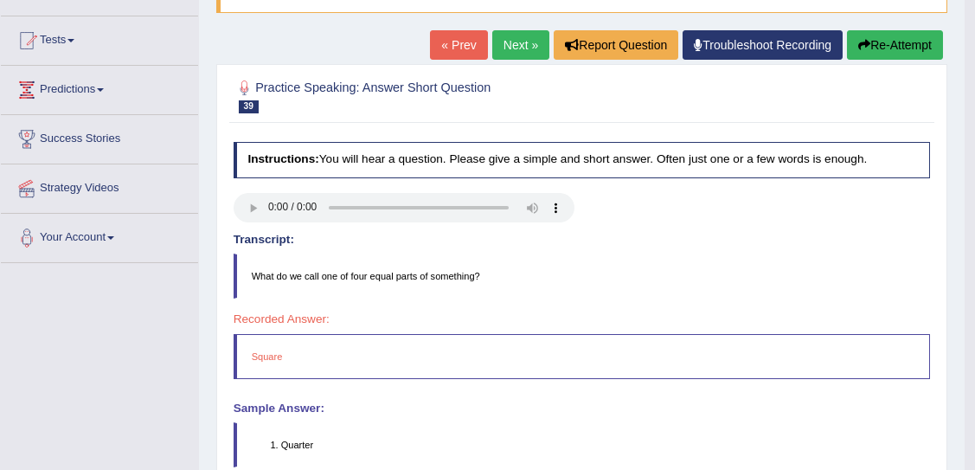
click at [521, 44] on link "Next »" at bounding box center [520, 44] width 57 height 29
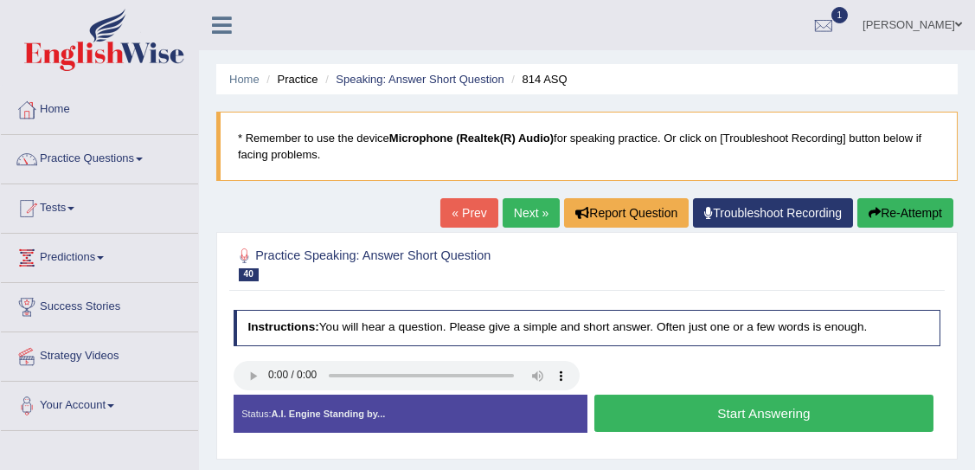
click at [675, 414] on button "Start Answering" at bounding box center [763, 412] width 339 height 37
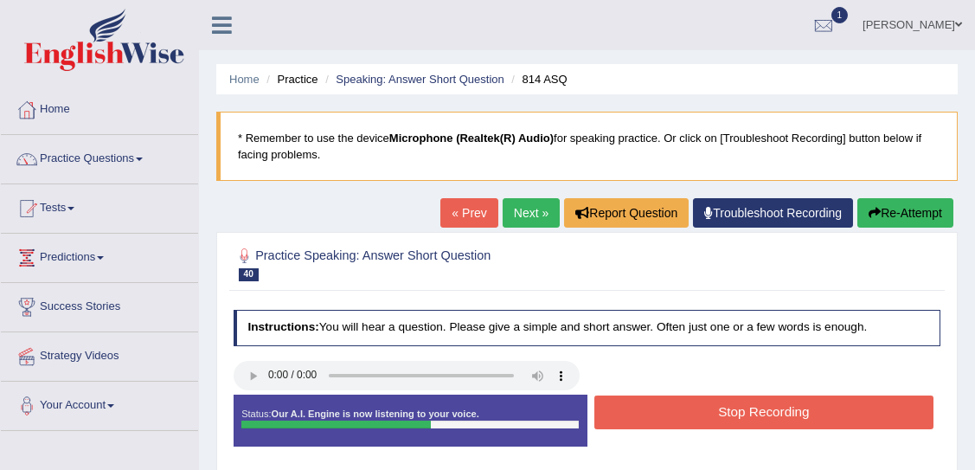
click at [667, 406] on button "Stop Recording" at bounding box center [763, 412] width 339 height 34
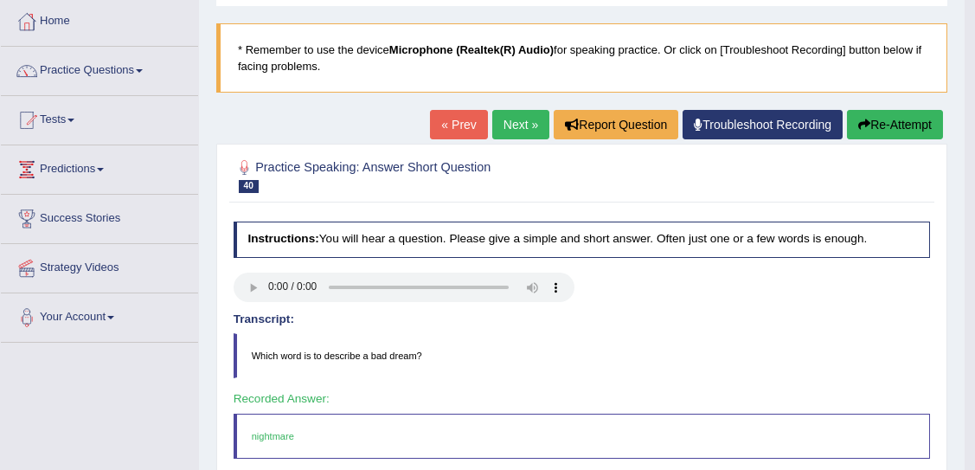
scroll to position [77, 0]
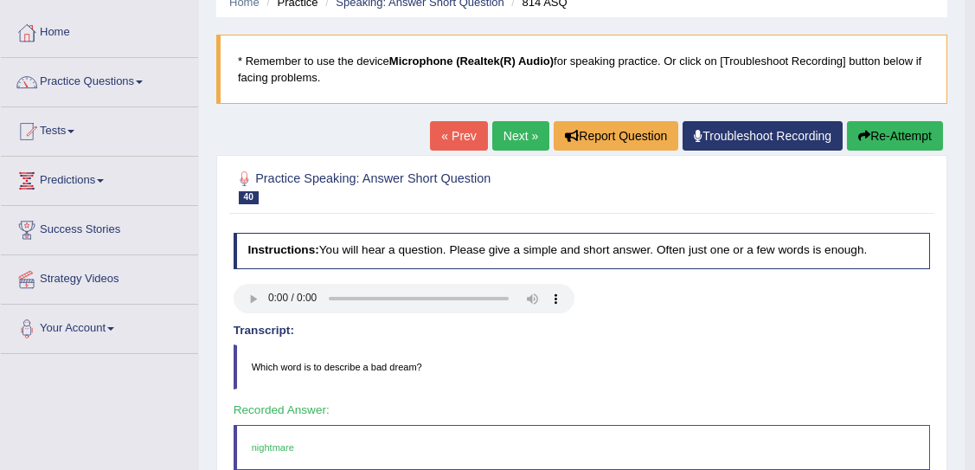
click at [508, 129] on link "Next »" at bounding box center [520, 135] width 57 height 29
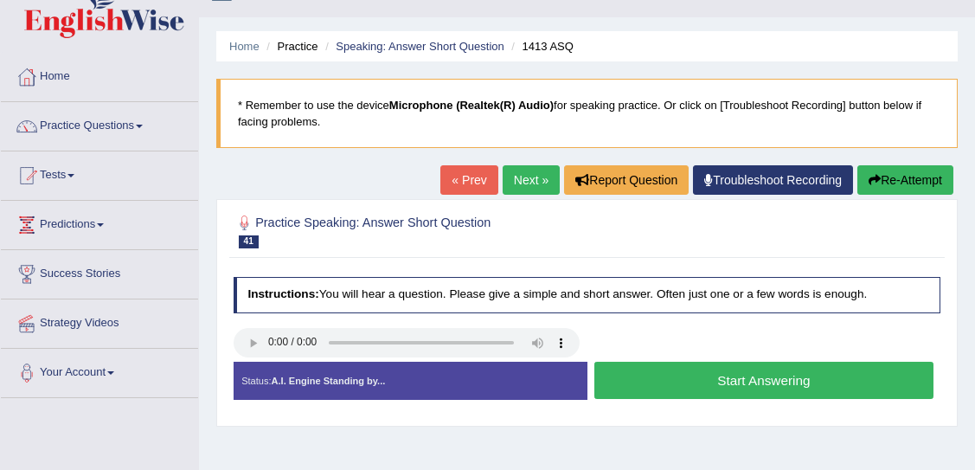
scroll to position [47, 0]
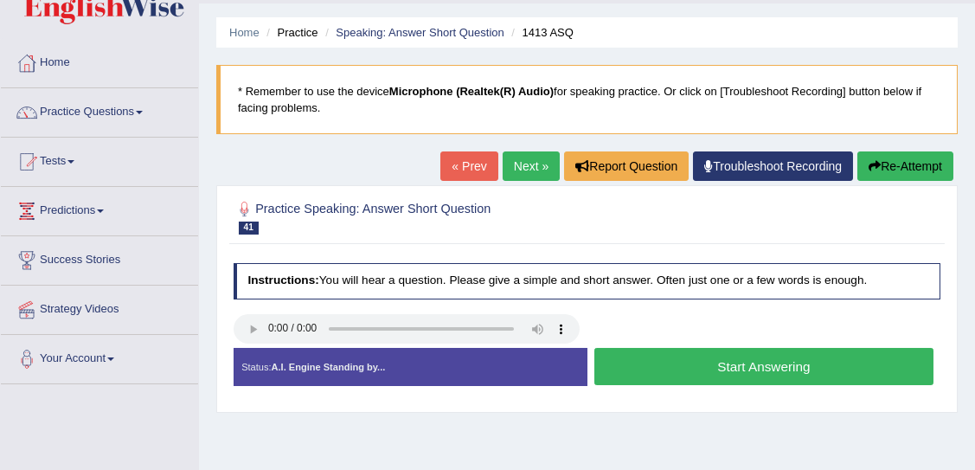
click at [585, 370] on div "Status: A.I. Engine Standing by..." at bounding box center [410, 367] width 354 height 38
click at [609, 376] on button "Start Answering" at bounding box center [763, 366] width 339 height 37
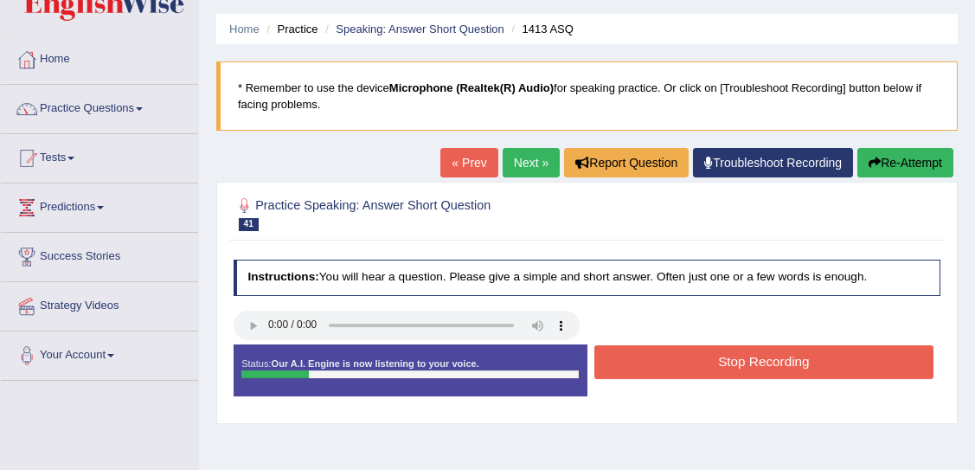
scroll to position [51, 0]
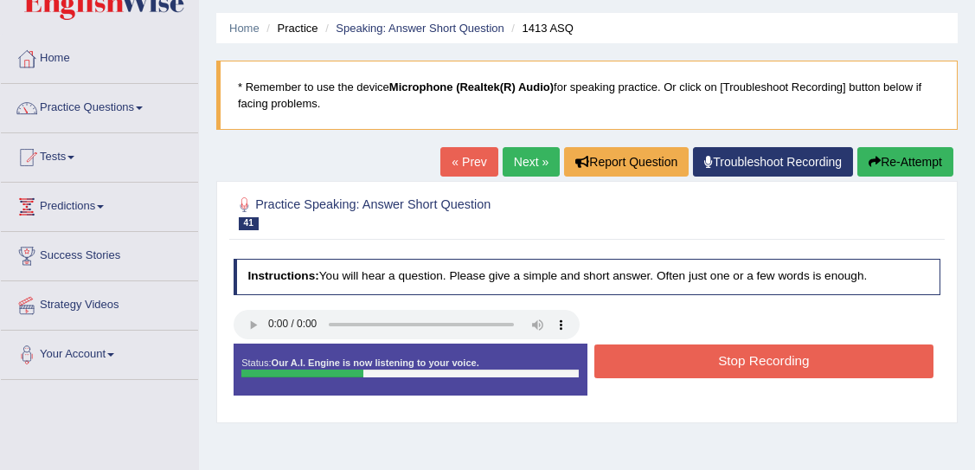
click at [658, 355] on button "Stop Recording" at bounding box center [763, 361] width 339 height 34
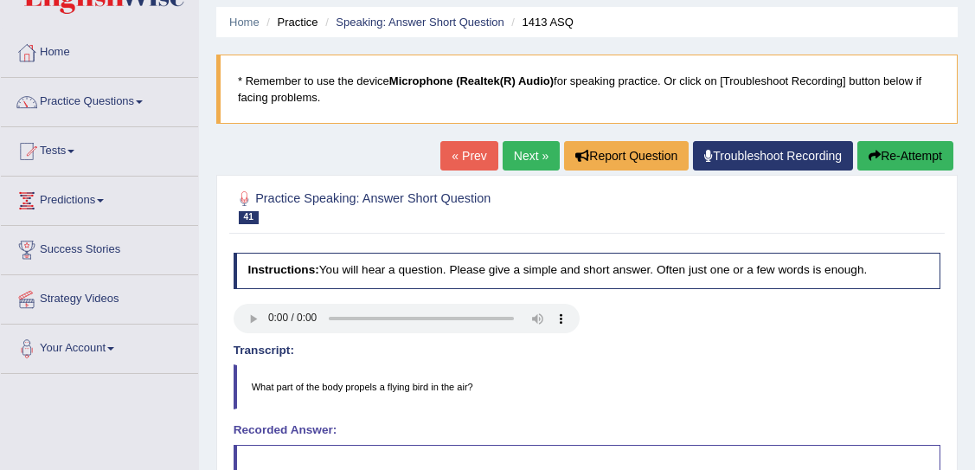
scroll to position [56, 0]
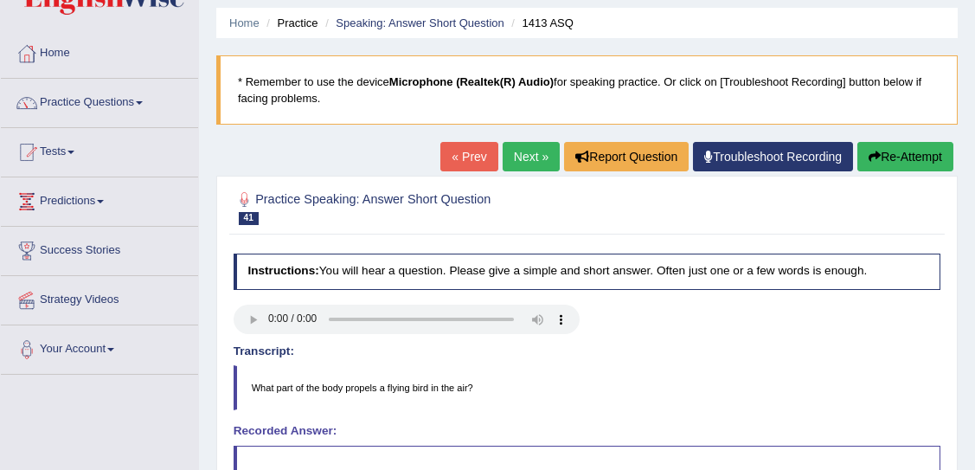
click at [528, 144] on link "Next »" at bounding box center [530, 156] width 57 height 29
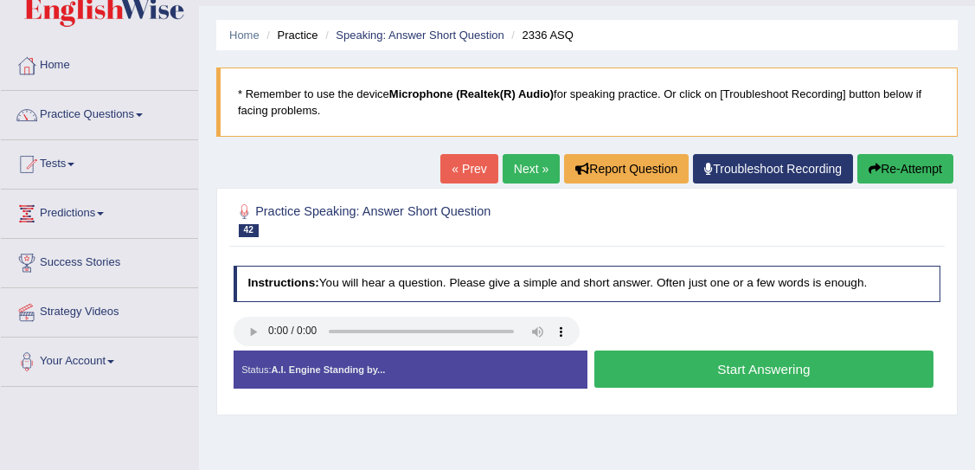
scroll to position [46, 0]
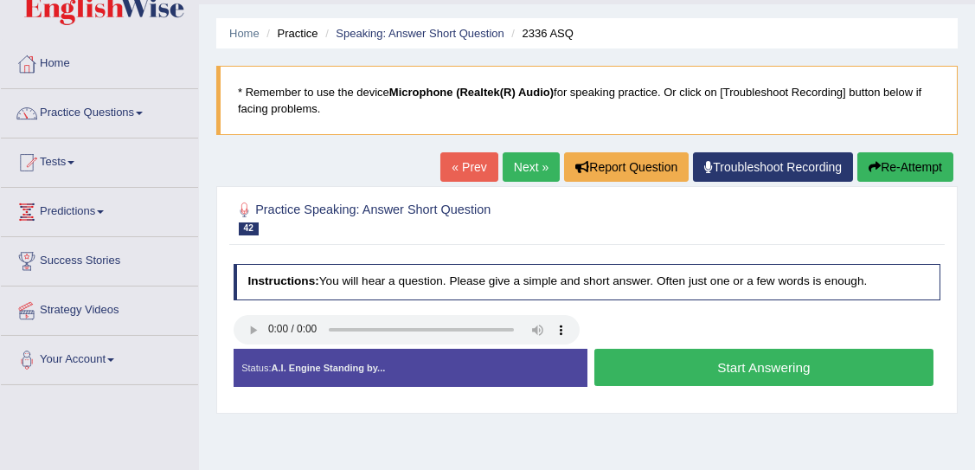
click at [694, 324] on div at bounding box center [587, 331] width 722 height 33
click at [681, 371] on button "Start Answering" at bounding box center [763, 366] width 339 height 37
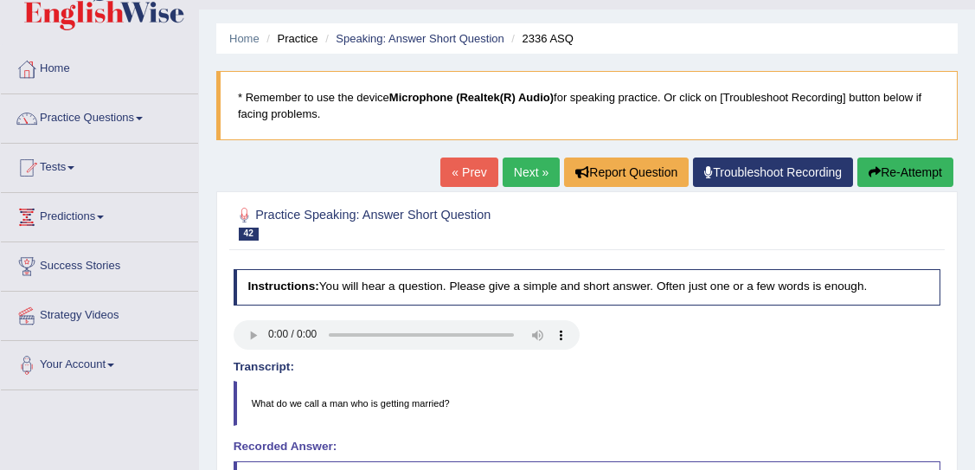
scroll to position [0, 0]
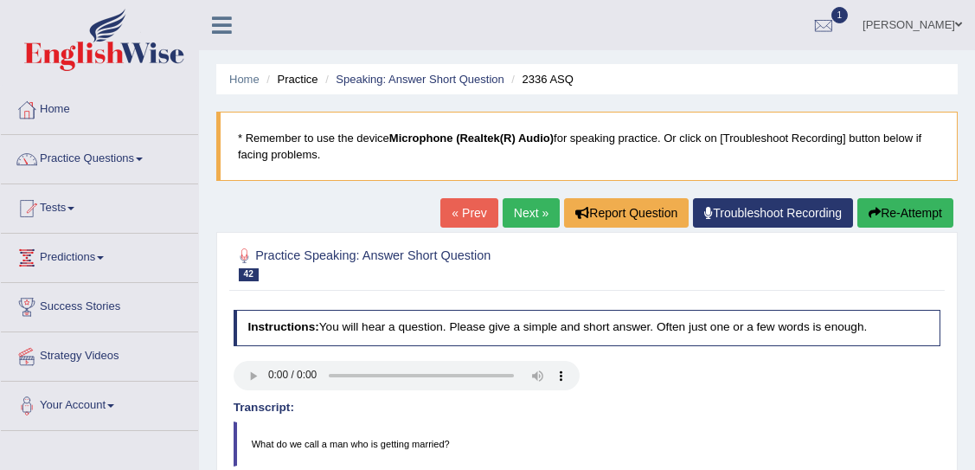
click at [525, 221] on link "Next »" at bounding box center [530, 212] width 57 height 29
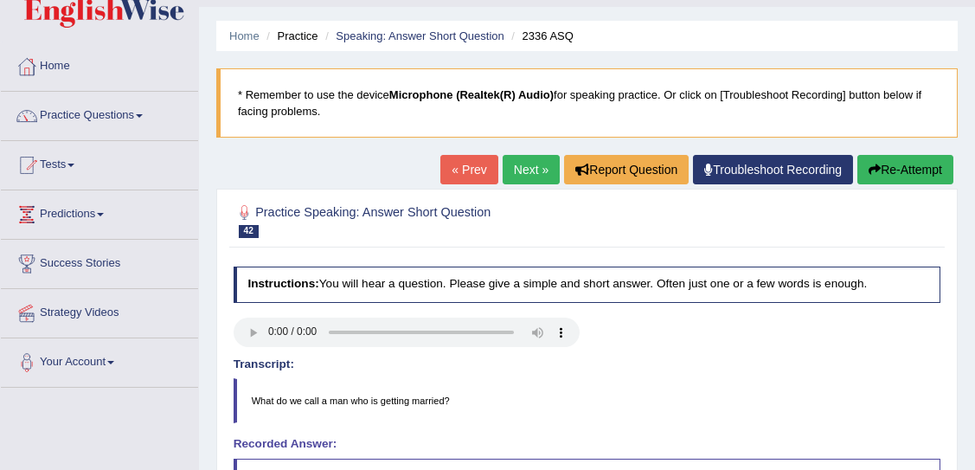
scroll to position [46, 0]
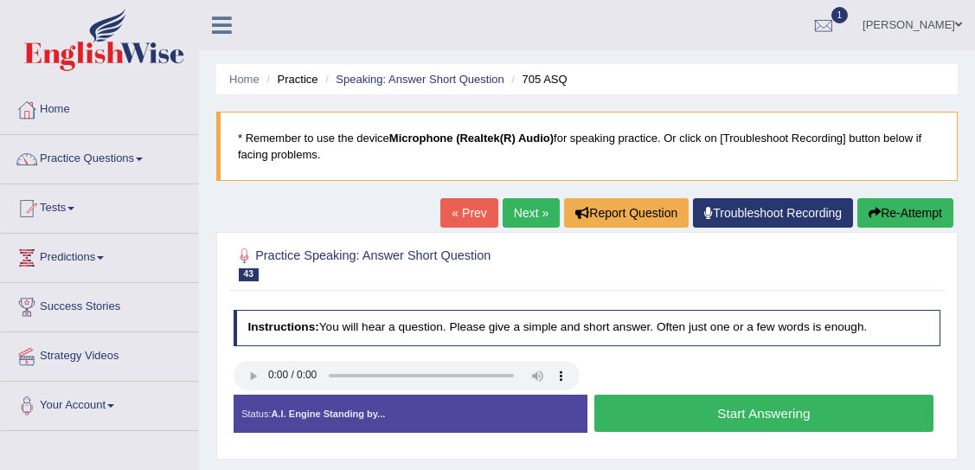
drag, startPoint x: 631, startPoint y: 367, endPoint x: 630, endPoint y: 325, distance: 41.5
click at [630, 325] on div "Instructions: You will hear a question. Please give a simple and short answer. …" at bounding box center [586, 377] width 714 height 150
drag, startPoint x: 630, startPoint y: 325, endPoint x: 643, endPoint y: 325, distance: 13.0
click at [643, 325] on h4 "Instructions: You will hear a question. Please give a simple and short answer. …" at bounding box center [586, 328] width 707 height 36
click at [681, 323] on h4 "Instructions: You will hear a question. Please give a simple and short answer. …" at bounding box center [586, 328] width 707 height 36
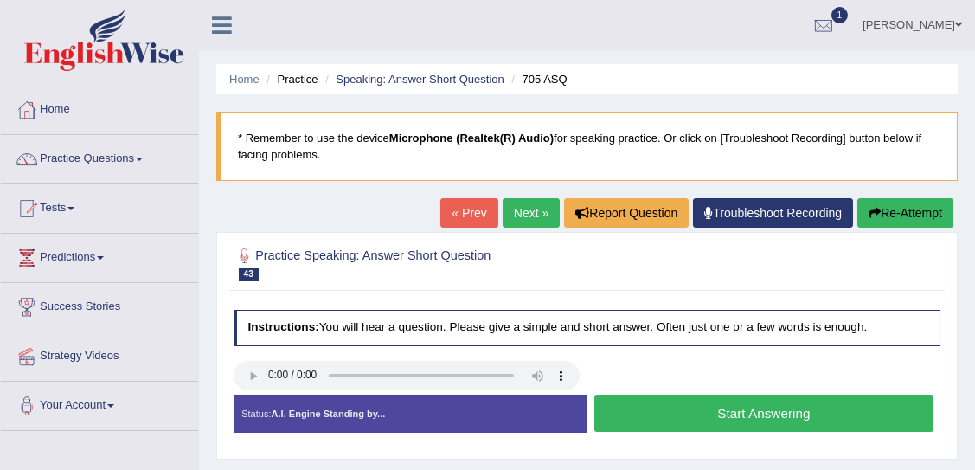
click at [694, 406] on button "Start Answering" at bounding box center [763, 412] width 339 height 37
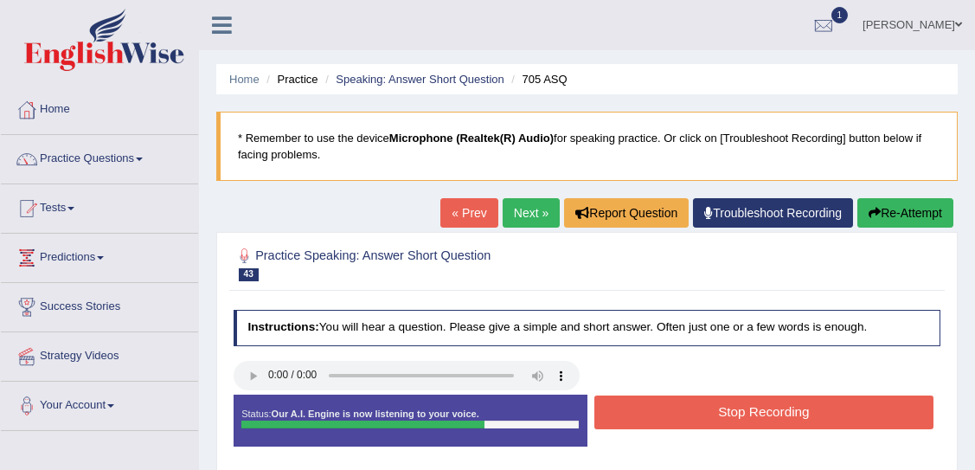
click at [708, 420] on button "Stop Recording" at bounding box center [763, 412] width 339 height 34
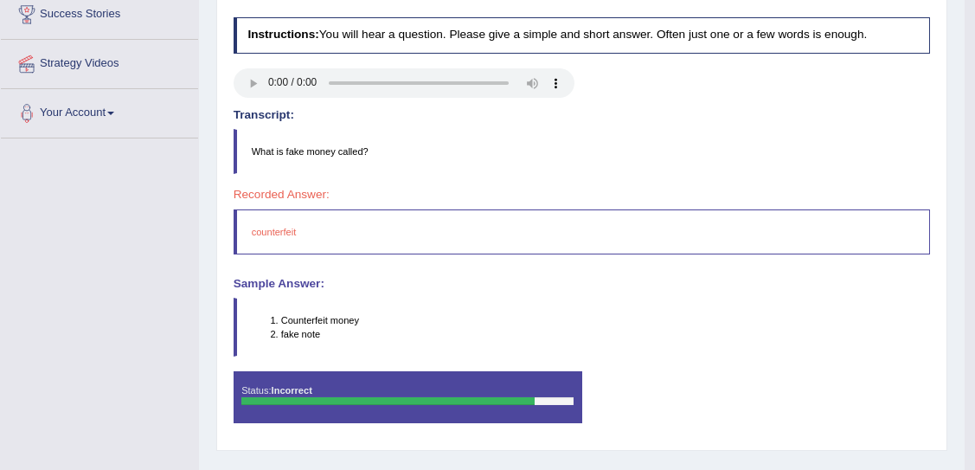
scroll to position [293, 0]
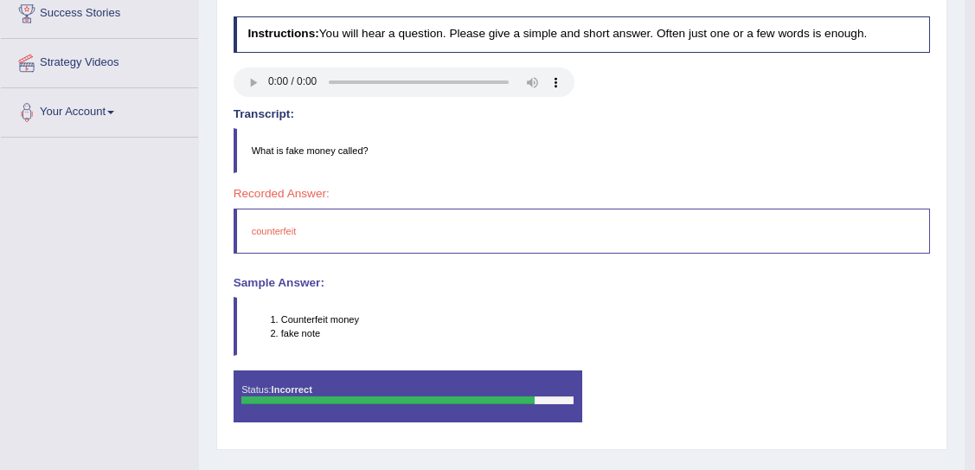
click at [304, 330] on li "fake note" at bounding box center [605, 333] width 649 height 14
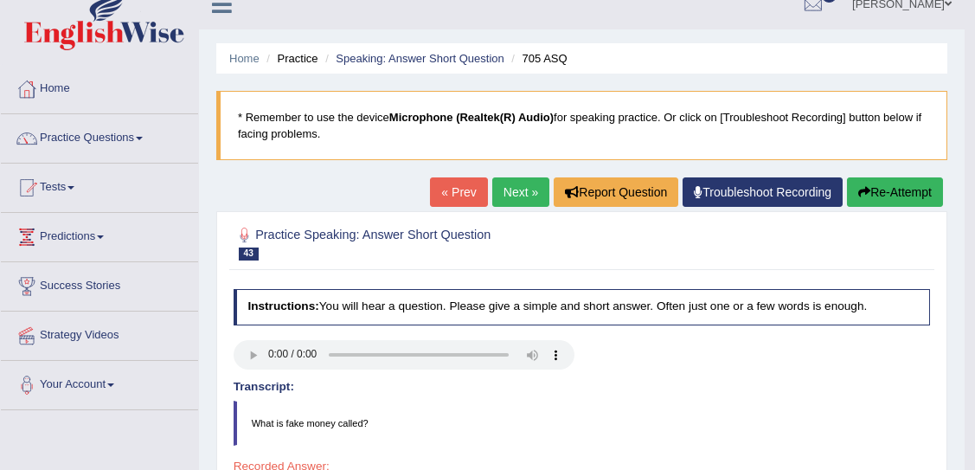
scroll to position [12, 0]
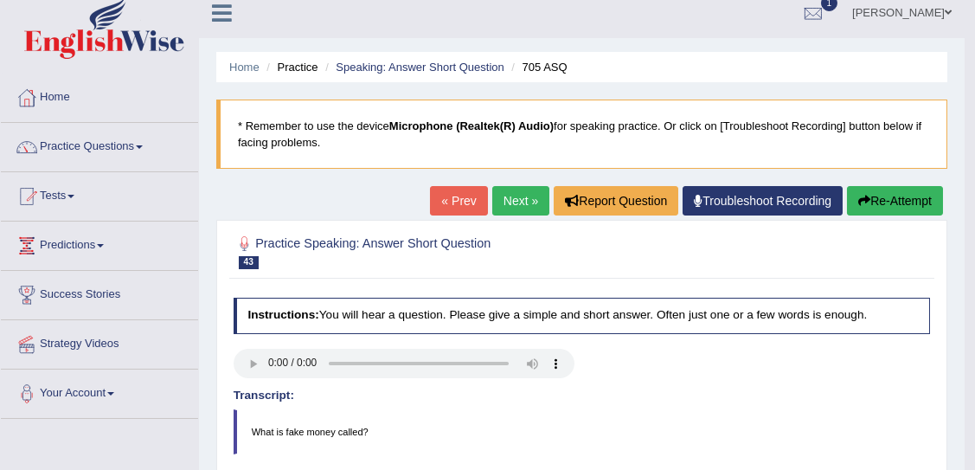
click at [515, 193] on link "Next »" at bounding box center [520, 200] width 57 height 29
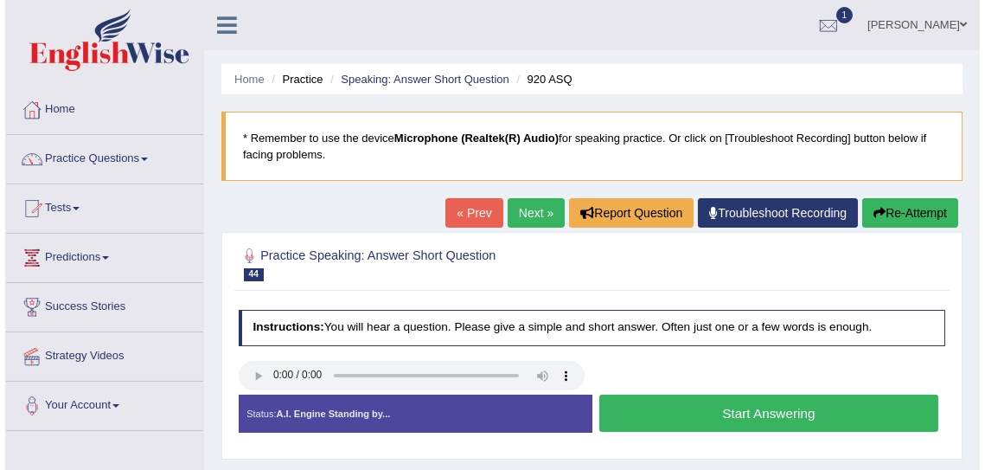
scroll to position [48, 0]
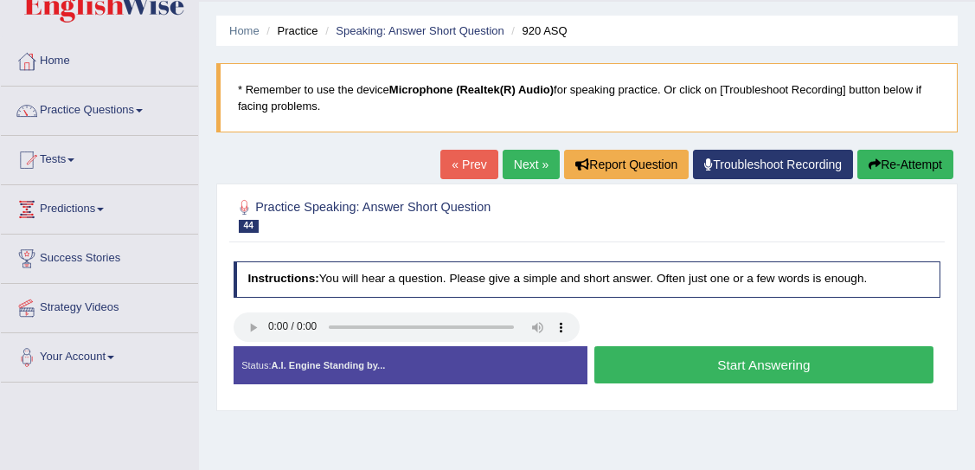
click at [641, 363] on button "Start Answering" at bounding box center [763, 364] width 339 height 37
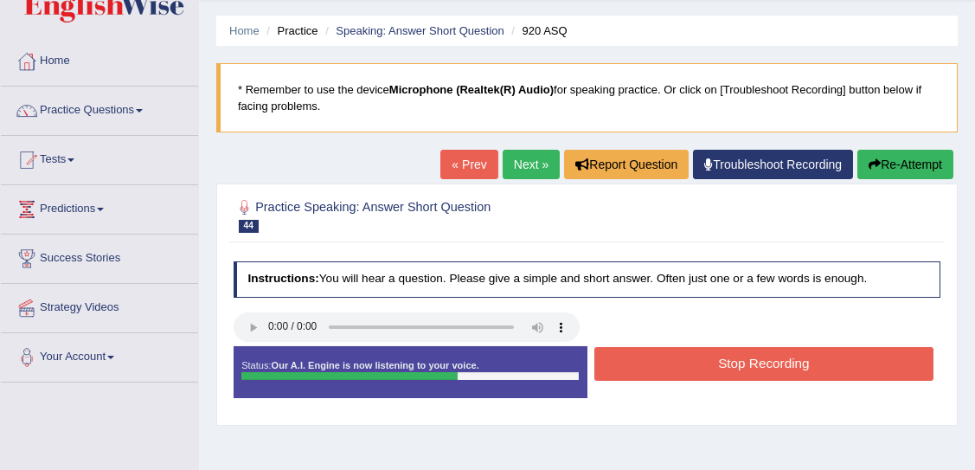
click at [653, 359] on button "Stop Recording" at bounding box center [763, 364] width 339 height 34
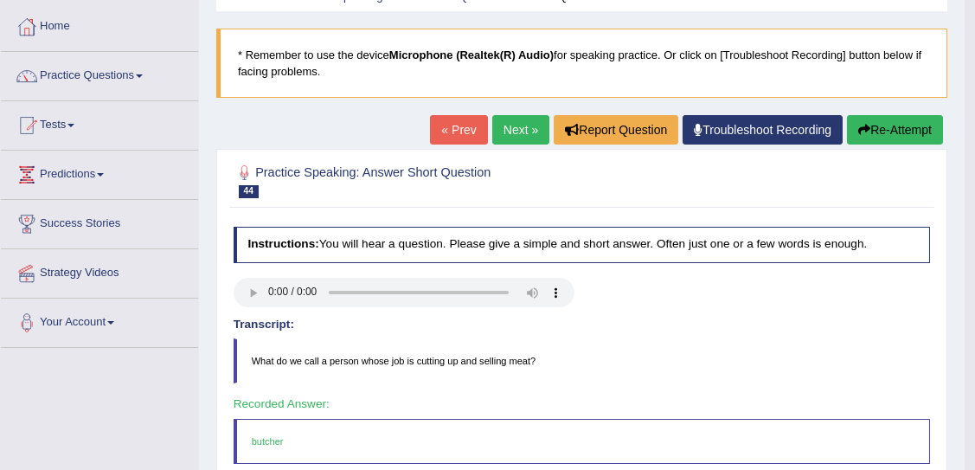
scroll to position [77, 0]
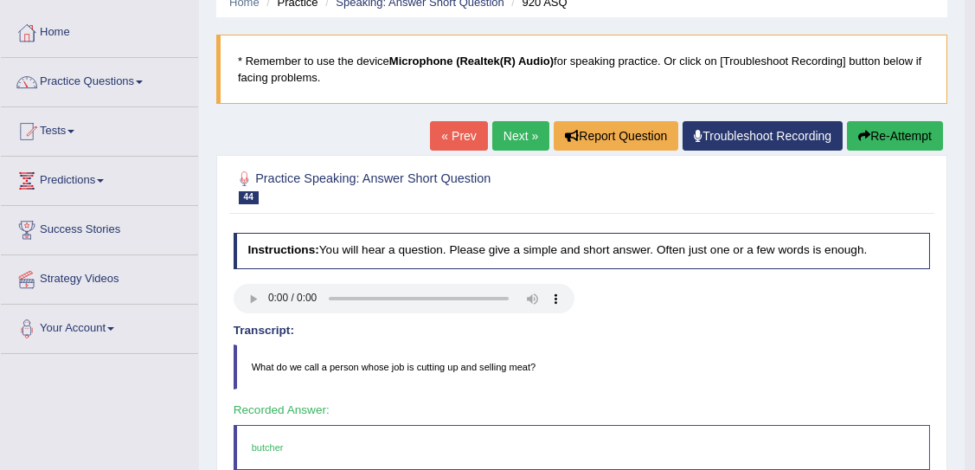
click at [504, 135] on link "Next »" at bounding box center [520, 135] width 57 height 29
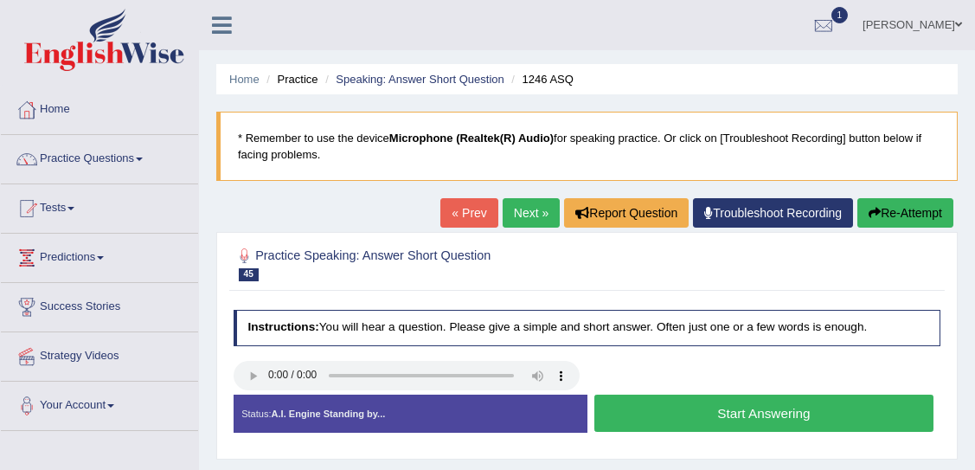
click at [639, 367] on div at bounding box center [587, 377] width 722 height 33
click at [649, 399] on button "Start Answering" at bounding box center [763, 412] width 339 height 37
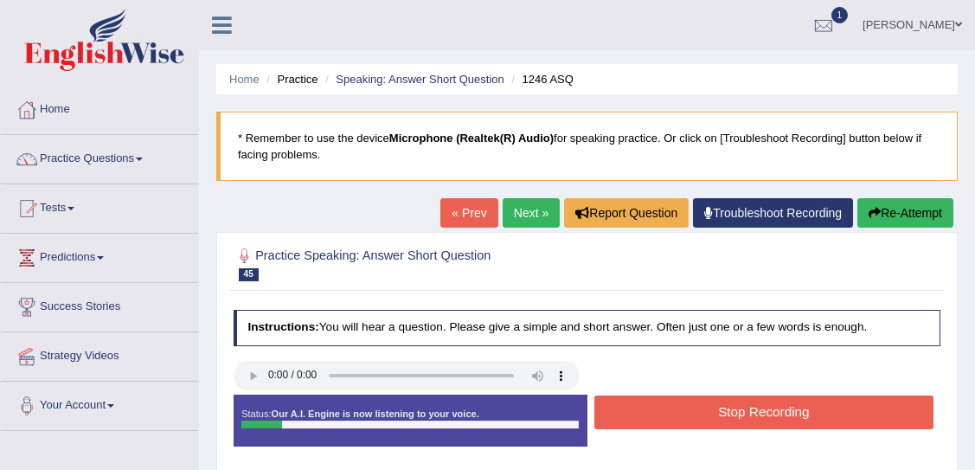
click at [686, 410] on button "Stop Recording" at bounding box center [763, 412] width 339 height 34
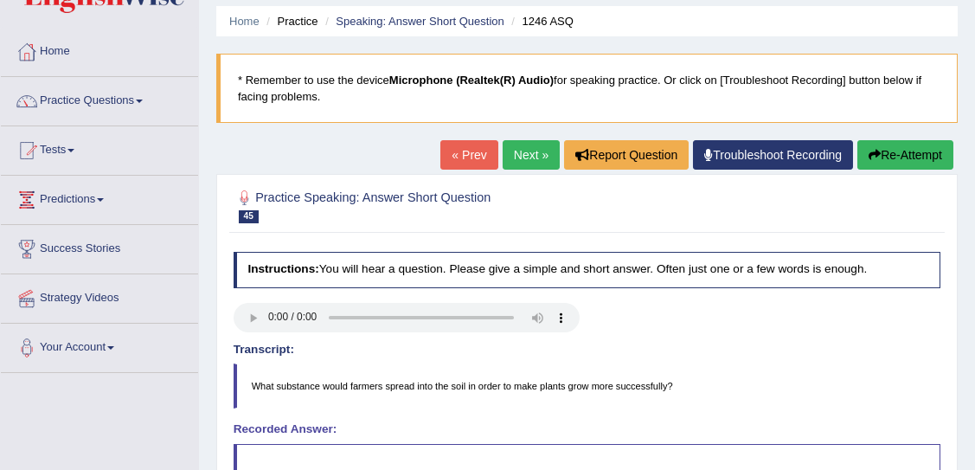
scroll to position [30, 0]
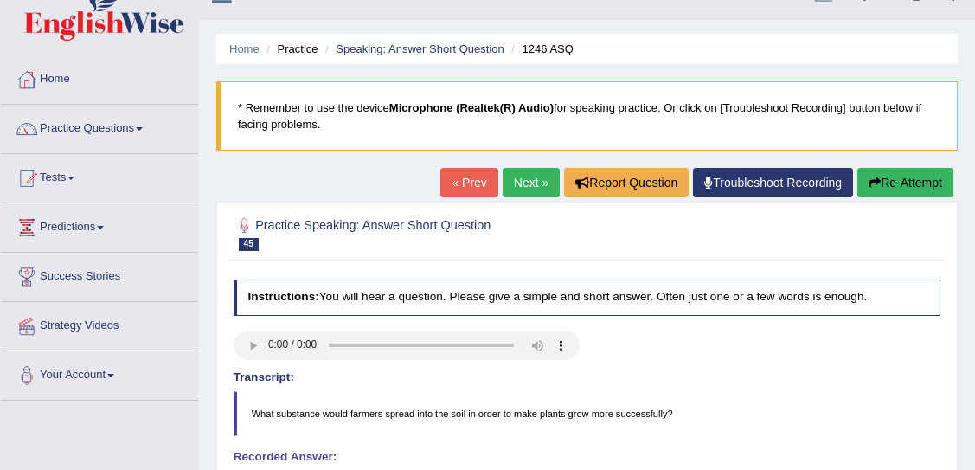
click at [514, 175] on link "Next »" at bounding box center [530, 182] width 57 height 29
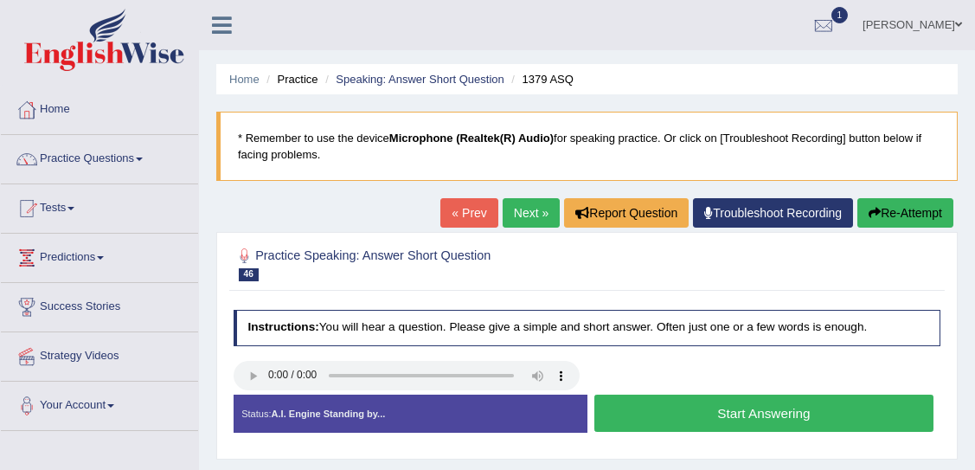
click at [247, 391] on div at bounding box center [406, 377] width 346 height 33
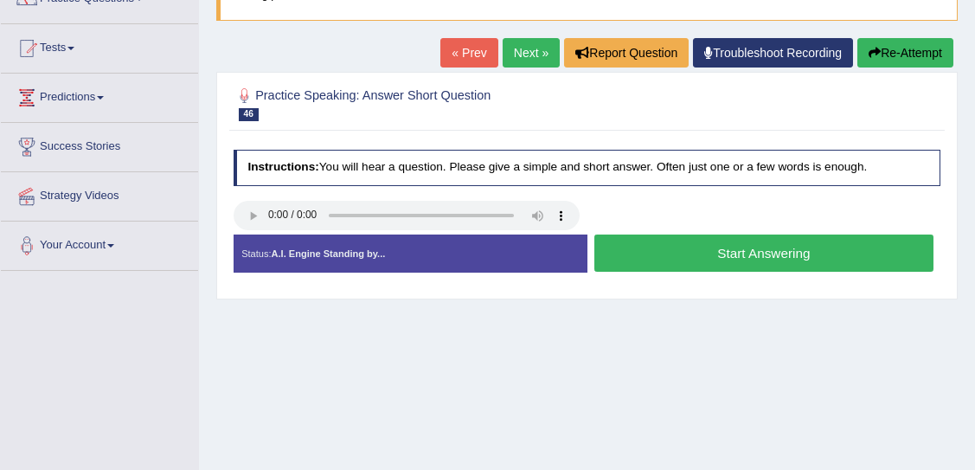
scroll to position [161, 0]
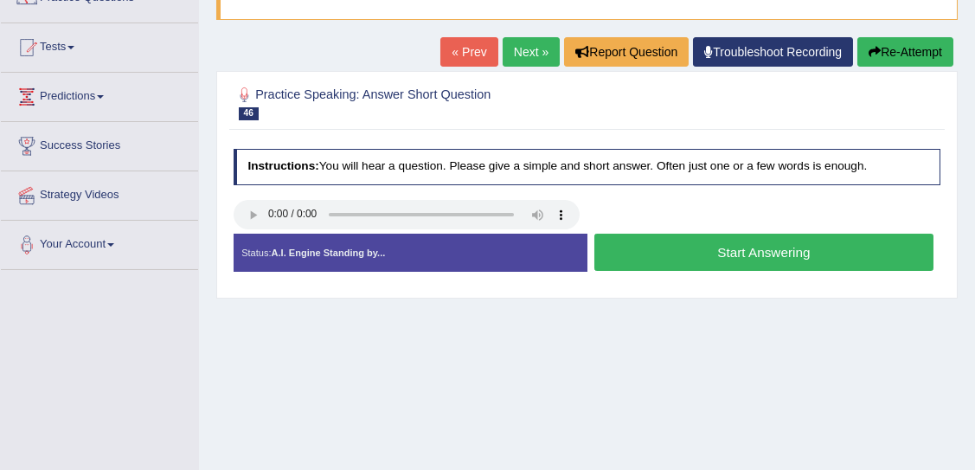
click at [699, 252] on button "Start Answering" at bounding box center [763, 251] width 339 height 37
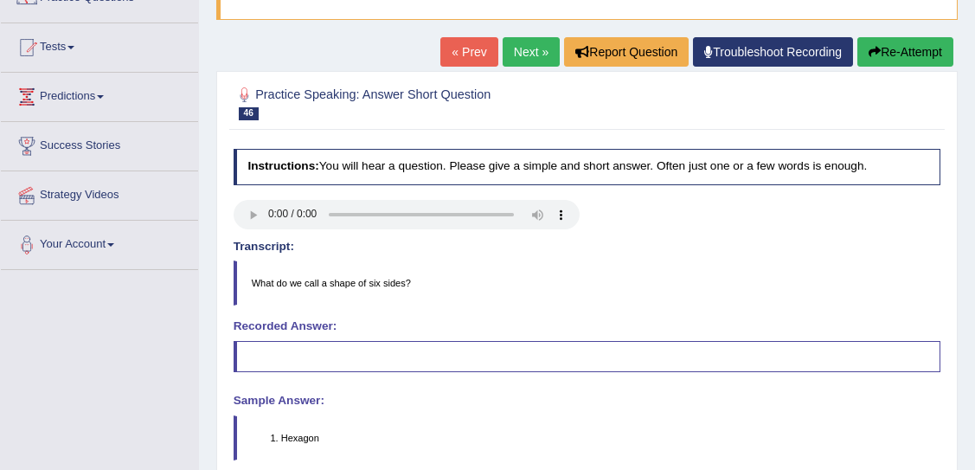
click at [518, 50] on link "Next »" at bounding box center [530, 51] width 57 height 29
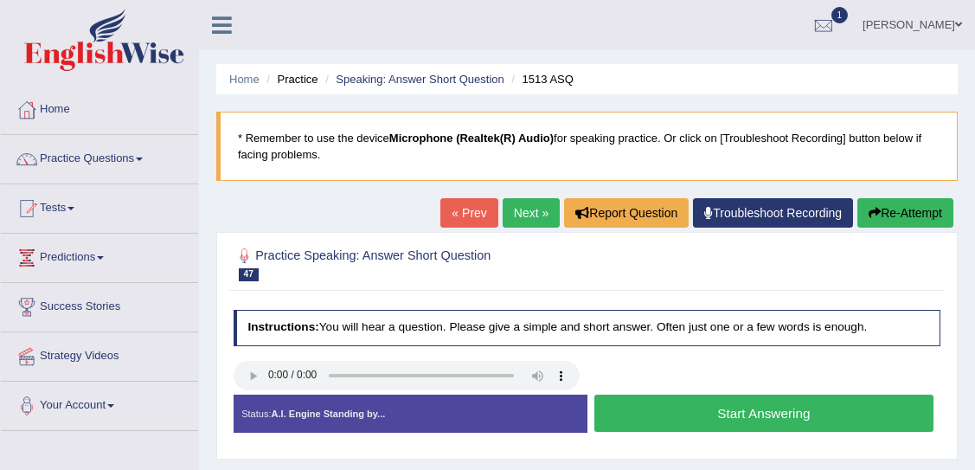
click at [640, 403] on button "Start Answering" at bounding box center [763, 412] width 339 height 37
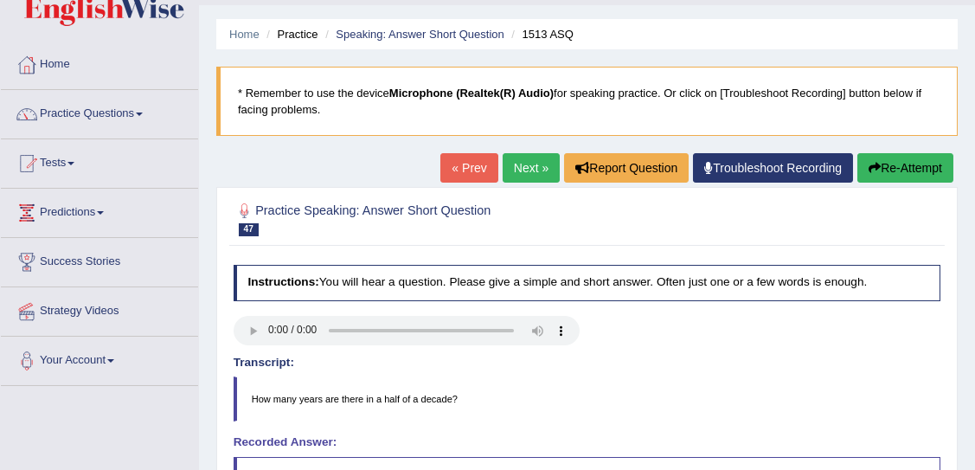
scroll to position [49, 0]
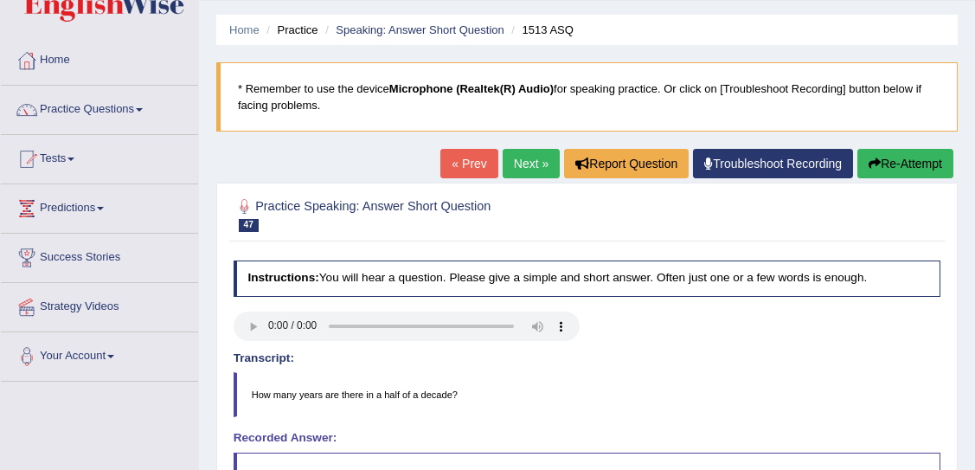
click at [526, 157] on link "Next »" at bounding box center [530, 163] width 57 height 29
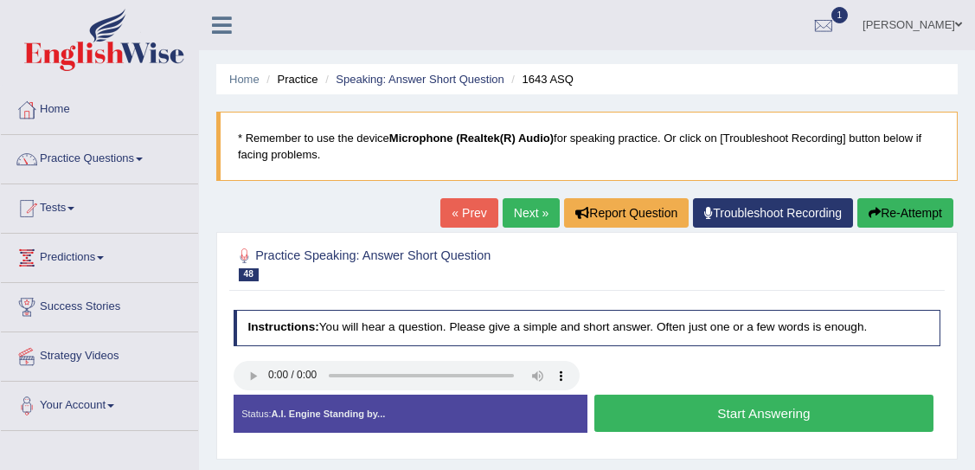
click at [666, 412] on button "Start Answering" at bounding box center [763, 412] width 339 height 37
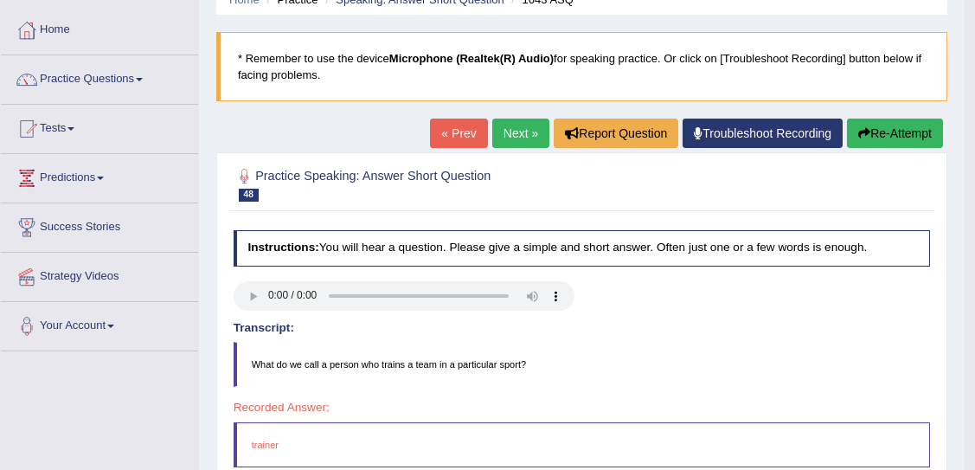
scroll to position [60, 0]
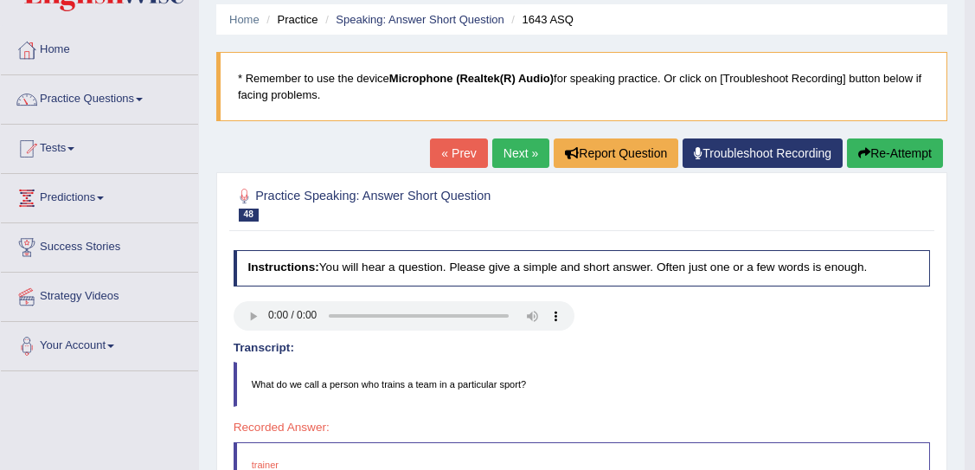
click at [513, 150] on link "Next »" at bounding box center [520, 152] width 57 height 29
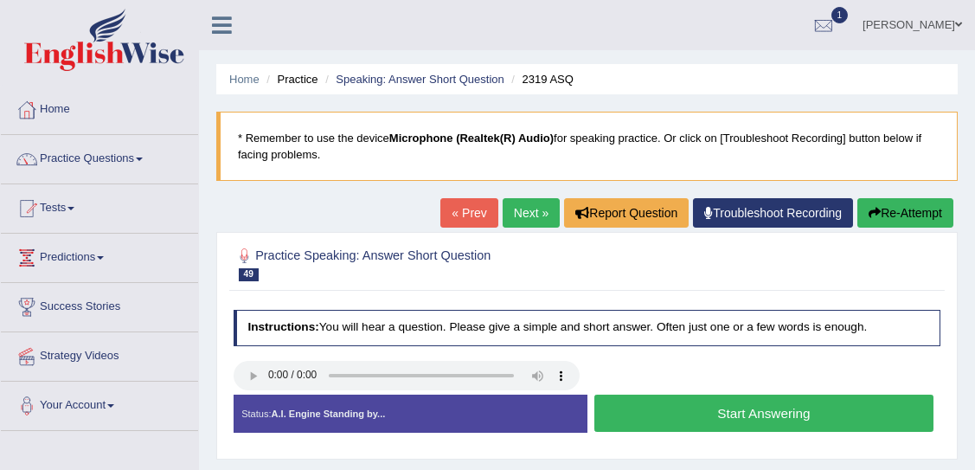
click at [673, 411] on button "Start Answering" at bounding box center [763, 412] width 339 height 37
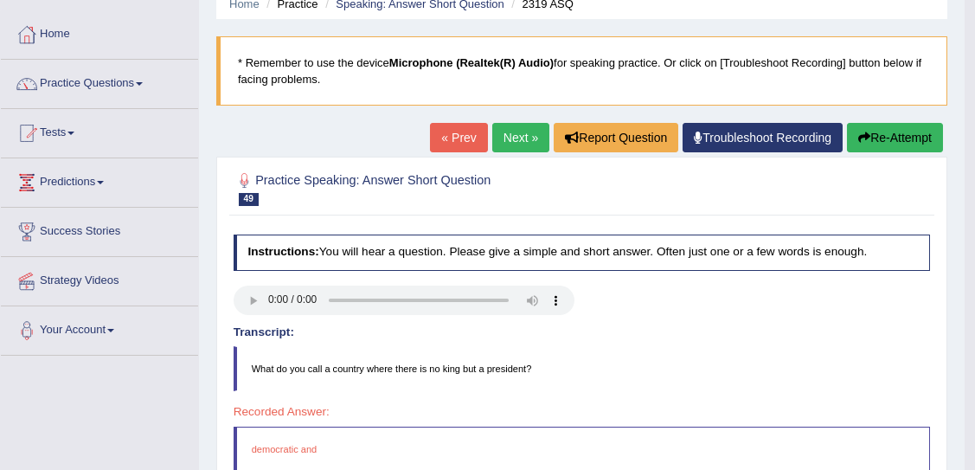
scroll to position [74, 0]
click at [513, 130] on link "Next »" at bounding box center [520, 138] width 57 height 29
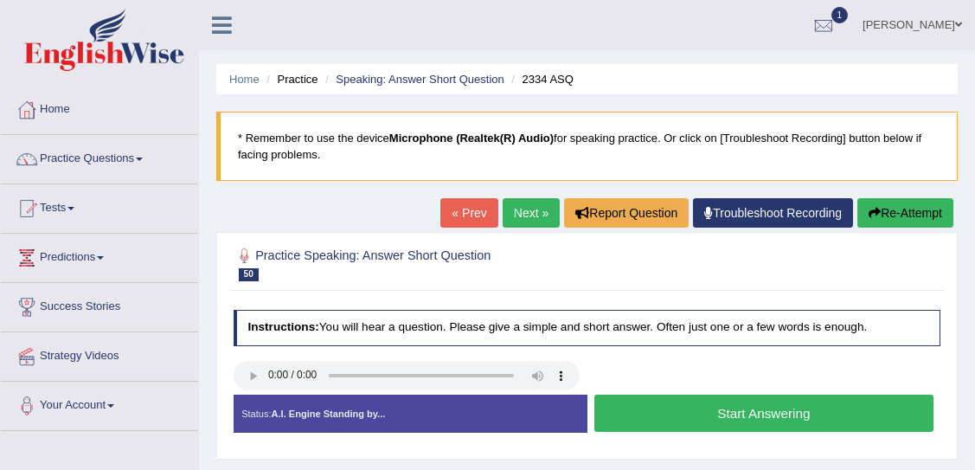
click at [695, 415] on button "Start Answering" at bounding box center [763, 412] width 339 height 37
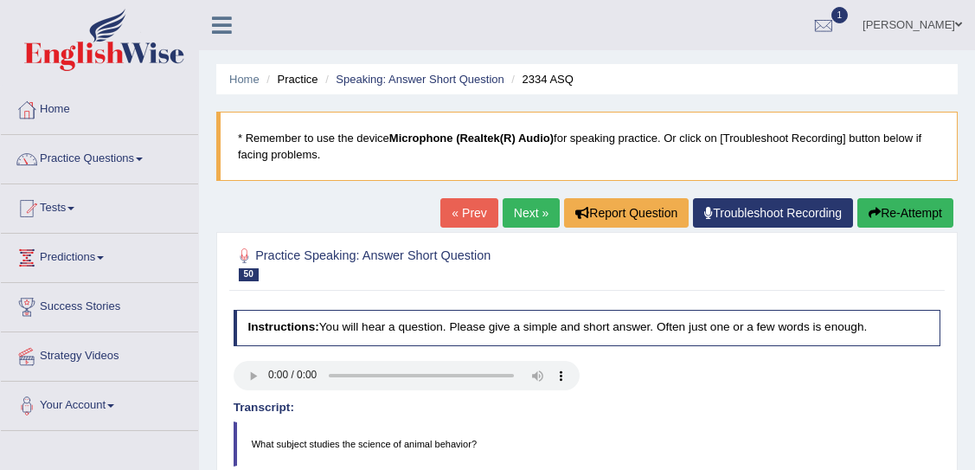
click at [531, 214] on link "Next »" at bounding box center [530, 212] width 57 height 29
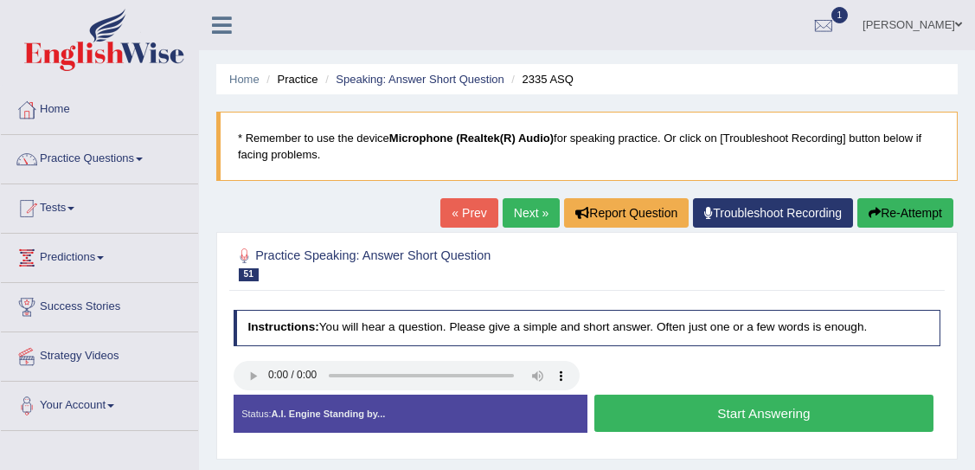
click at [640, 402] on button "Start Answering" at bounding box center [763, 412] width 339 height 37
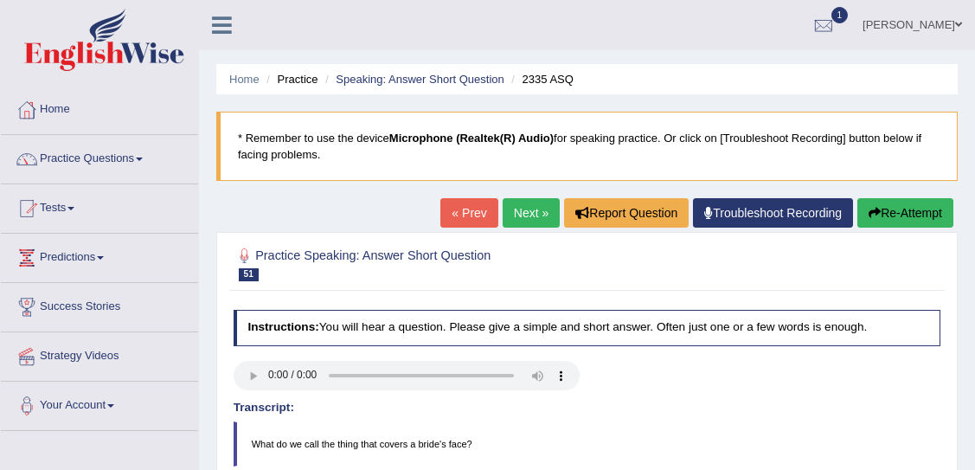
click at [529, 208] on link "Next »" at bounding box center [530, 212] width 57 height 29
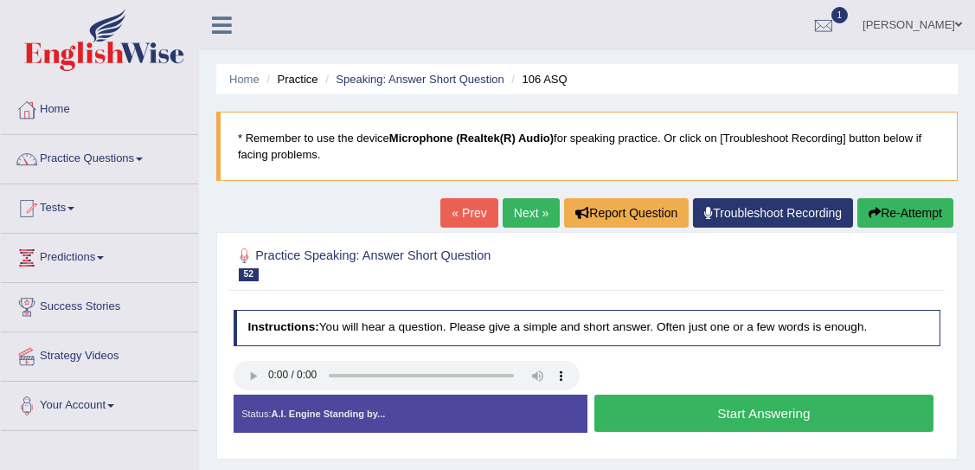
click at [659, 412] on button "Start Answering" at bounding box center [763, 412] width 339 height 37
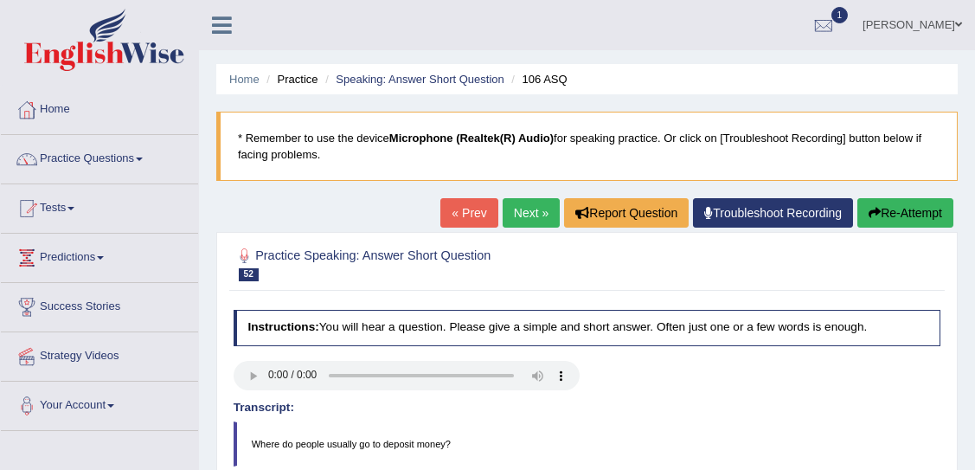
click at [519, 206] on link "Next »" at bounding box center [530, 212] width 57 height 29
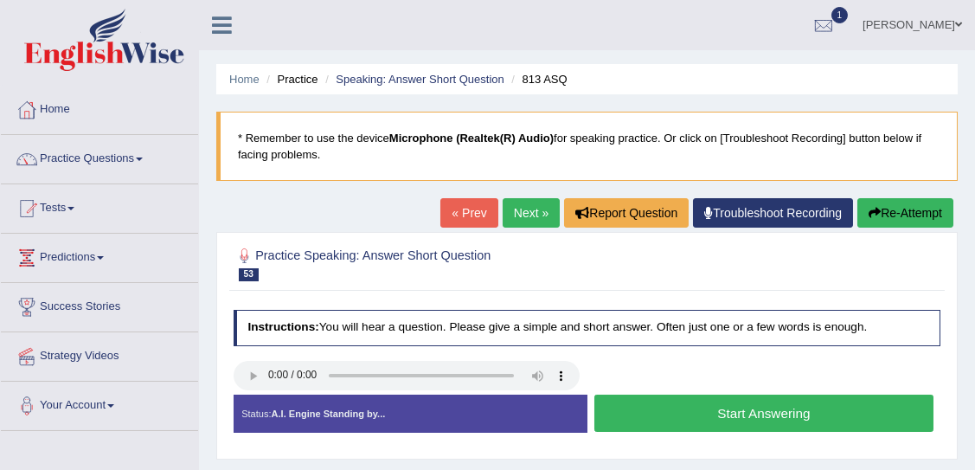
click at [732, 408] on button "Start Answering" at bounding box center [763, 412] width 339 height 37
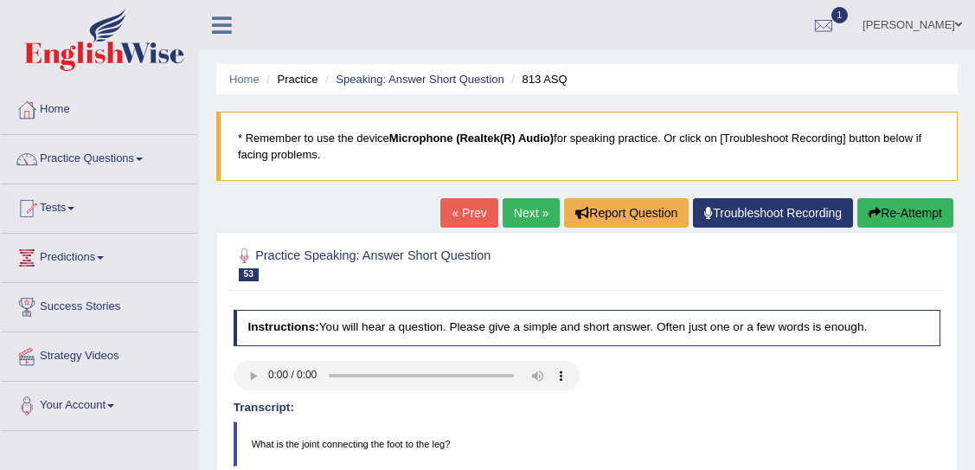
click at [524, 210] on link "Next »" at bounding box center [530, 212] width 57 height 29
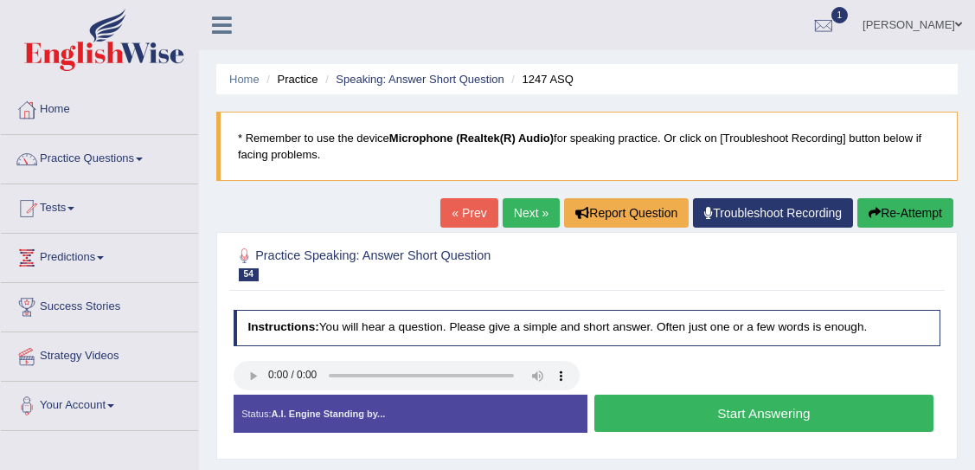
click at [674, 406] on button "Start Answering" at bounding box center [763, 412] width 339 height 37
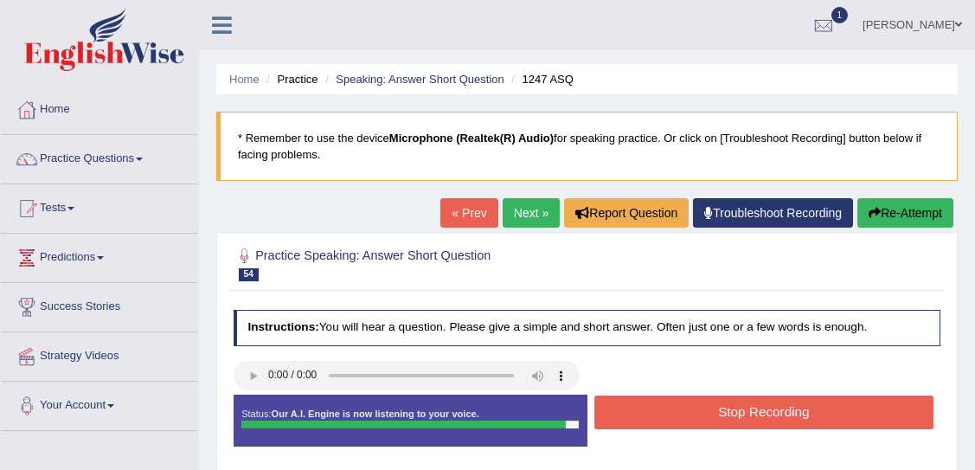
scroll to position [263, 0]
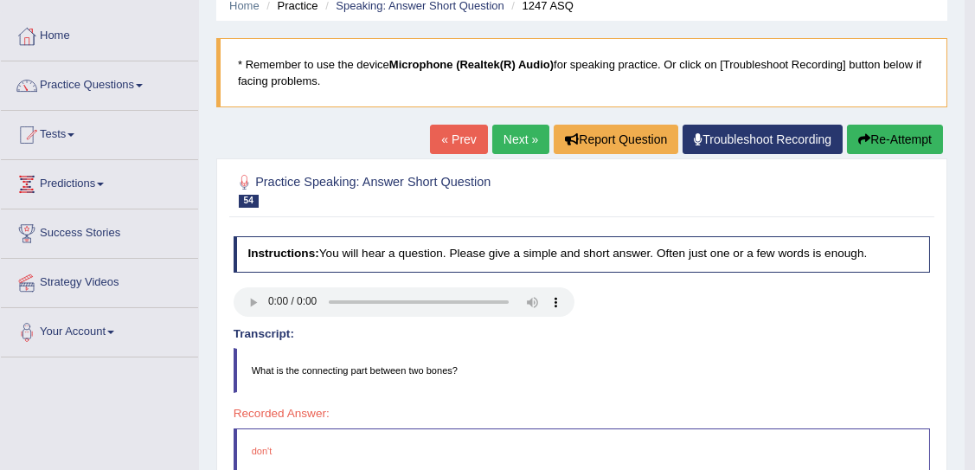
scroll to position [0, 0]
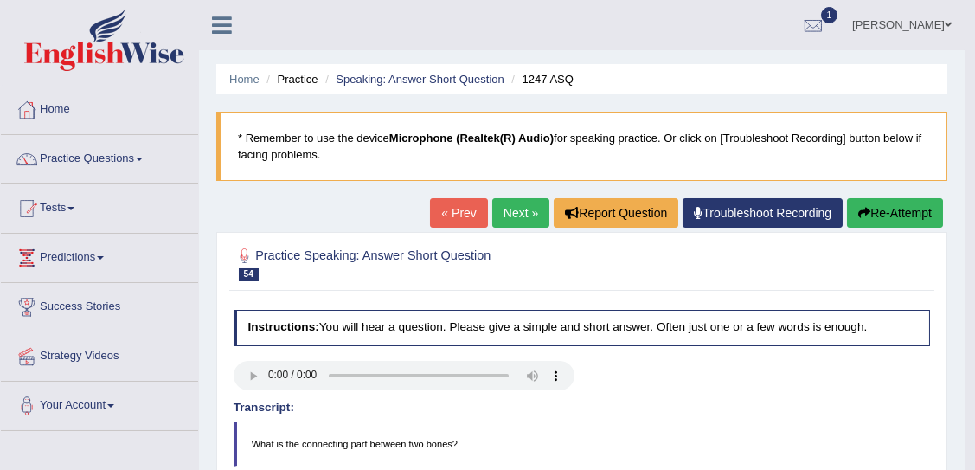
click at [508, 210] on link "Next »" at bounding box center [520, 212] width 57 height 29
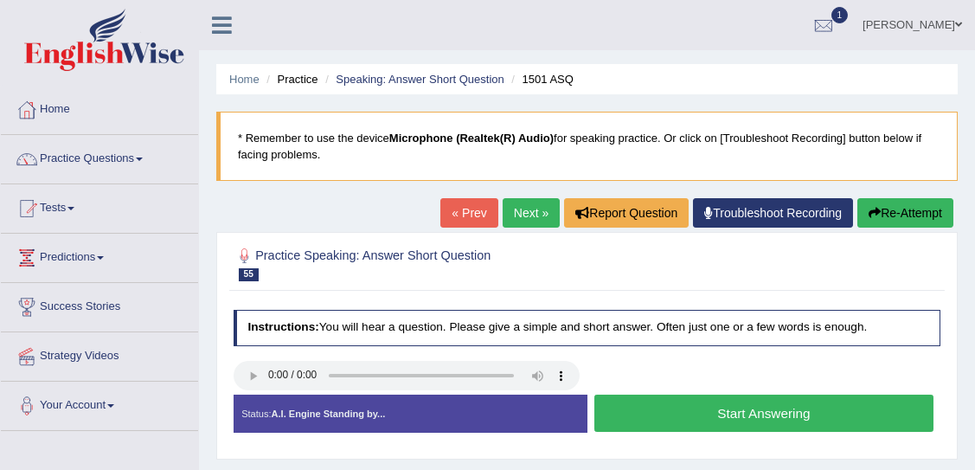
click at [521, 209] on link "Next »" at bounding box center [530, 212] width 57 height 29
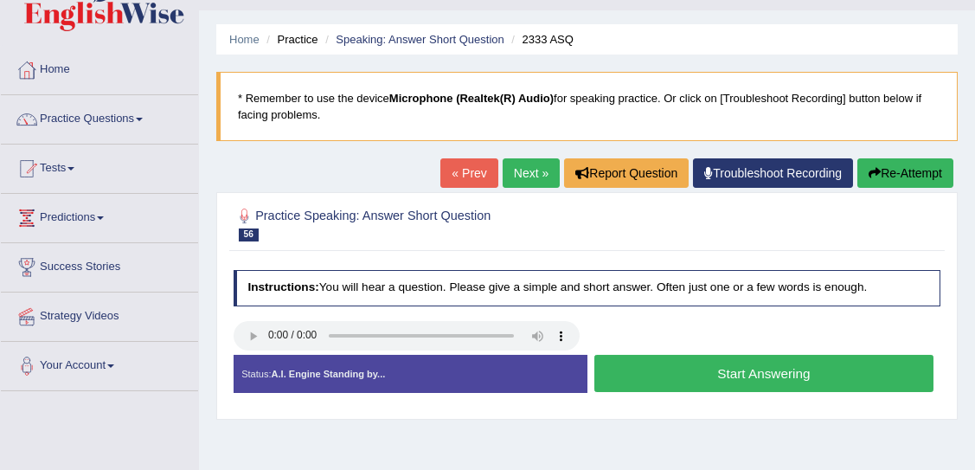
scroll to position [70, 0]
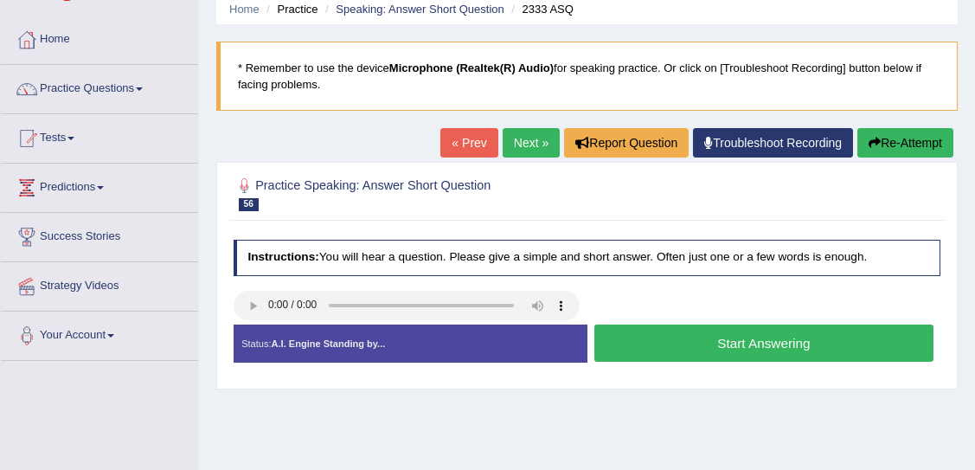
click at [740, 349] on button "Start Answering" at bounding box center [763, 342] width 339 height 37
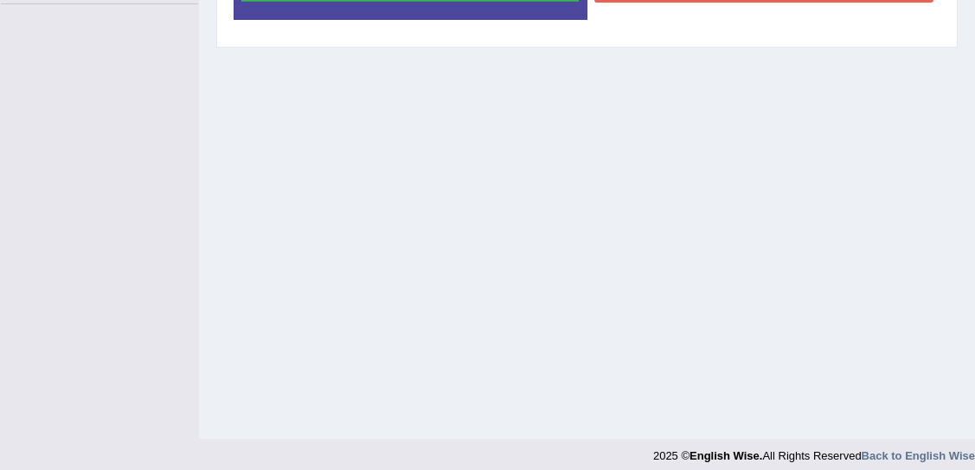
scroll to position [153, 0]
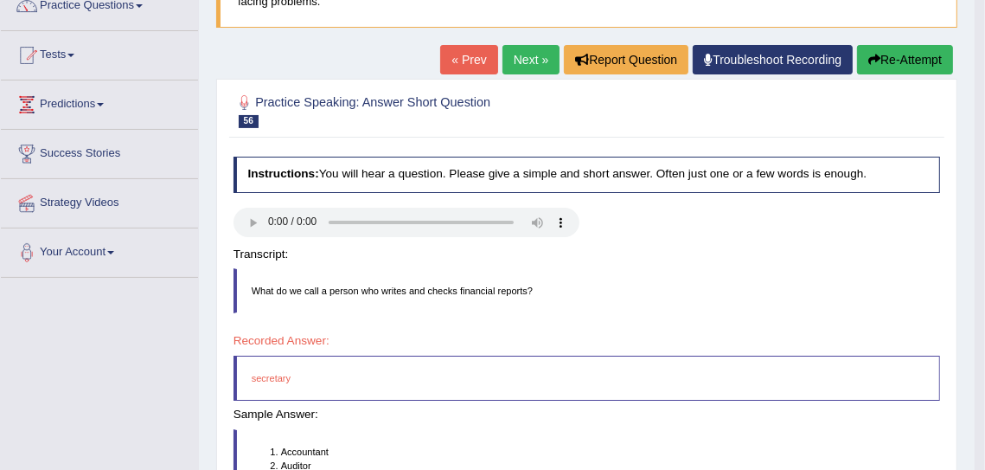
click at [729, 259] on body "Toggle navigation Home Practice Questions Speaking Practice Read Aloud Repeat S…" at bounding box center [492, 82] width 985 height 470
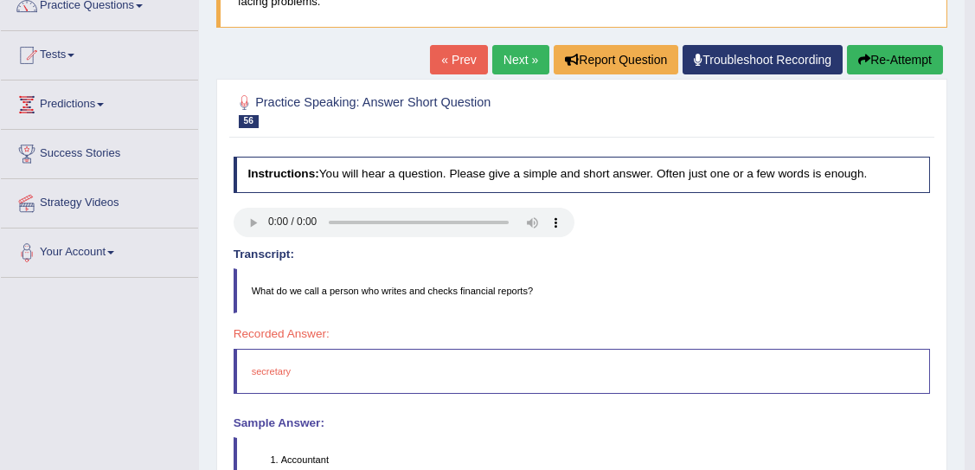
click at [502, 48] on link "Next »" at bounding box center [520, 59] width 57 height 29
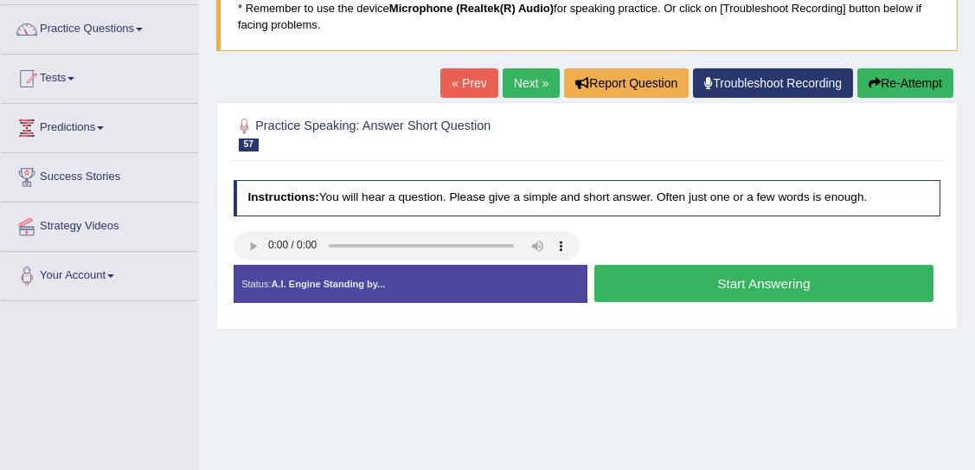
scroll to position [129, 0]
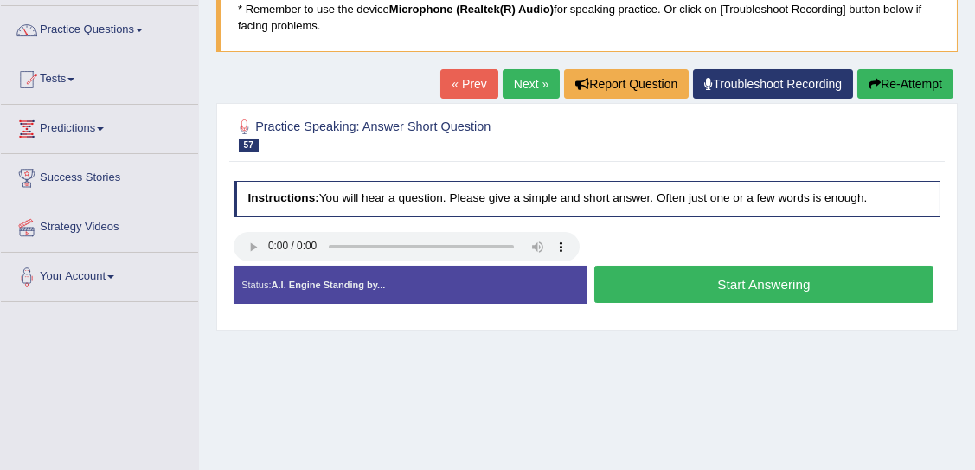
click at [709, 290] on button "Start Answering" at bounding box center [763, 283] width 339 height 37
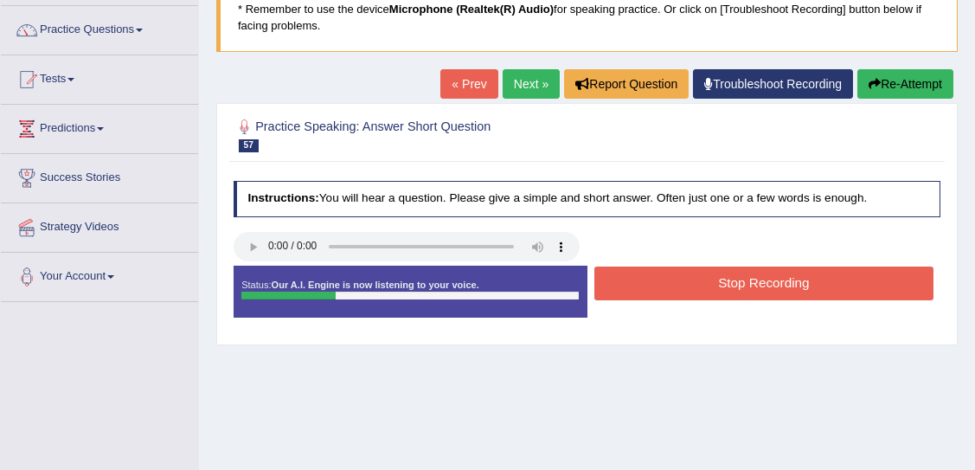
click at [522, 83] on link "Next »" at bounding box center [530, 83] width 57 height 29
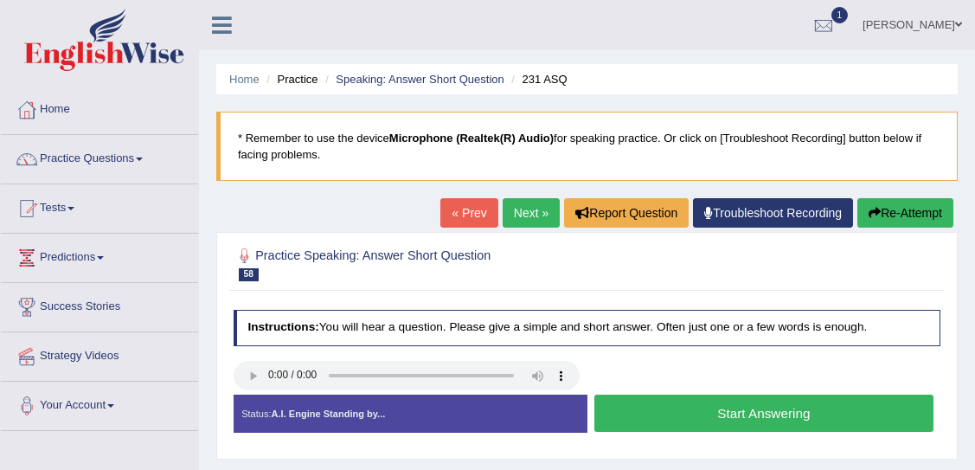
click at [811, 410] on button "Start Answering" at bounding box center [763, 412] width 339 height 37
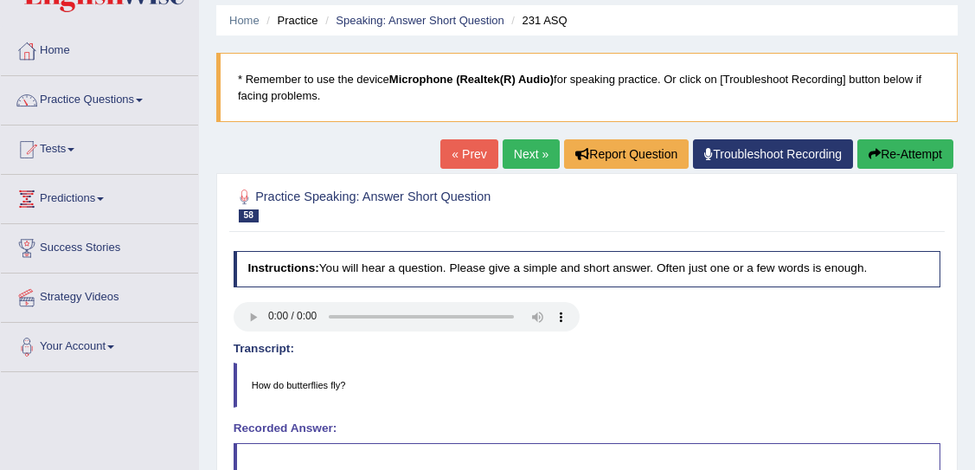
scroll to position [56, 0]
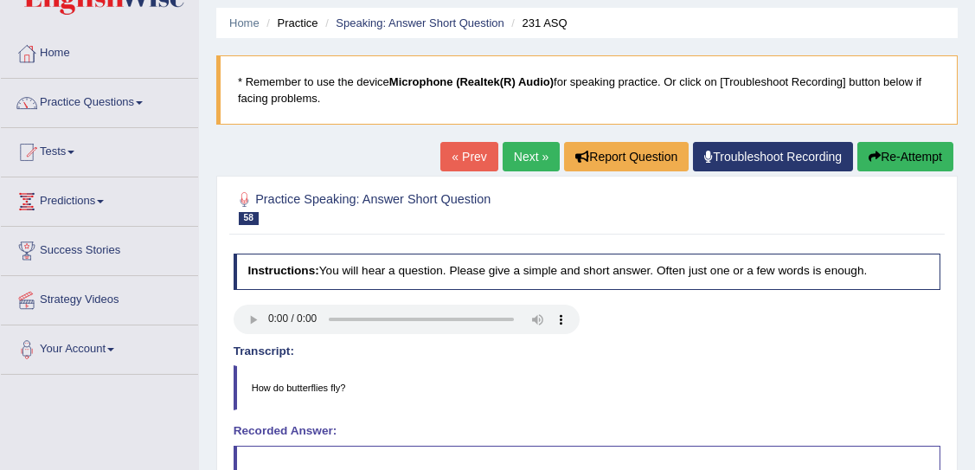
click at [529, 151] on link "Next »" at bounding box center [530, 156] width 57 height 29
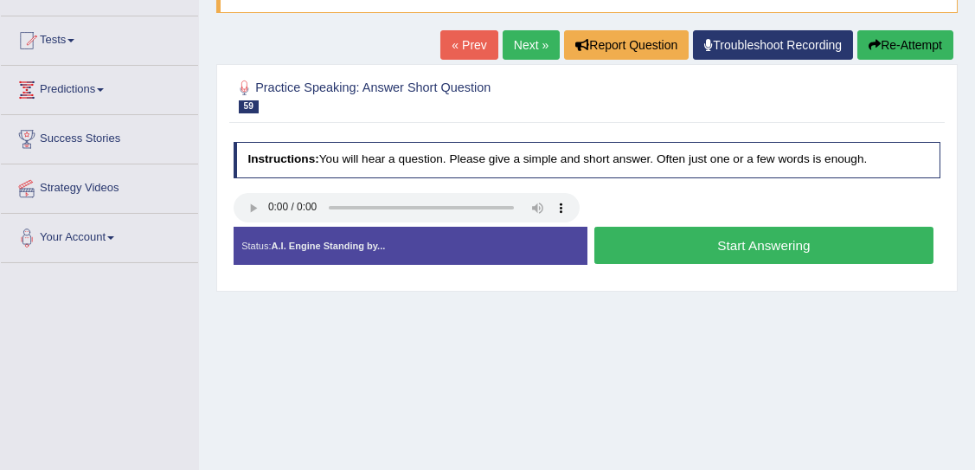
scroll to position [172, 0]
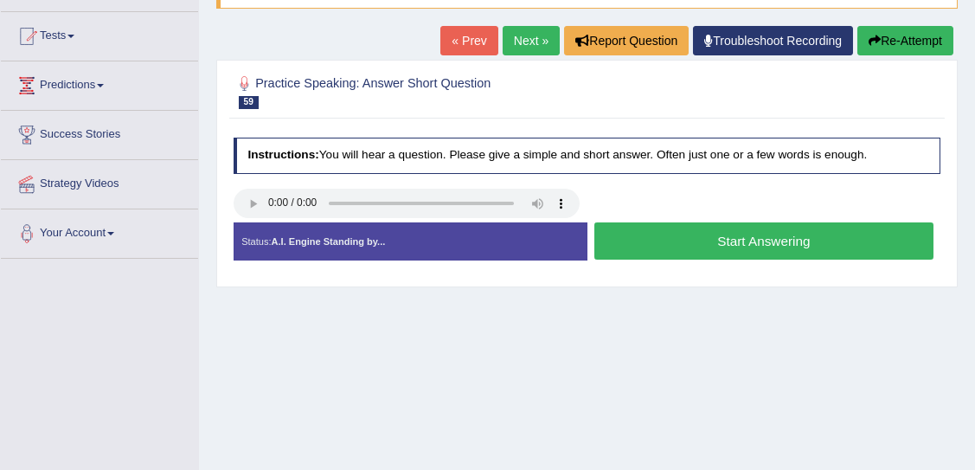
click at [773, 238] on button "Start Answering" at bounding box center [763, 240] width 339 height 37
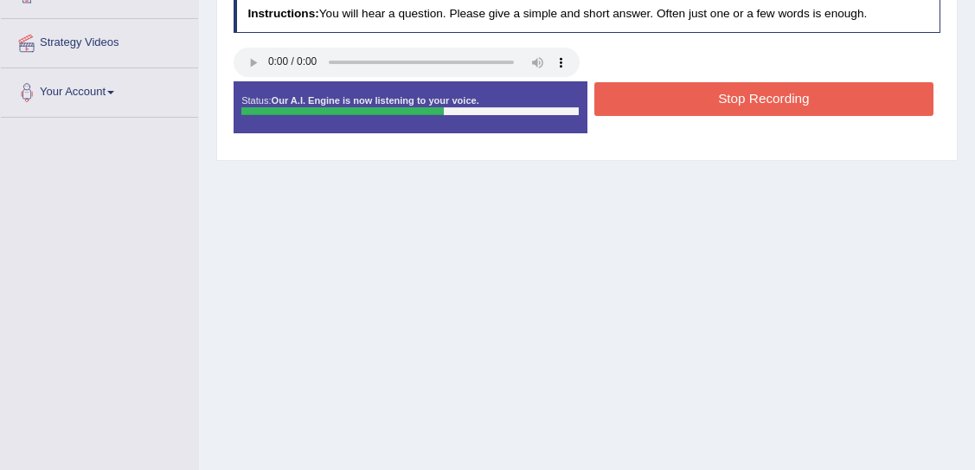
scroll to position [338, 0]
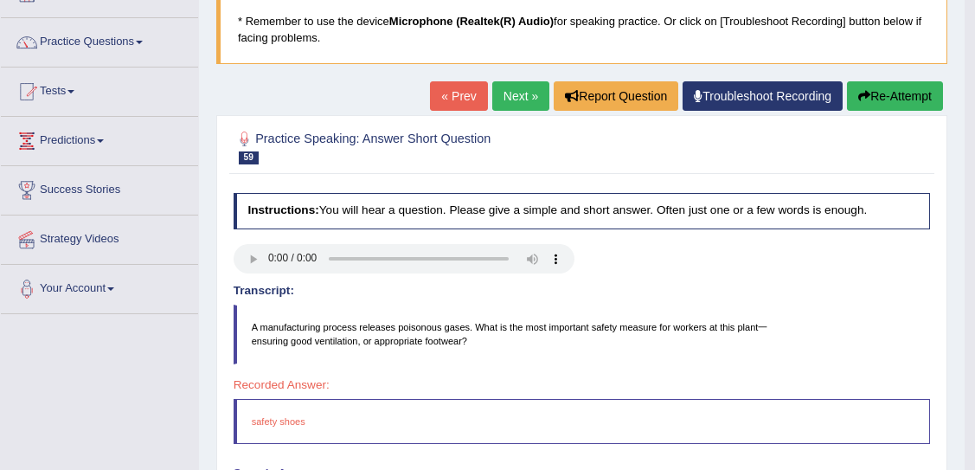
drag, startPoint x: 982, startPoint y: 182, endPoint x: 958, endPoint y: 151, distance: 38.8
click at [958, 151] on html "Toggle navigation Home Practice Questions Speaking Practice Read Aloud Repeat S…" at bounding box center [487, 118] width 975 height 470
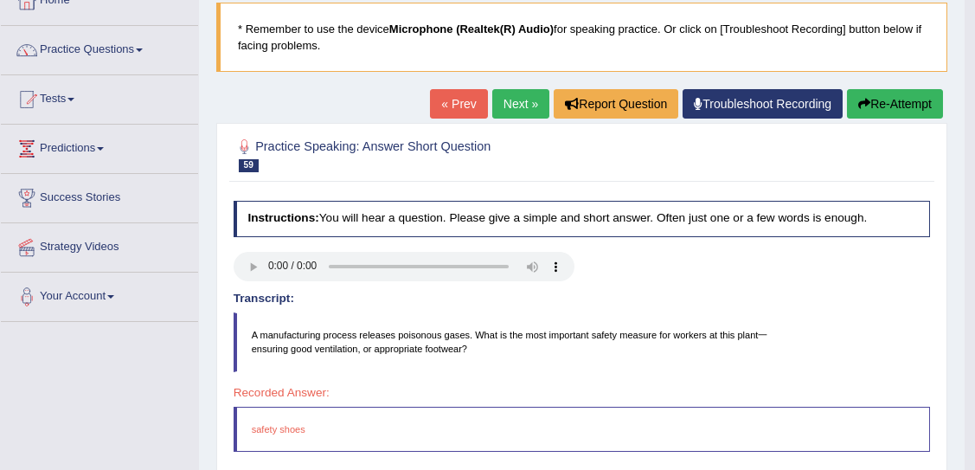
click at [512, 104] on link "Next »" at bounding box center [520, 103] width 57 height 29
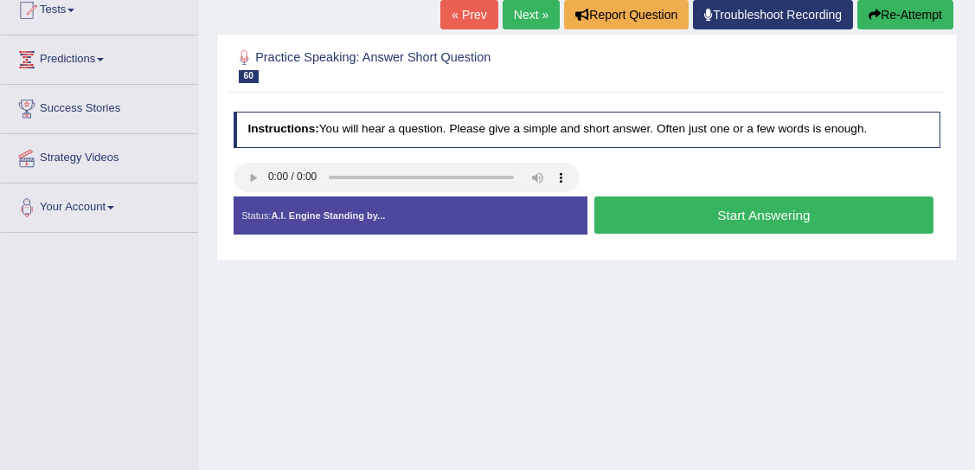
scroll to position [201, 0]
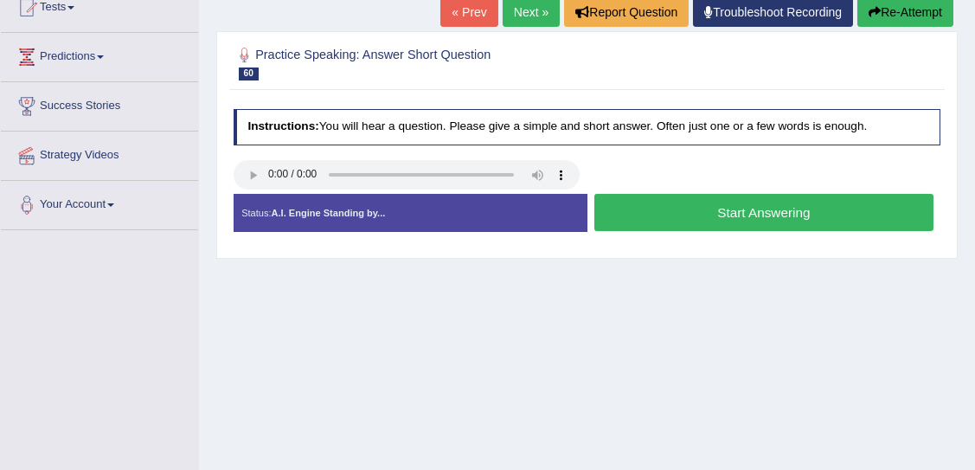
click at [722, 213] on button "Start Answering" at bounding box center [763, 212] width 339 height 37
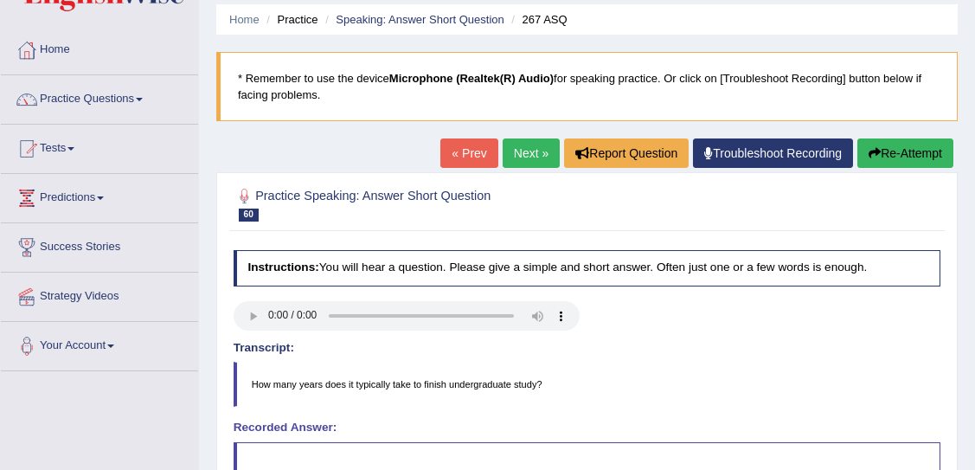
scroll to position [55, 0]
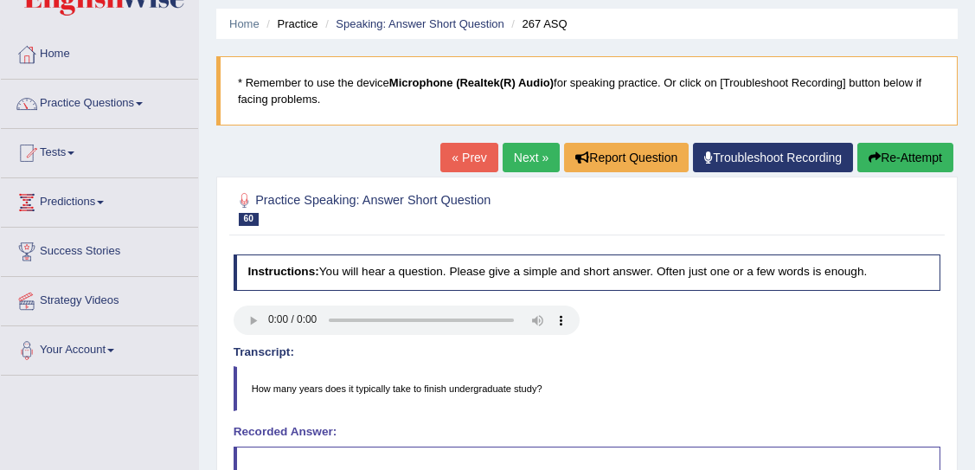
click at [512, 158] on link "Next »" at bounding box center [530, 157] width 57 height 29
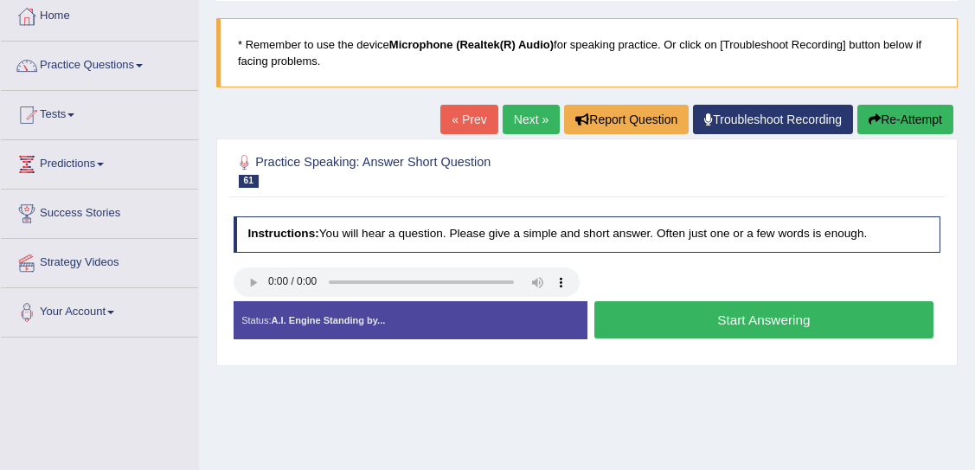
scroll to position [97, 0]
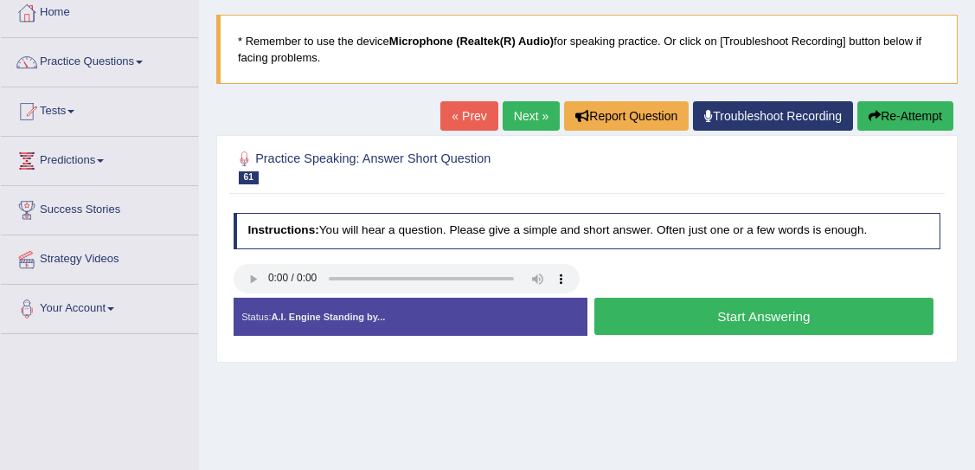
click at [780, 310] on button "Start Answering" at bounding box center [763, 315] width 339 height 37
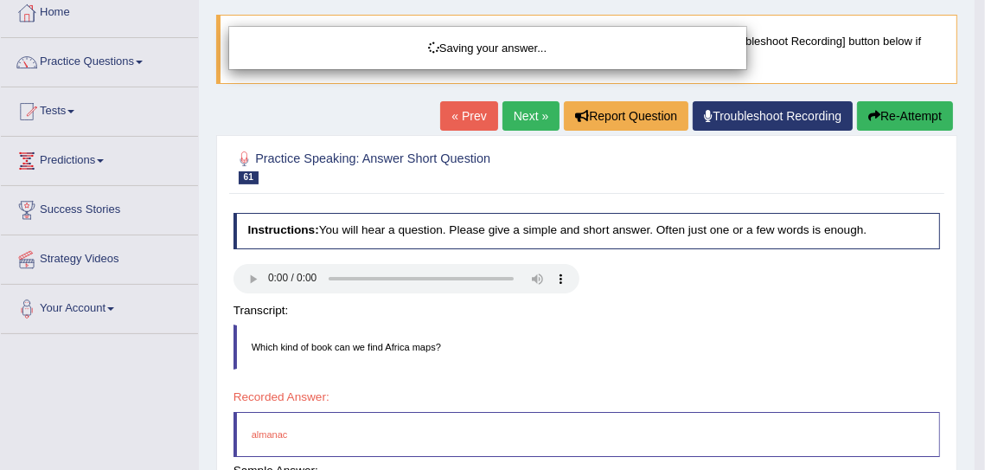
click at [980, 209] on html "Toggle navigation Home Practice Questions Speaking Practice Read Aloud Repeat S…" at bounding box center [492, 138] width 985 height 470
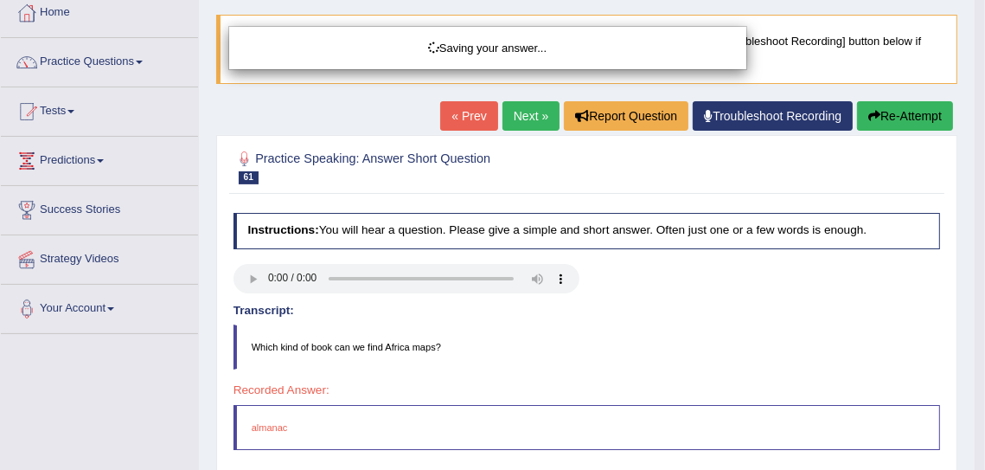
click at [980, 209] on div "Saving your answer..." at bounding box center [492, 235] width 985 height 470
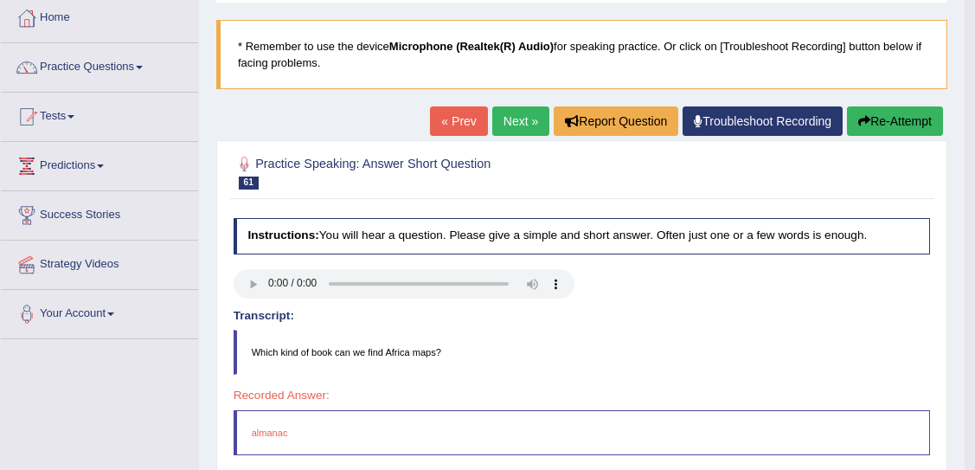
scroll to position [75, 0]
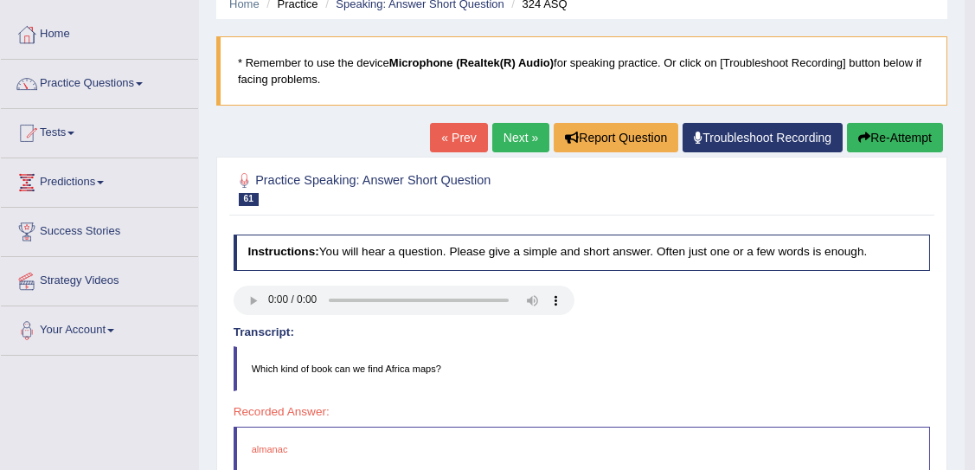
click at [516, 140] on link "Next »" at bounding box center [520, 137] width 57 height 29
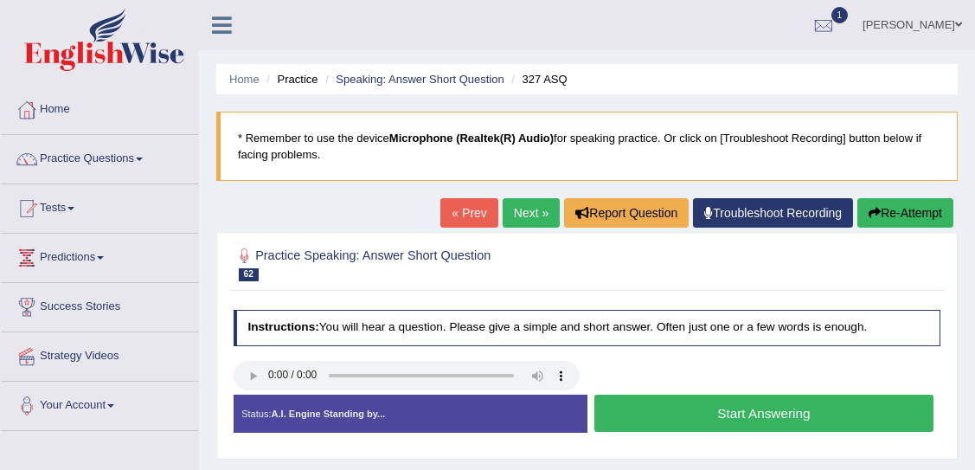
click at [742, 316] on h4 "Instructions: You will hear a question. Please give a simple and short answer. …" at bounding box center [586, 328] width 707 height 36
click at [732, 402] on button "Start Answering" at bounding box center [763, 412] width 339 height 37
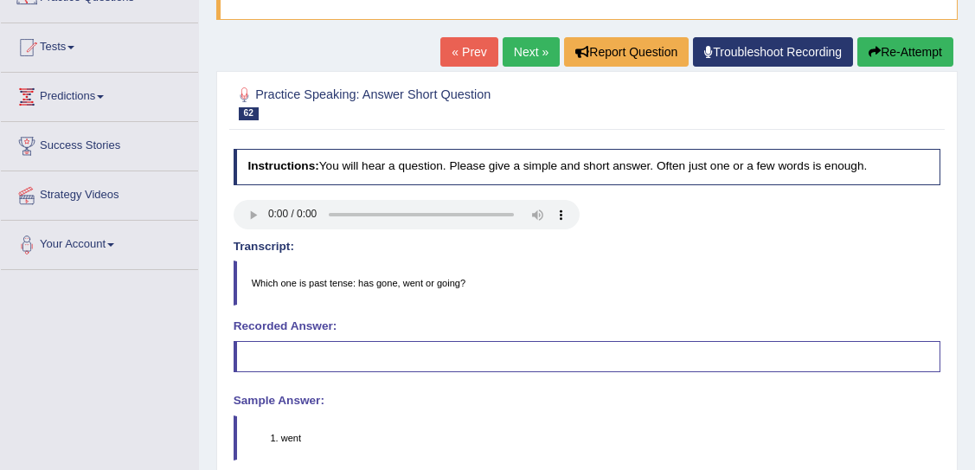
scroll to position [75, 0]
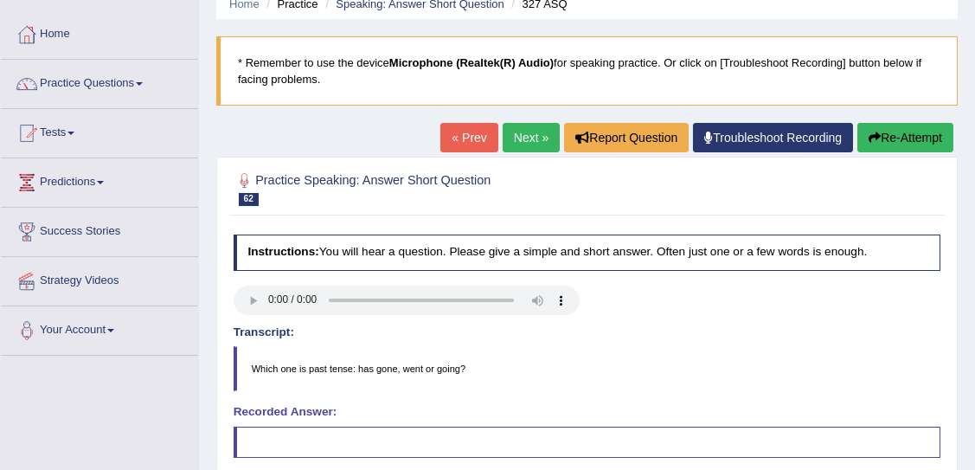
click at [521, 132] on link "Next »" at bounding box center [530, 137] width 57 height 29
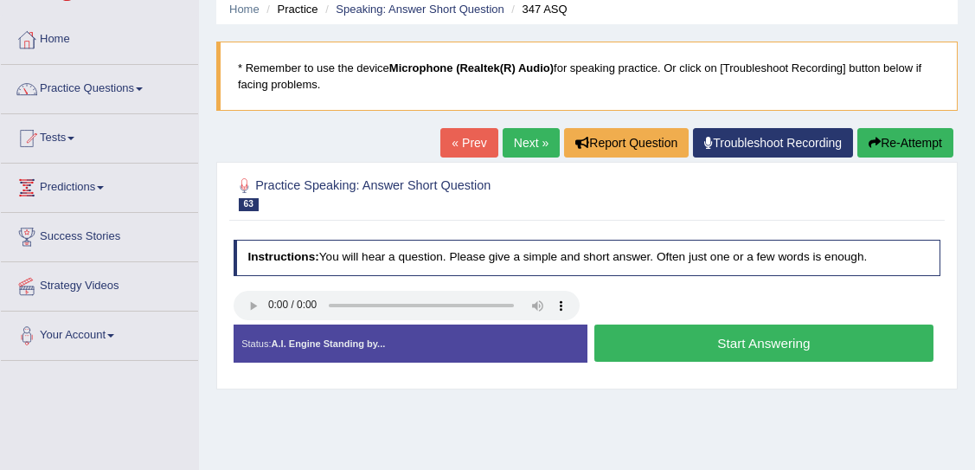
scroll to position [87, 0]
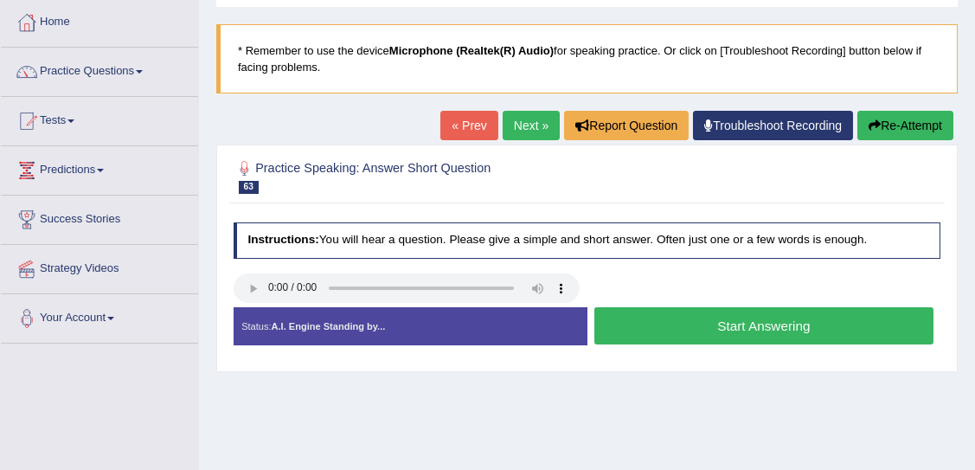
click at [688, 318] on button "Start Answering" at bounding box center [763, 325] width 339 height 37
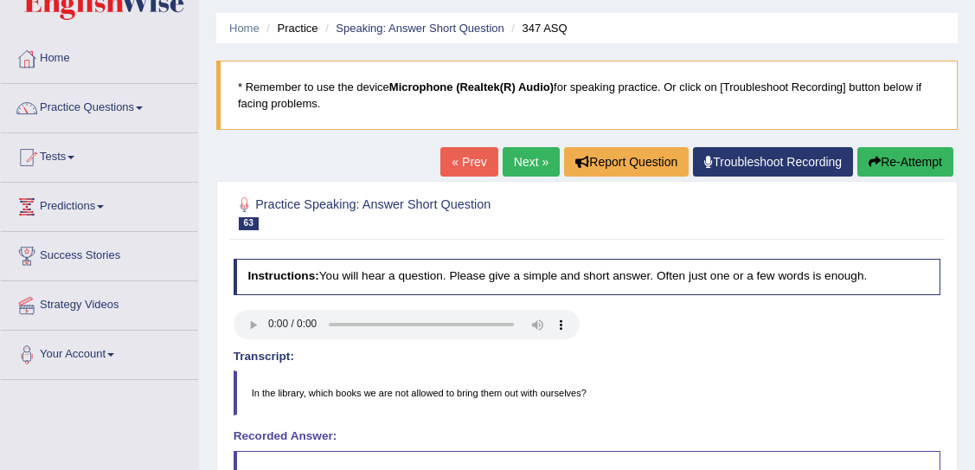
scroll to position [48, 0]
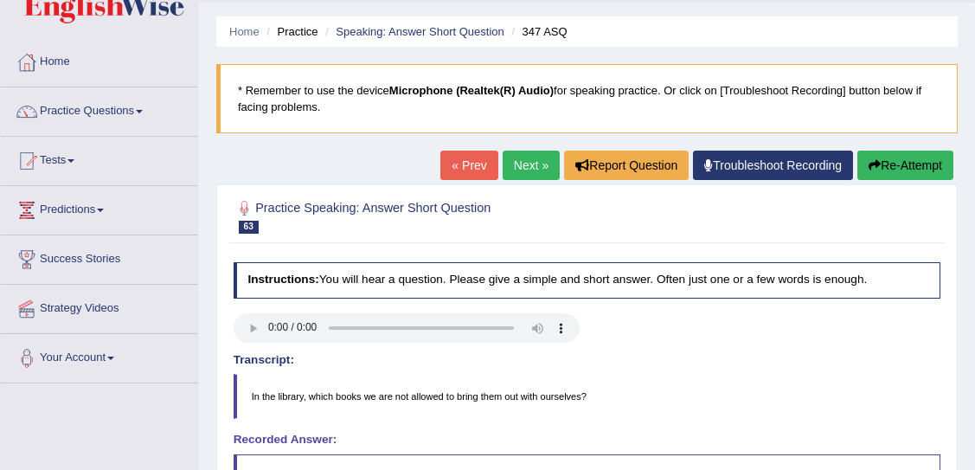
click at [502, 175] on link "Next »" at bounding box center [530, 164] width 57 height 29
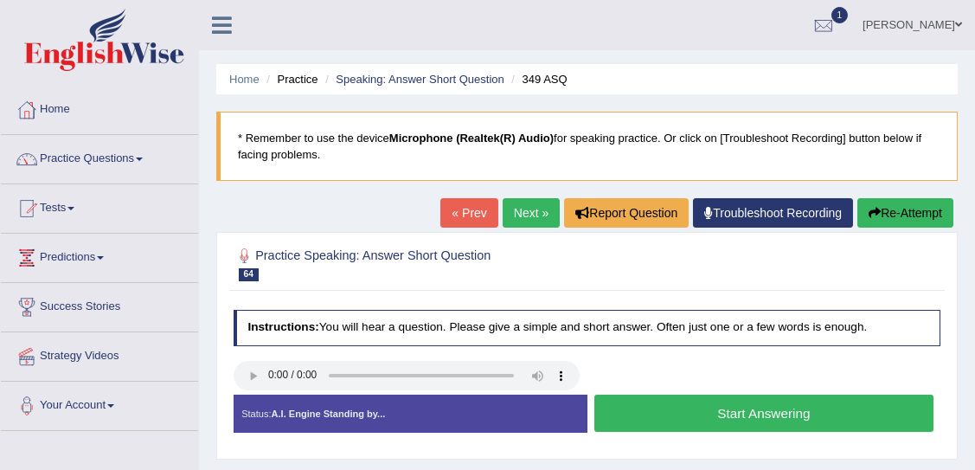
scroll to position [69, 0]
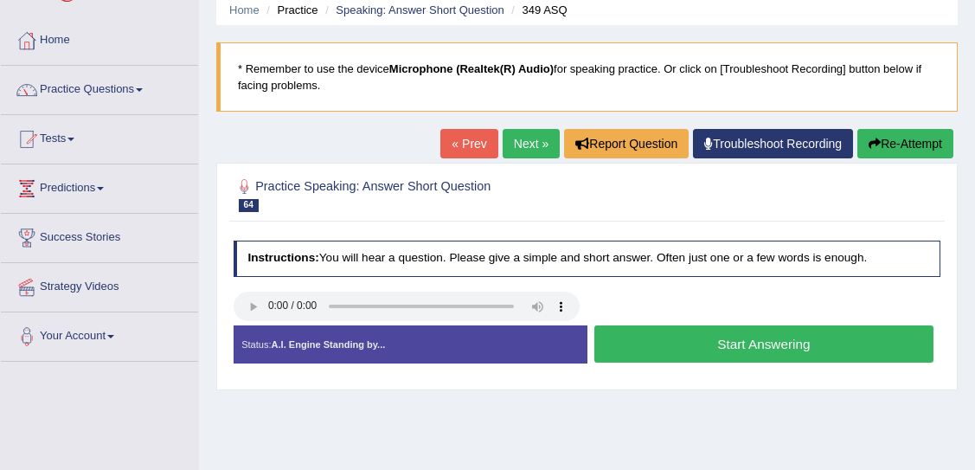
click at [751, 337] on button "Start Answering" at bounding box center [763, 343] width 339 height 37
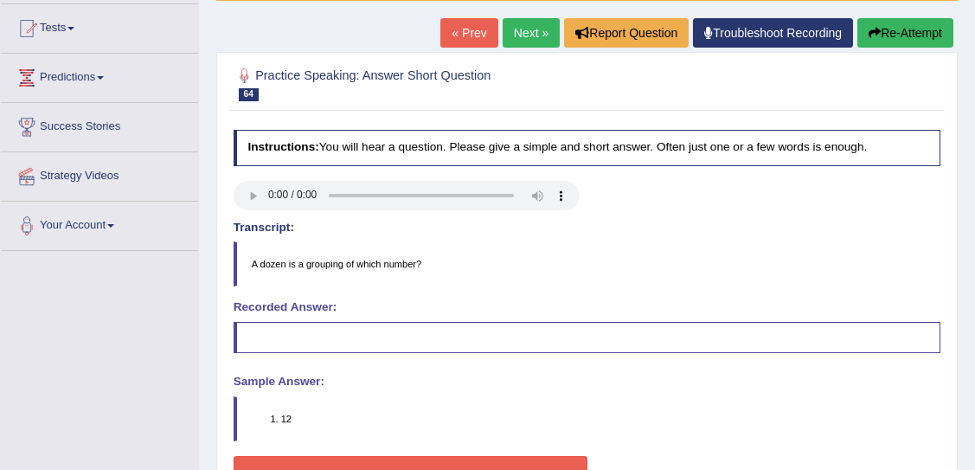
scroll to position [0, 0]
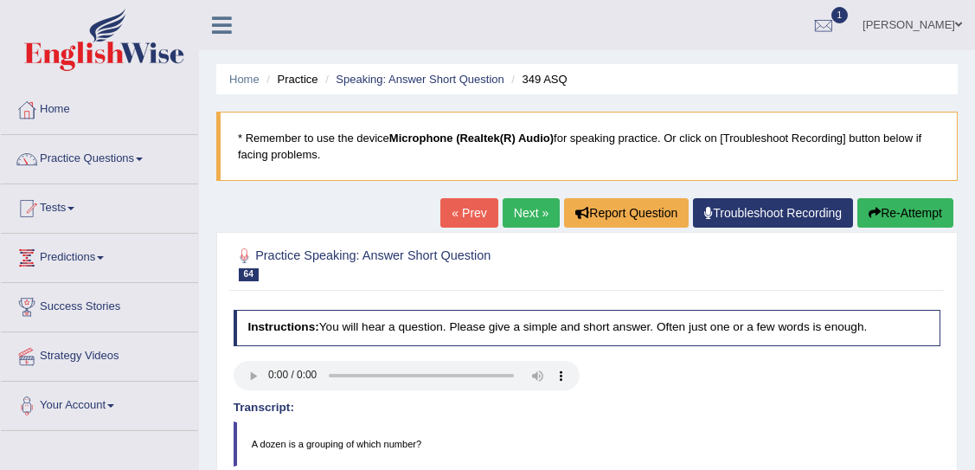
click at [889, 219] on button "Re-Attempt" at bounding box center [905, 212] width 96 height 29
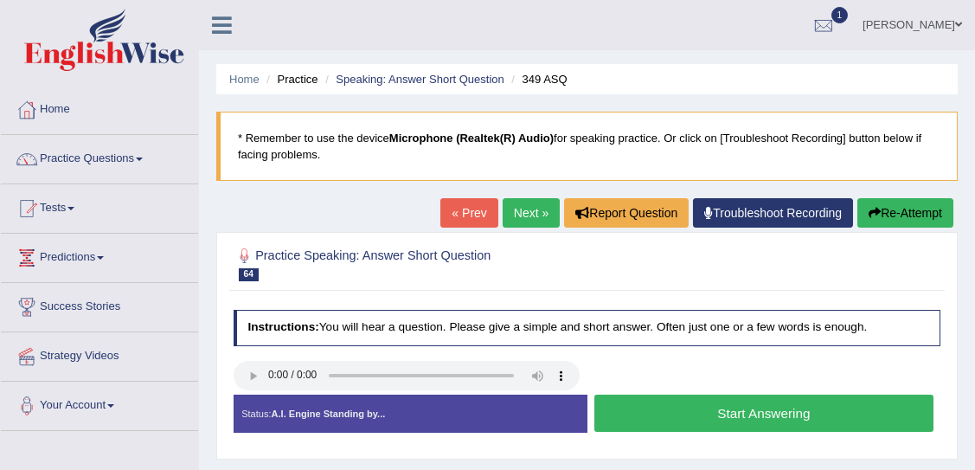
click at [517, 218] on link "Next »" at bounding box center [530, 212] width 57 height 29
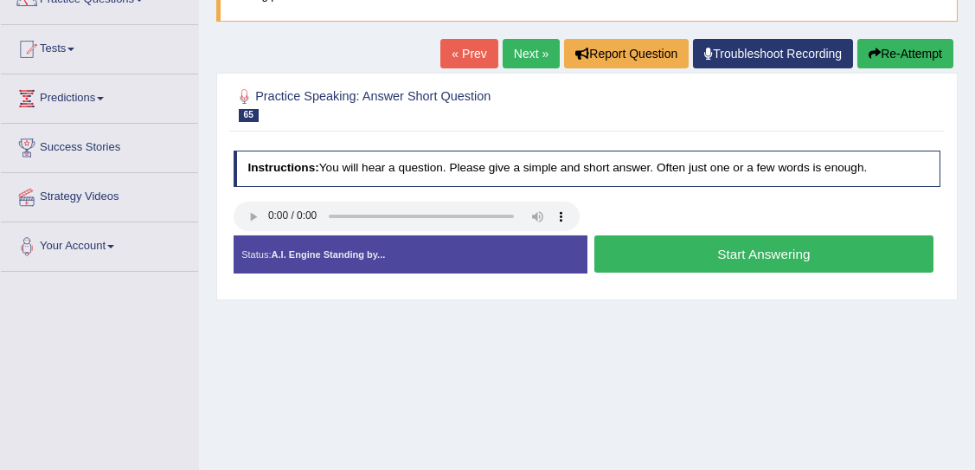
scroll to position [172, 0]
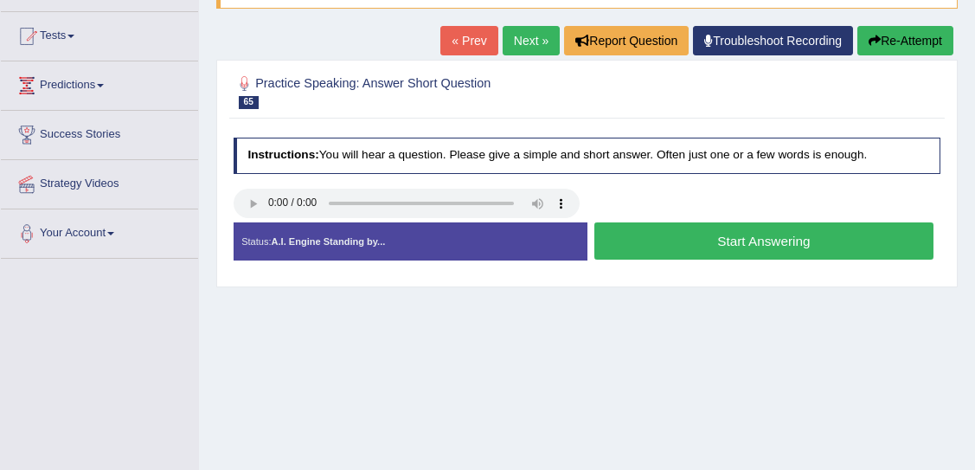
click at [509, 45] on link "Next »" at bounding box center [530, 40] width 57 height 29
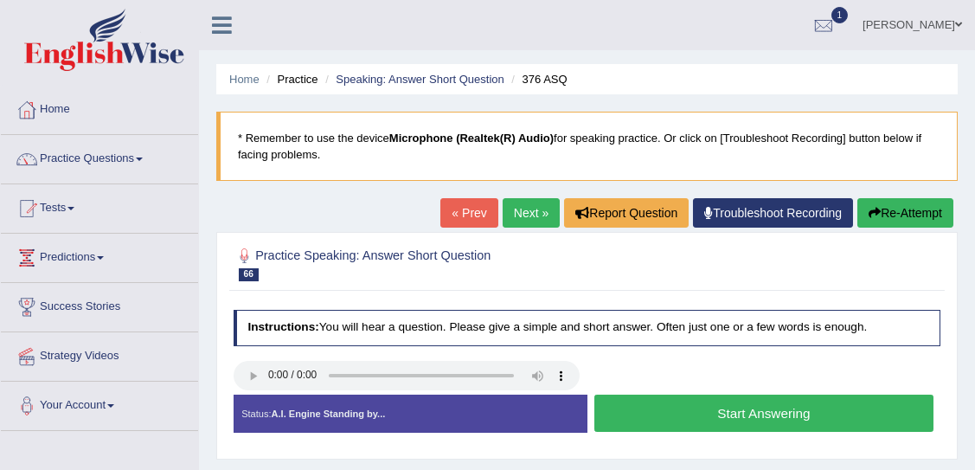
click at [673, 410] on button "Start Answering" at bounding box center [763, 412] width 339 height 37
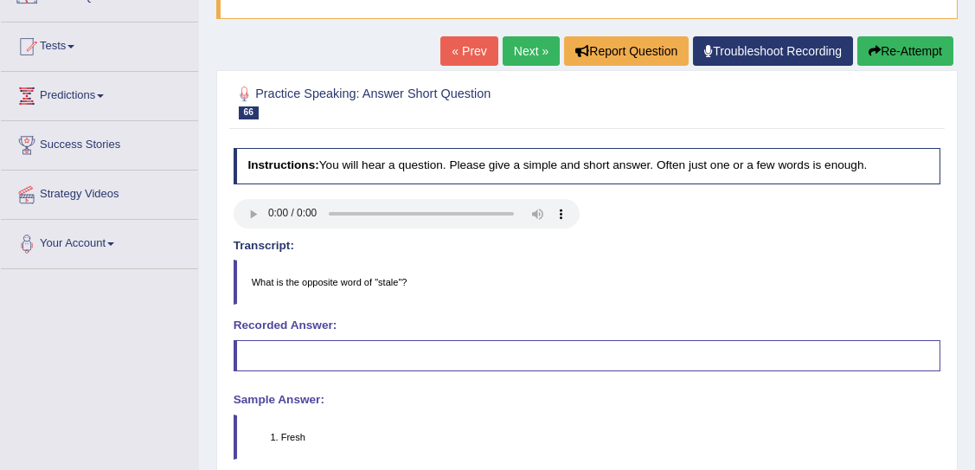
scroll to position [149, 0]
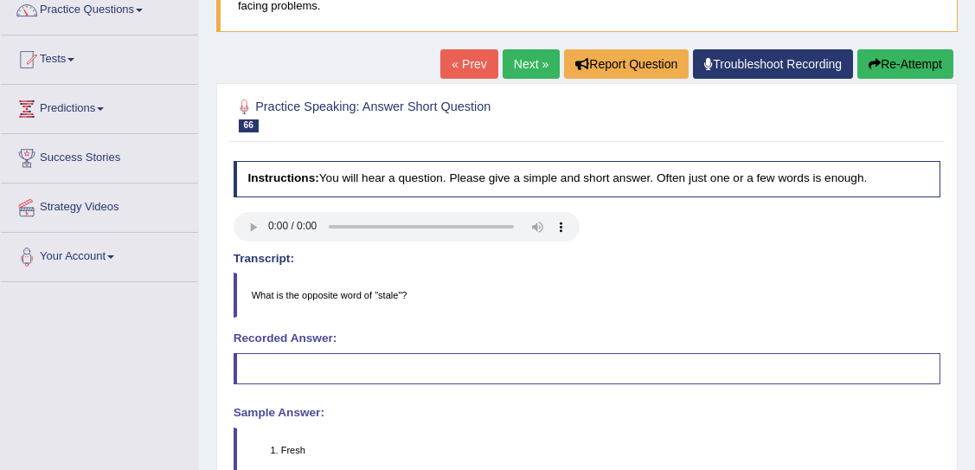
click at [517, 64] on link "Next »" at bounding box center [530, 63] width 57 height 29
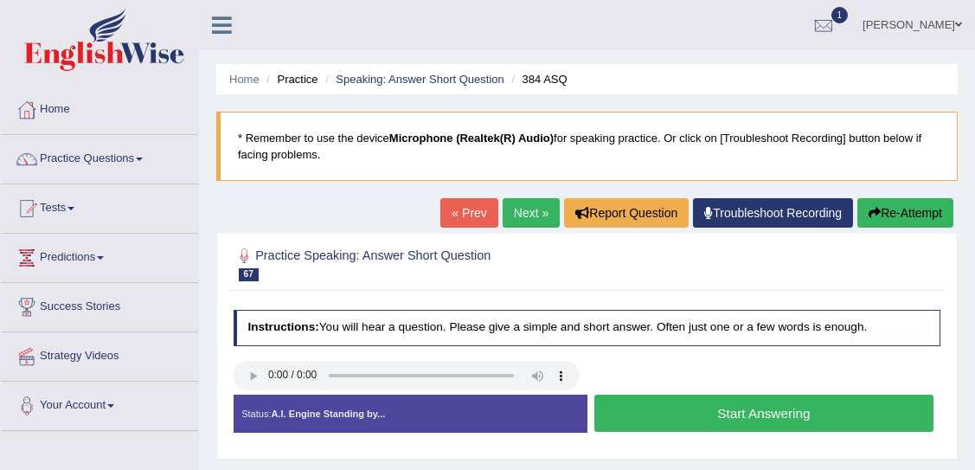
click at [520, 207] on link "Next »" at bounding box center [530, 212] width 57 height 29
click at [730, 425] on button "Start Answering" at bounding box center [763, 412] width 339 height 37
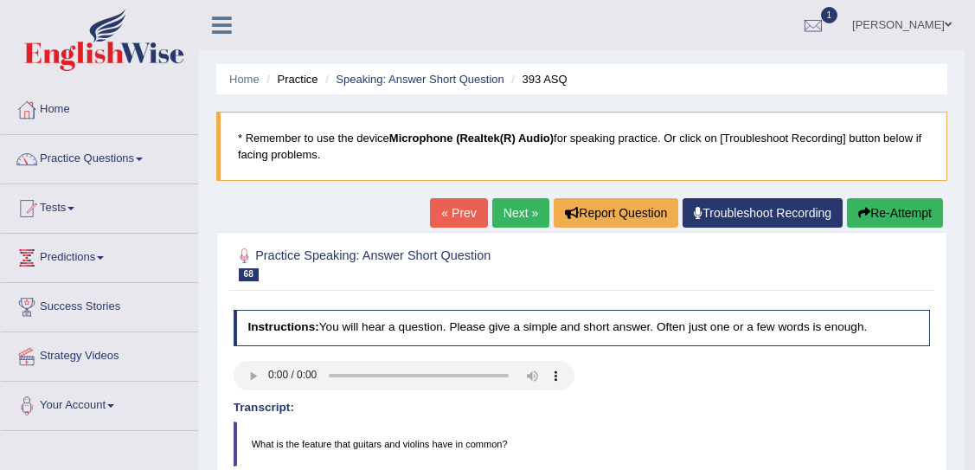
drag, startPoint x: 982, startPoint y: 199, endPoint x: 943, endPoint y: 190, distance: 39.0
click at [943, 190] on html "Toggle navigation Home Practice Questions Speaking Practice Read Aloud Repeat S…" at bounding box center [487, 235] width 975 height 470
click at [131, 165] on link "Practice Questions" at bounding box center [99, 156] width 197 height 43
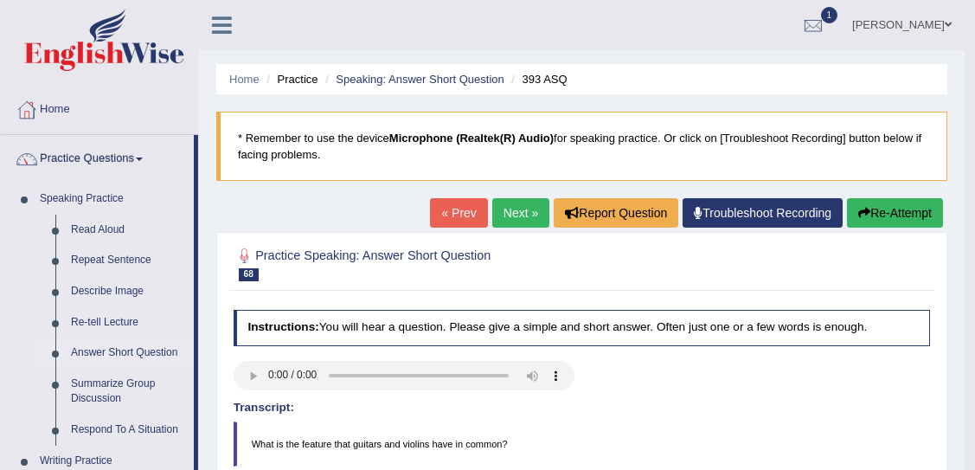
click at [157, 347] on link "Answer Short Question" at bounding box center [128, 352] width 131 height 31
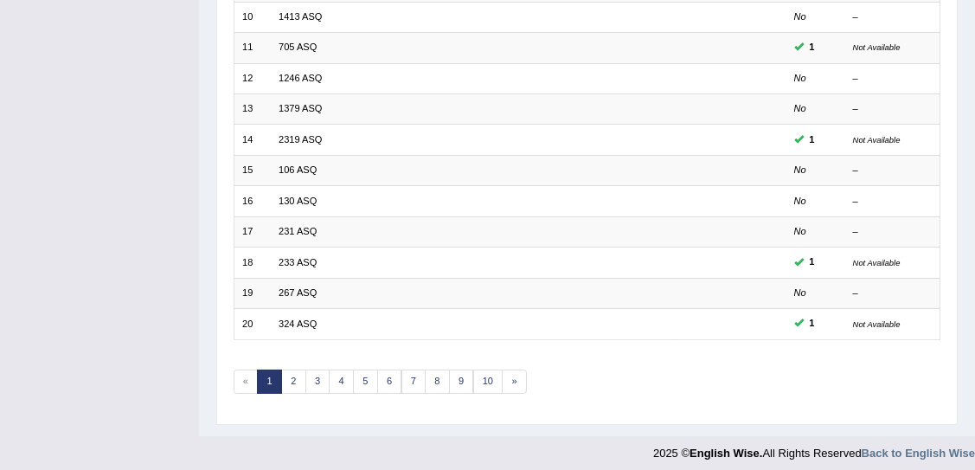
scroll to position [522, 0]
click at [291, 367] on link "2" at bounding box center [293, 379] width 25 height 24
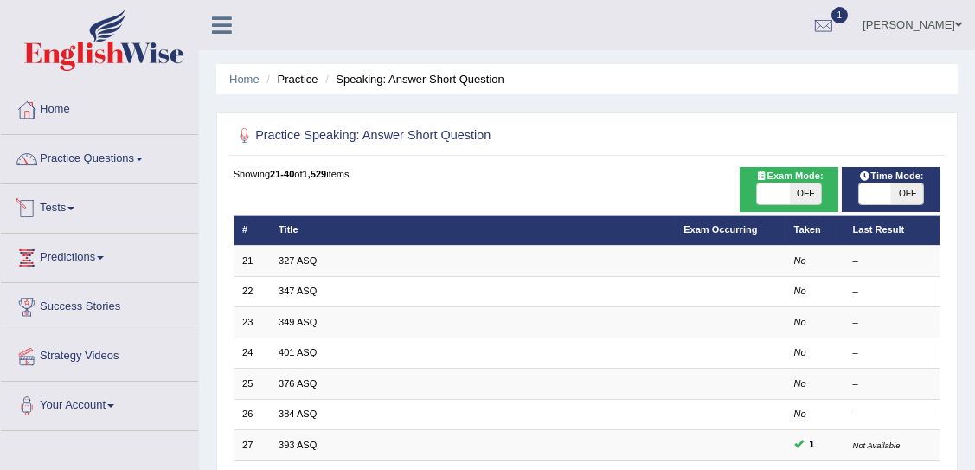
click at [74, 208] on span at bounding box center [70, 208] width 7 height 3
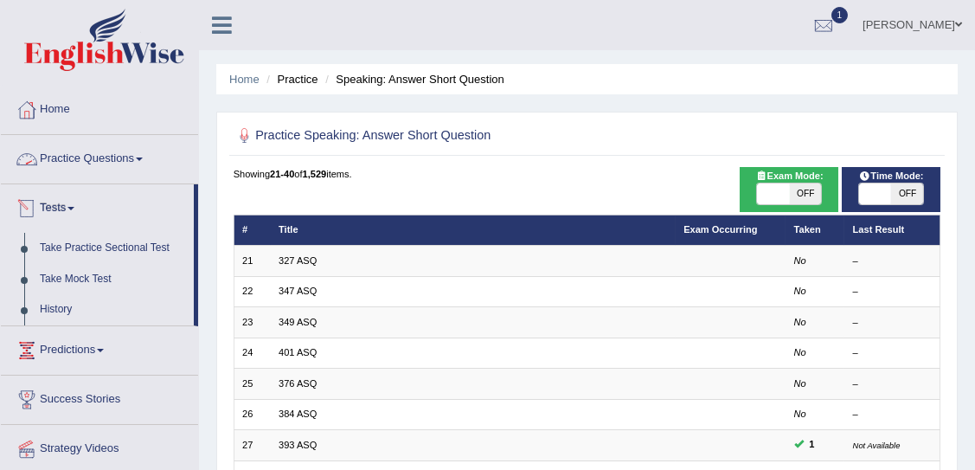
click at [95, 163] on link "Practice Questions" at bounding box center [99, 156] width 197 height 43
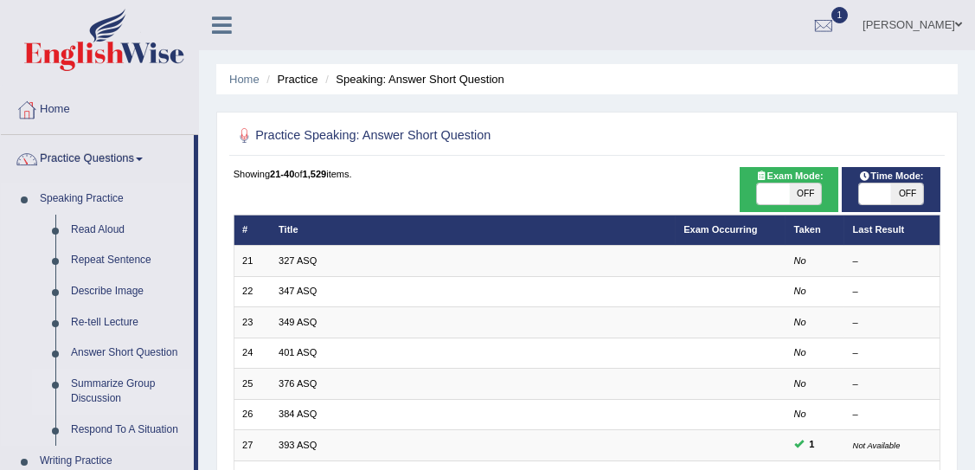
click at [131, 390] on link "Summarize Group Discussion" at bounding box center [128, 391] width 131 height 46
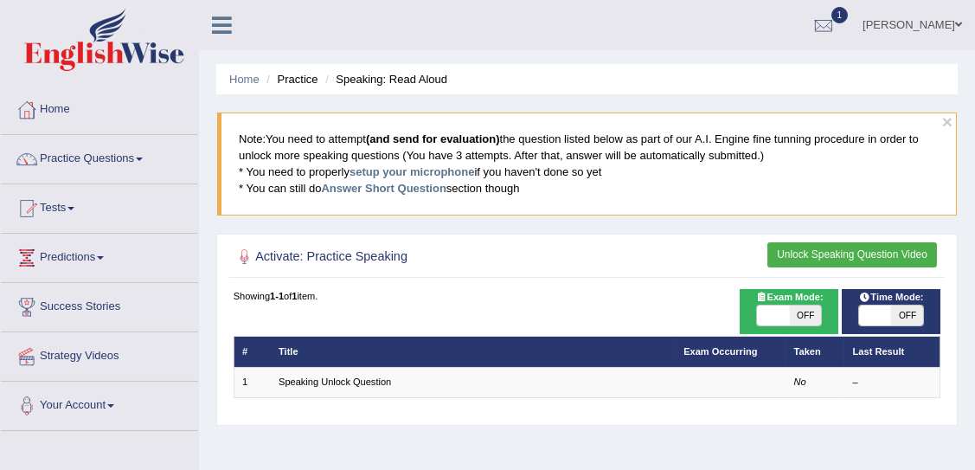
click at [822, 250] on button "Unlock Speaking Question Video" at bounding box center [851, 254] width 169 height 25
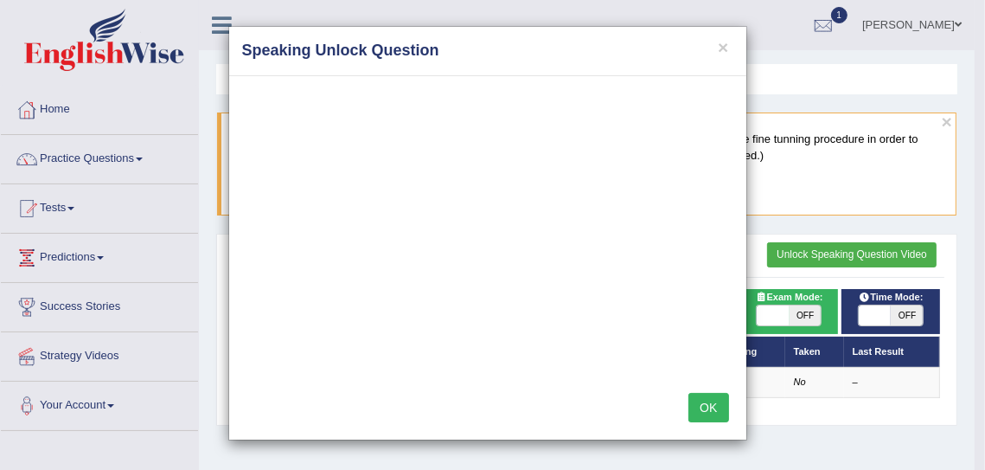
click at [713, 402] on button "OK" at bounding box center [708, 407] width 40 height 29
